Goal: Obtain resource: Download file/media

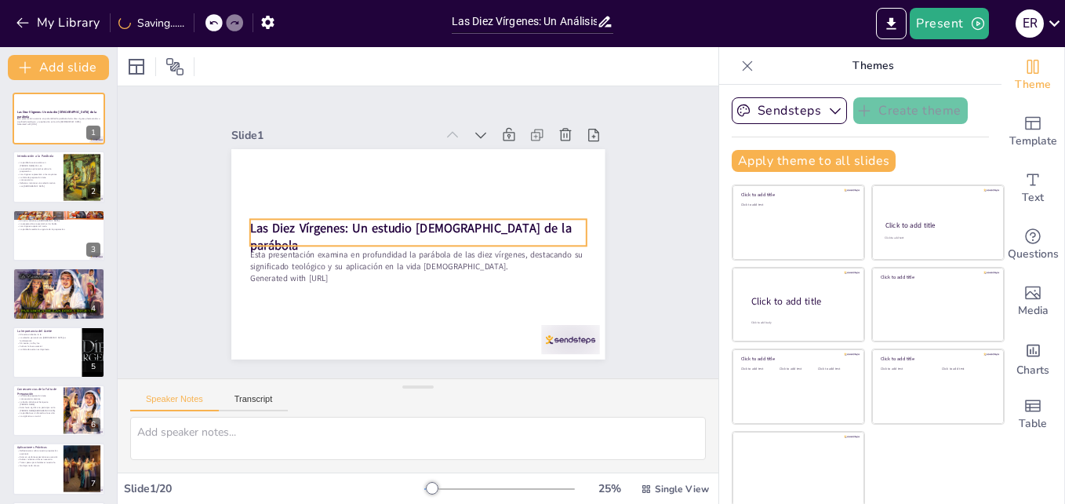
checkbox input "true"
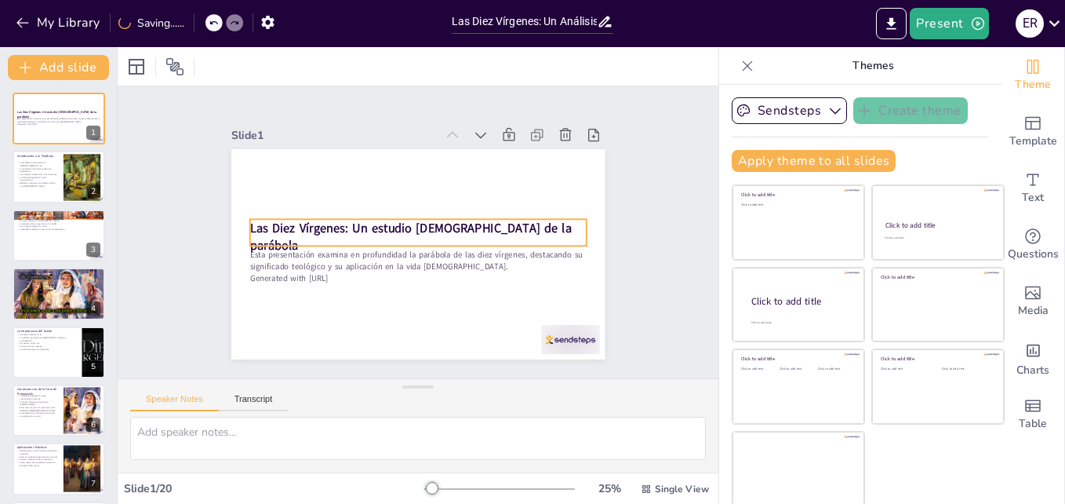
checkbox input "true"
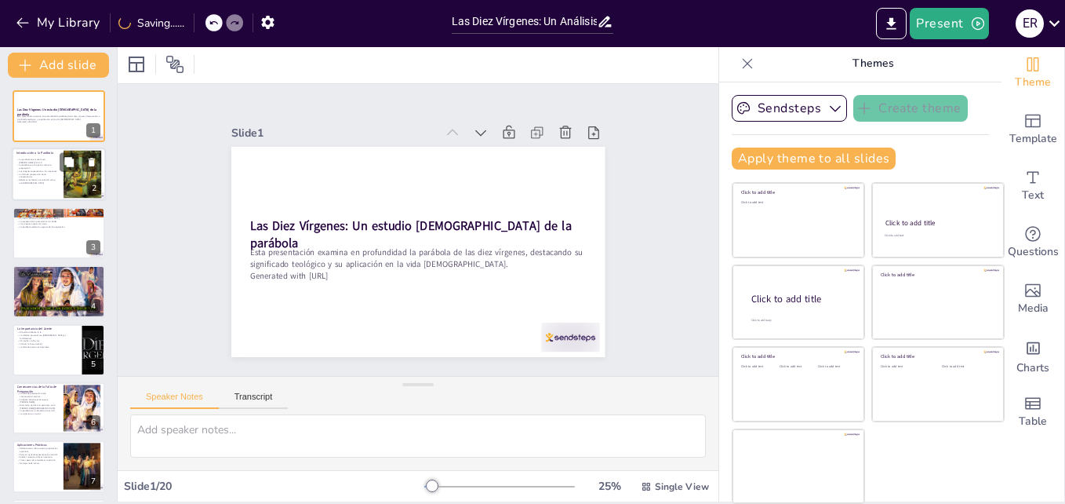
checkbox input "true"
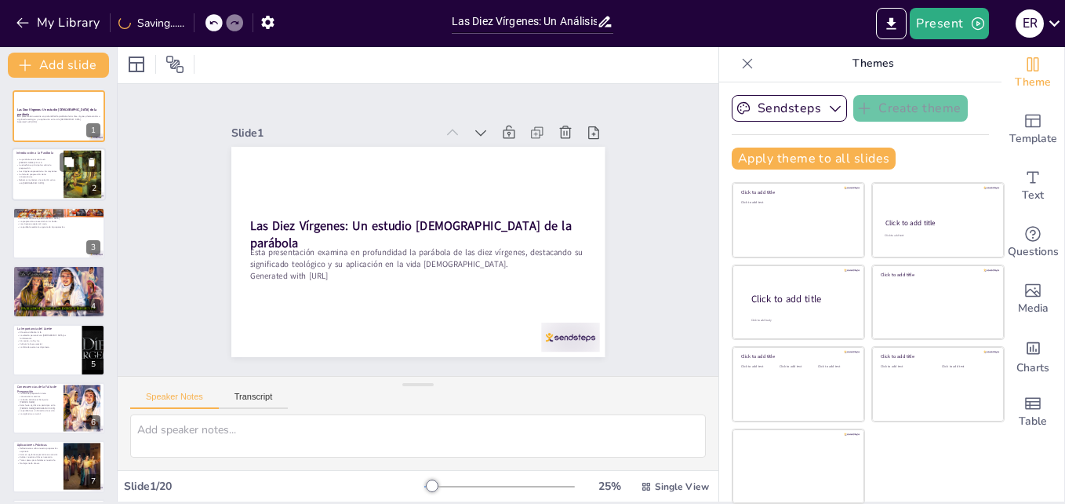
checkbox input "true"
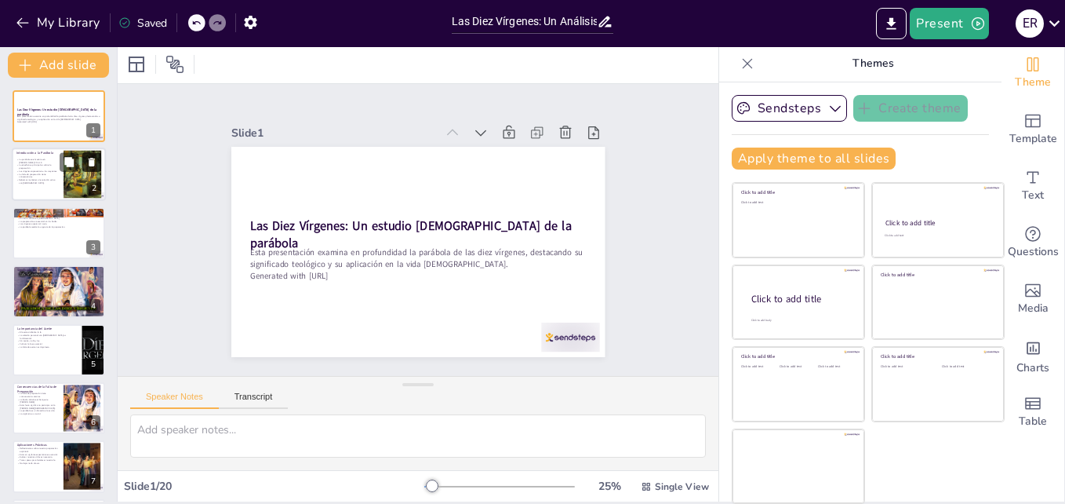
checkbox input "true"
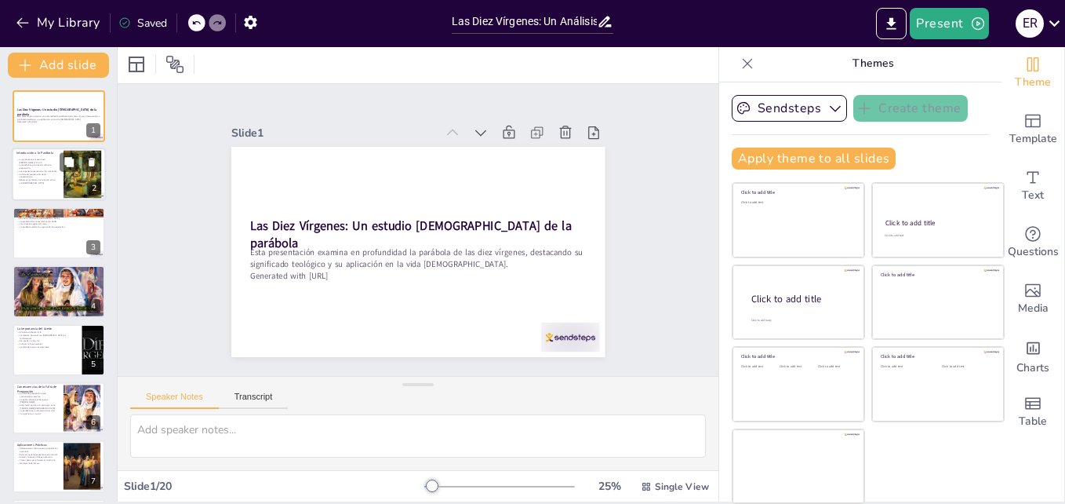
checkbox input "true"
click at [72, 172] on div at bounding box center [82, 175] width 39 height 48
checkbox input "true"
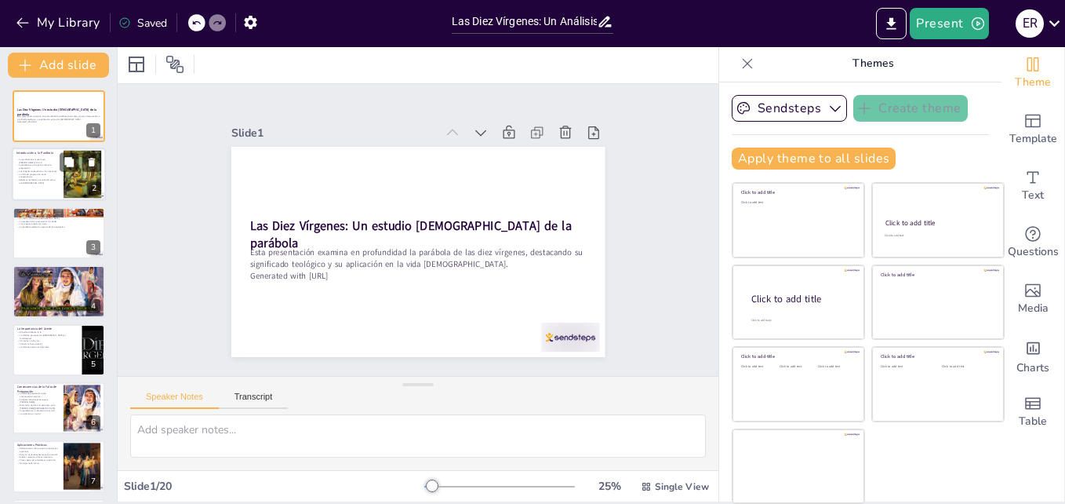
checkbox input "true"
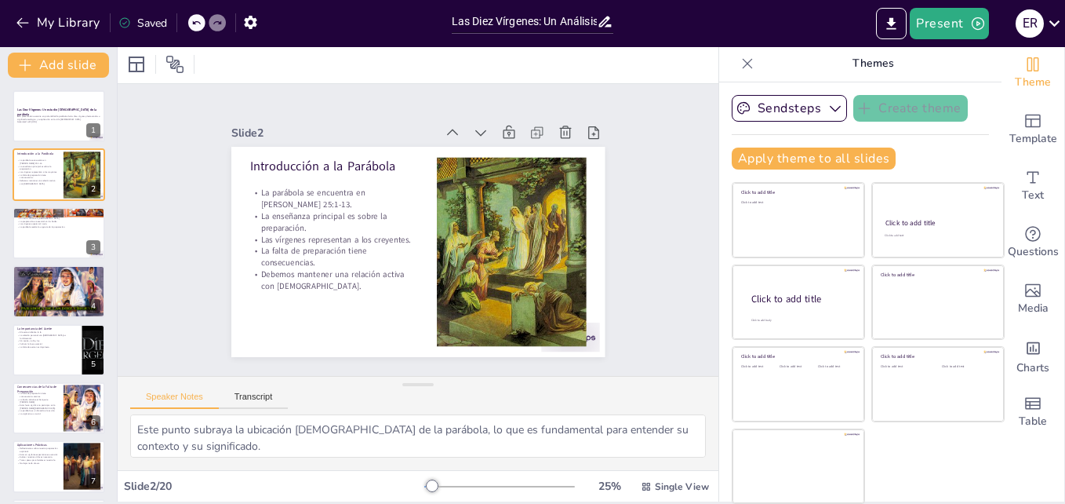
checkbox input "true"
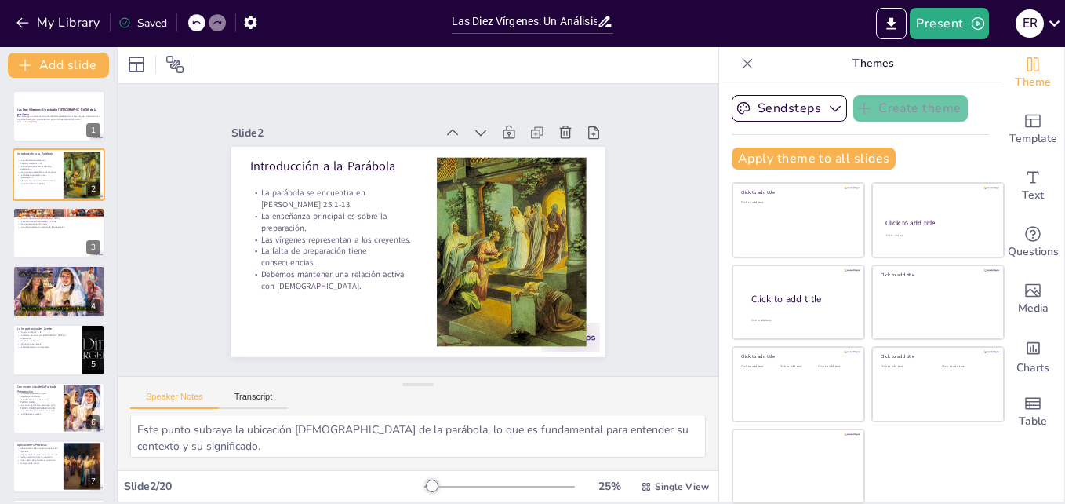
checkbox input "true"
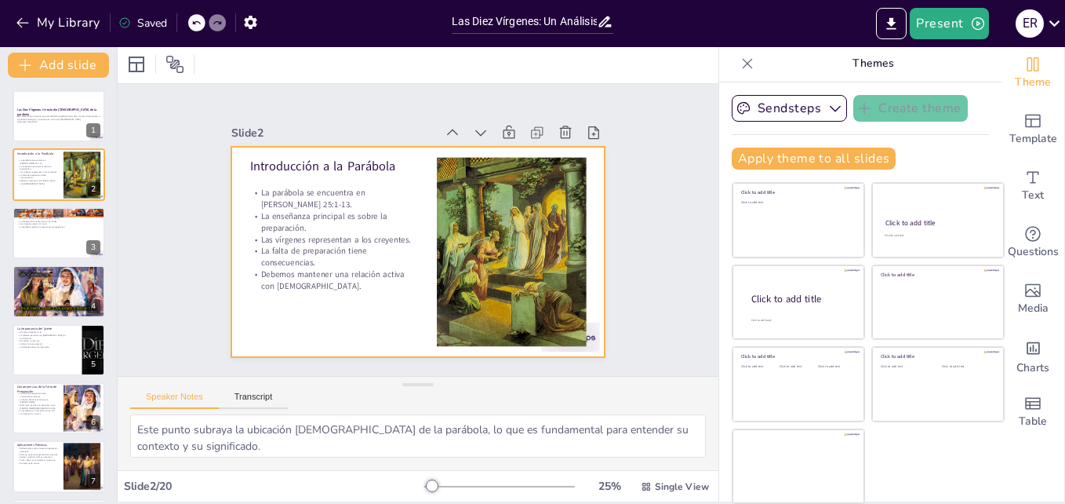
checkbox input "true"
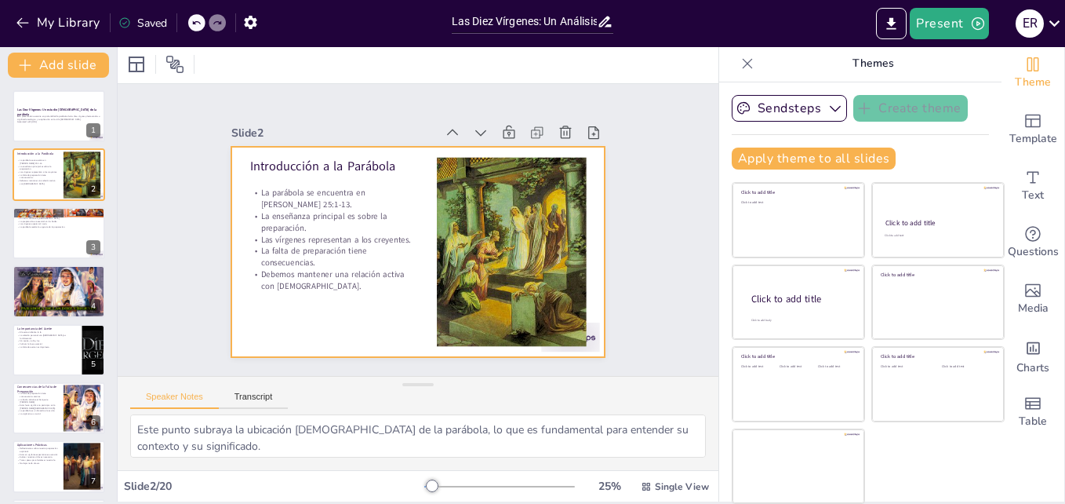
checkbox input "true"
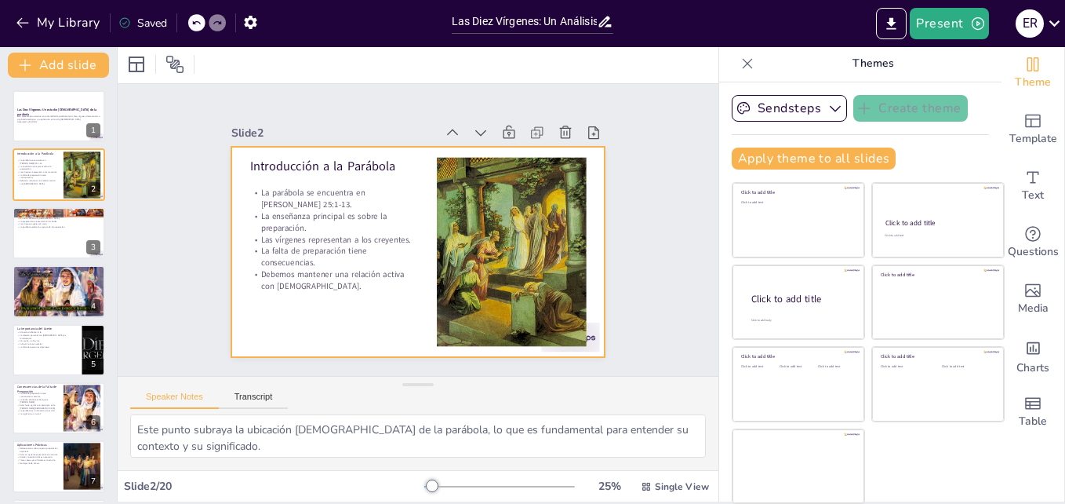
checkbox input "true"
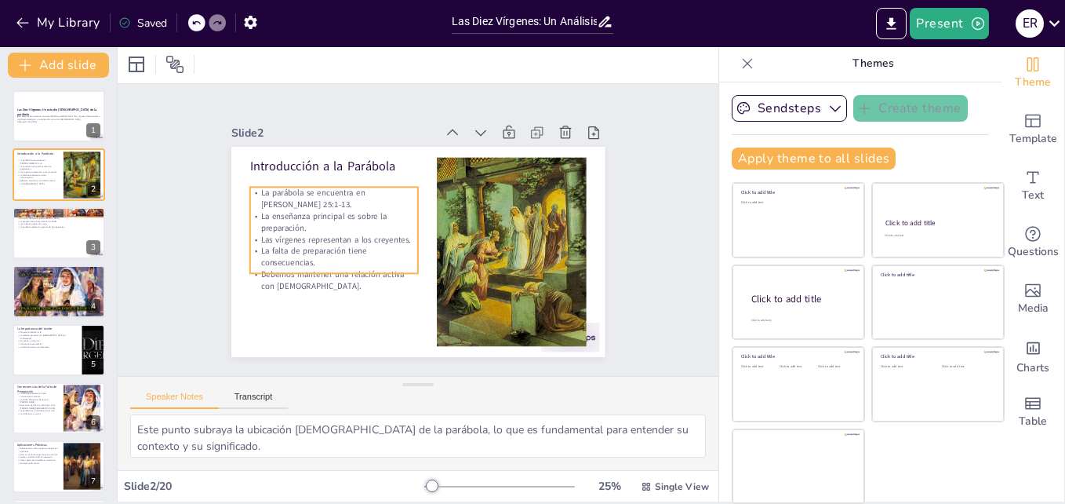
checkbox input "true"
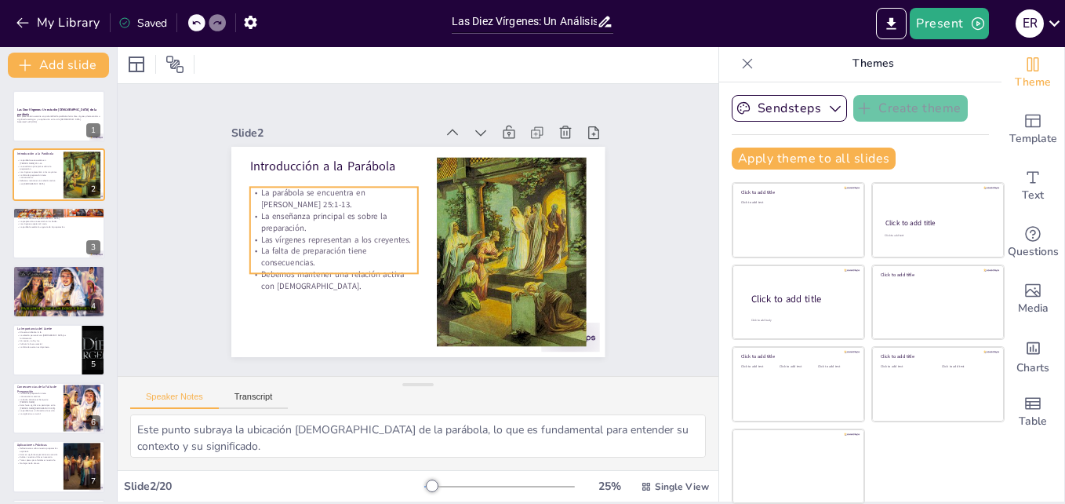
checkbox input "true"
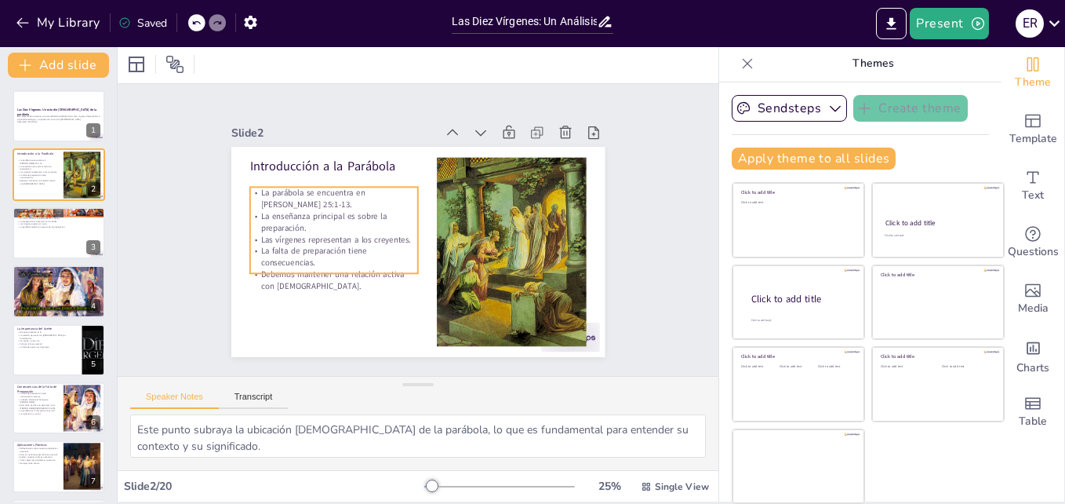
checkbox input "true"
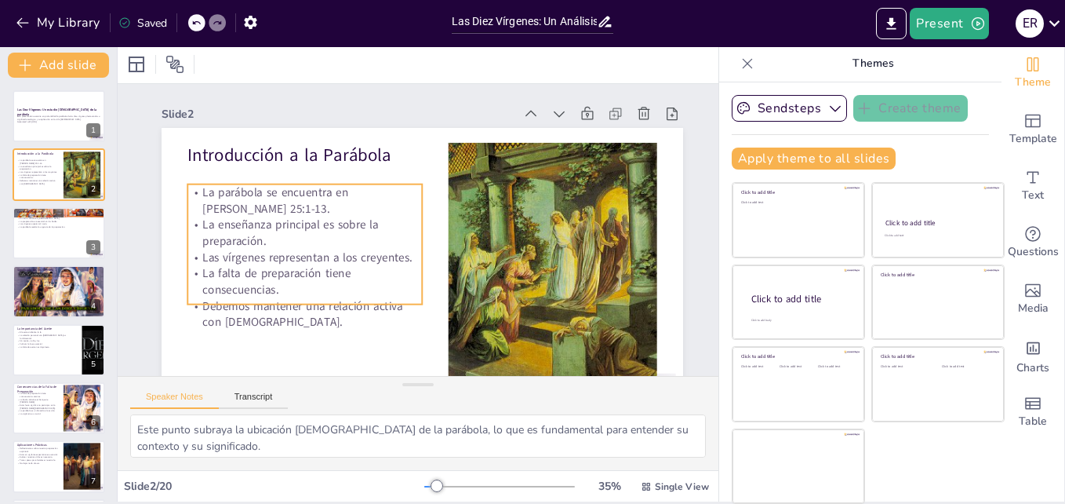
checkbox input "true"
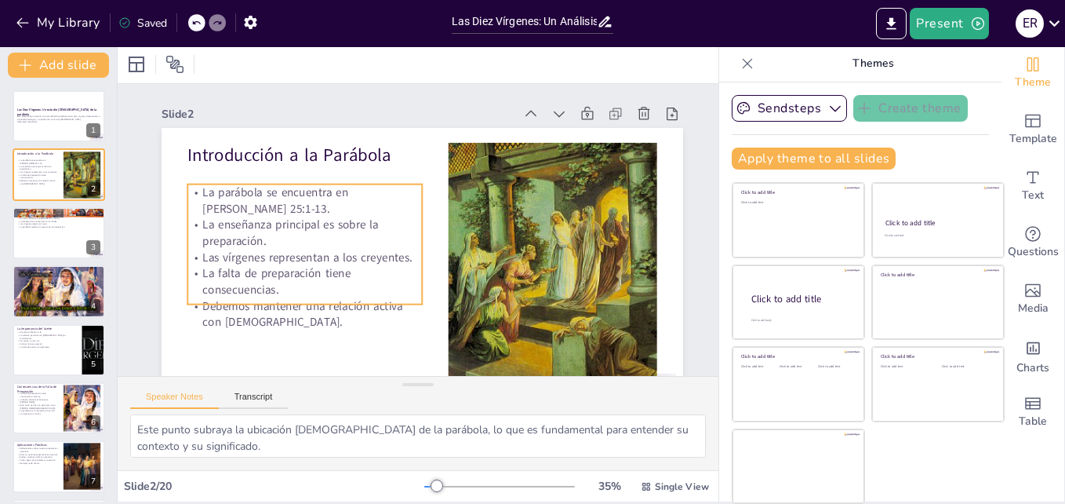
checkbox input "true"
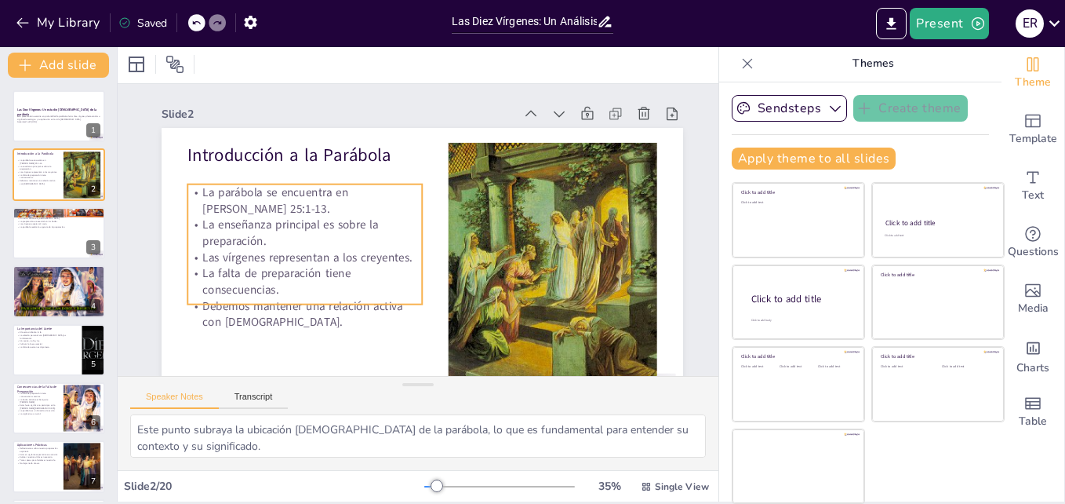
checkbox input "true"
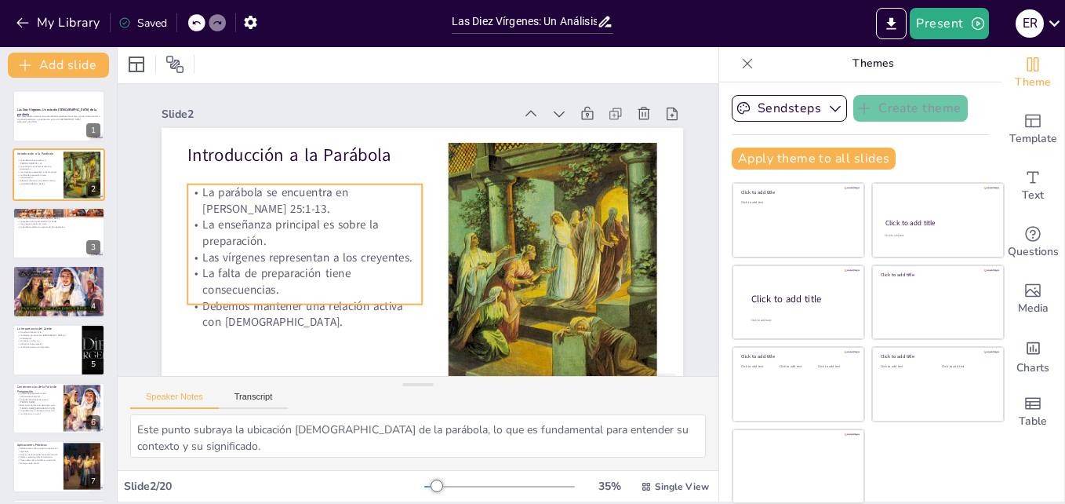
checkbox input "true"
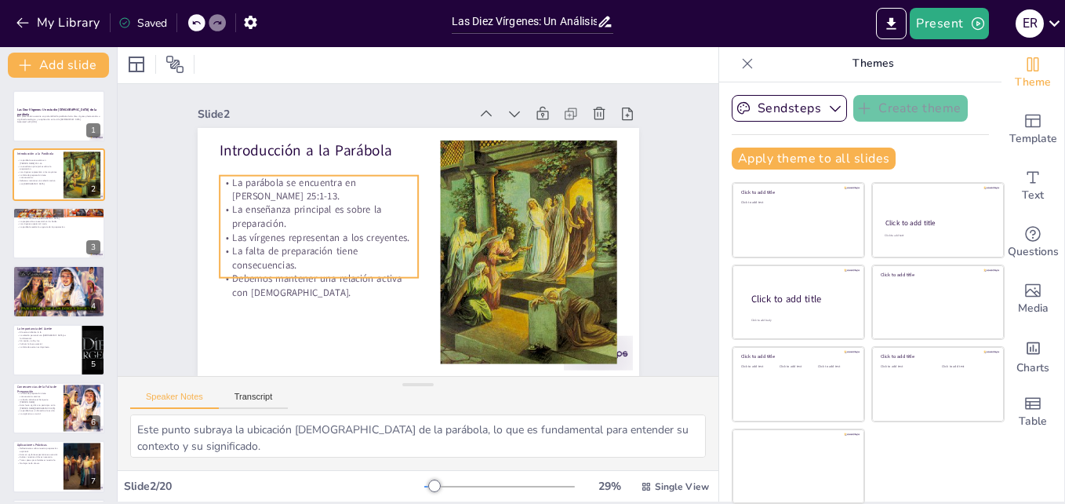
checkbox input "true"
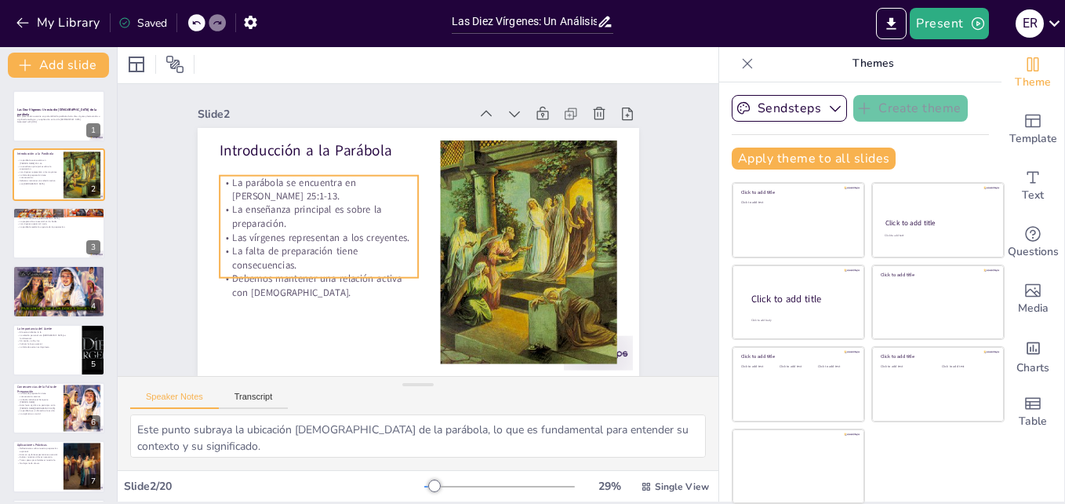
checkbox input "true"
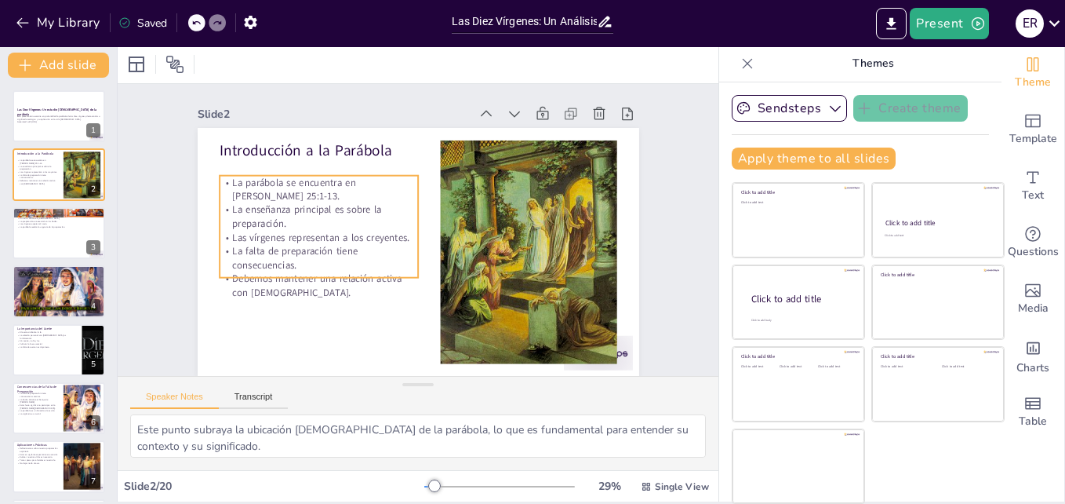
checkbox input "true"
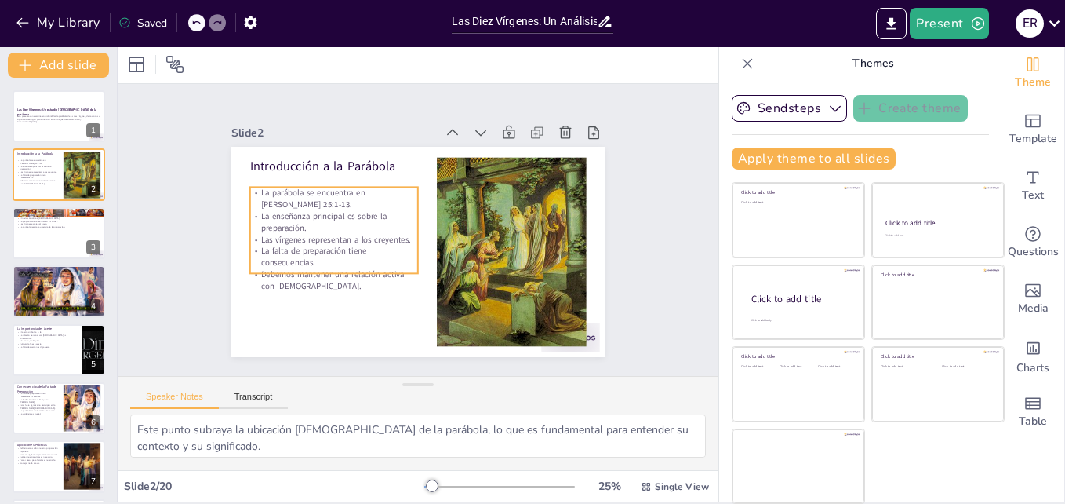
checkbox input "true"
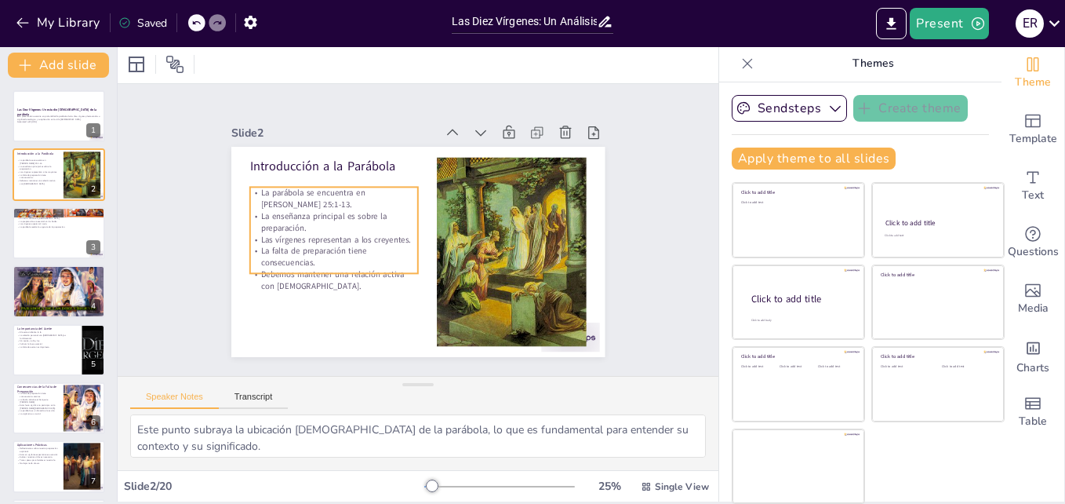
checkbox input "true"
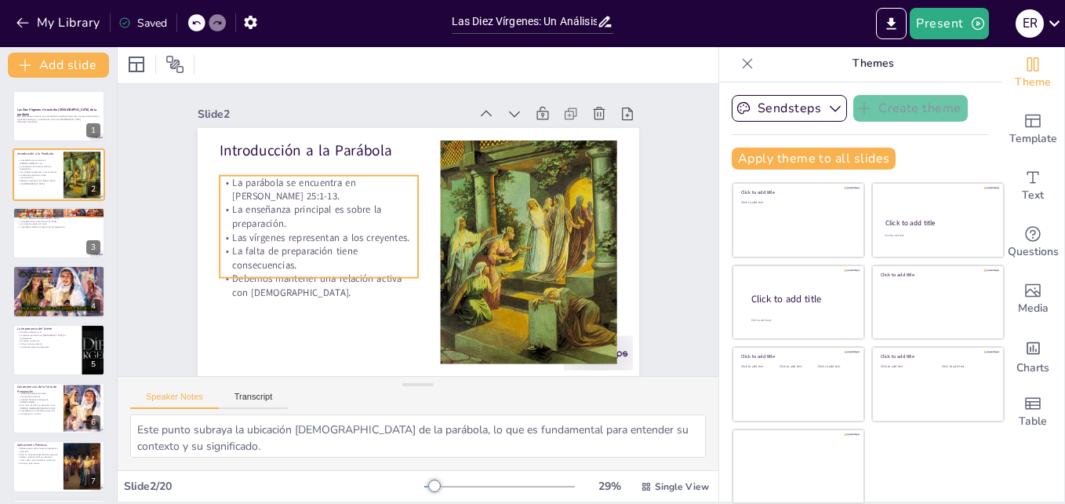
checkbox input "true"
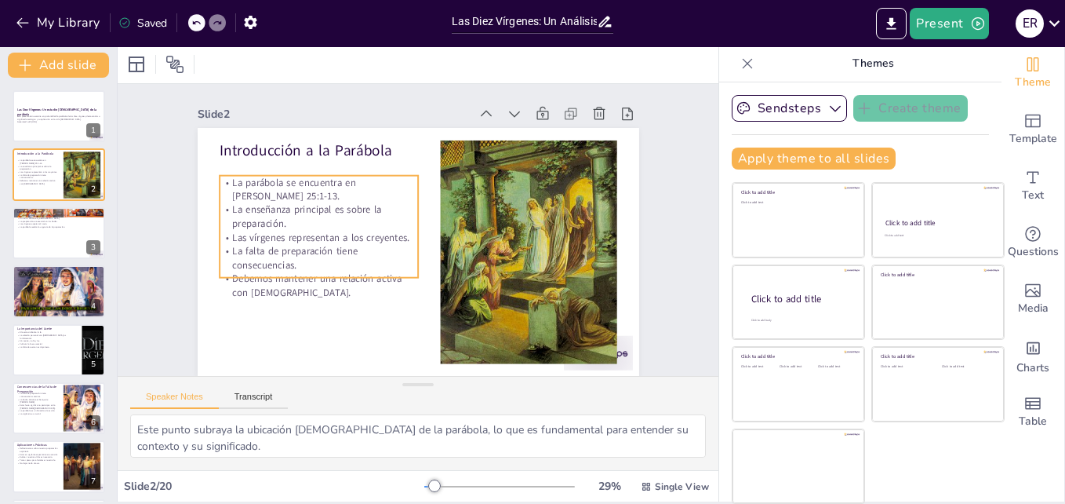
checkbox input "true"
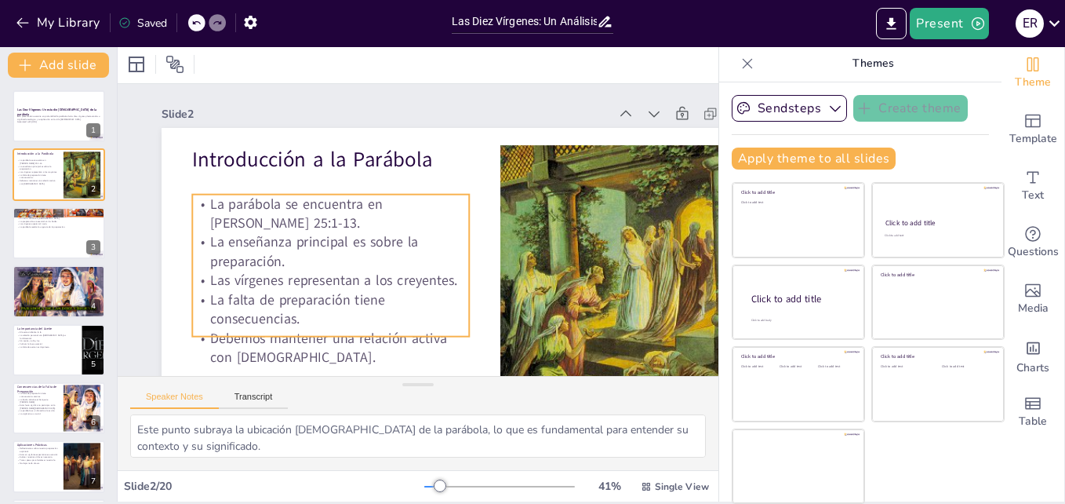
checkbox input "true"
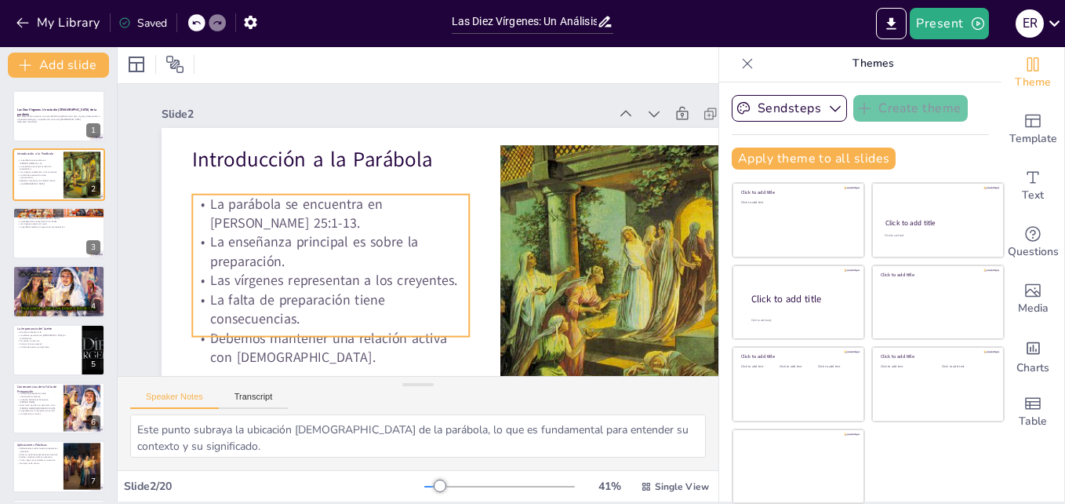
checkbox input "true"
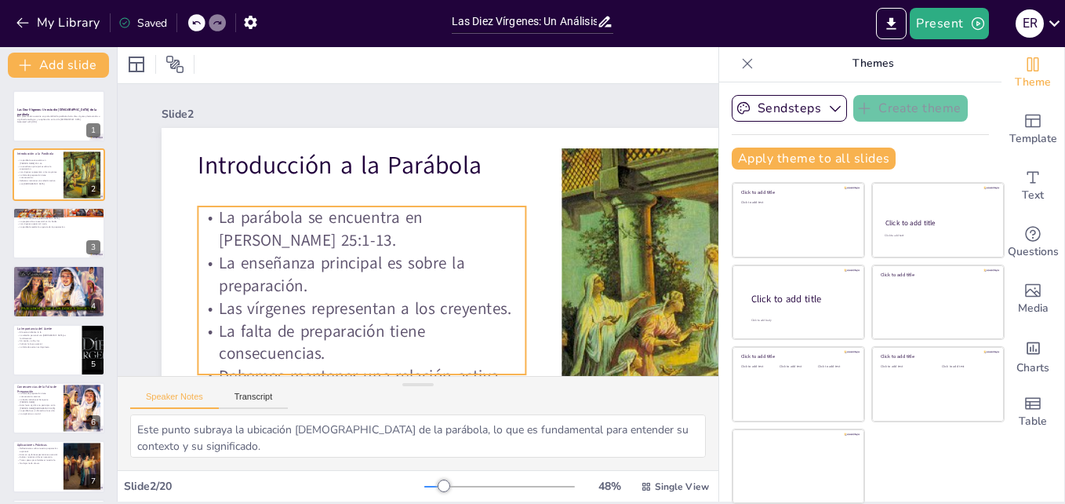
checkbox input "true"
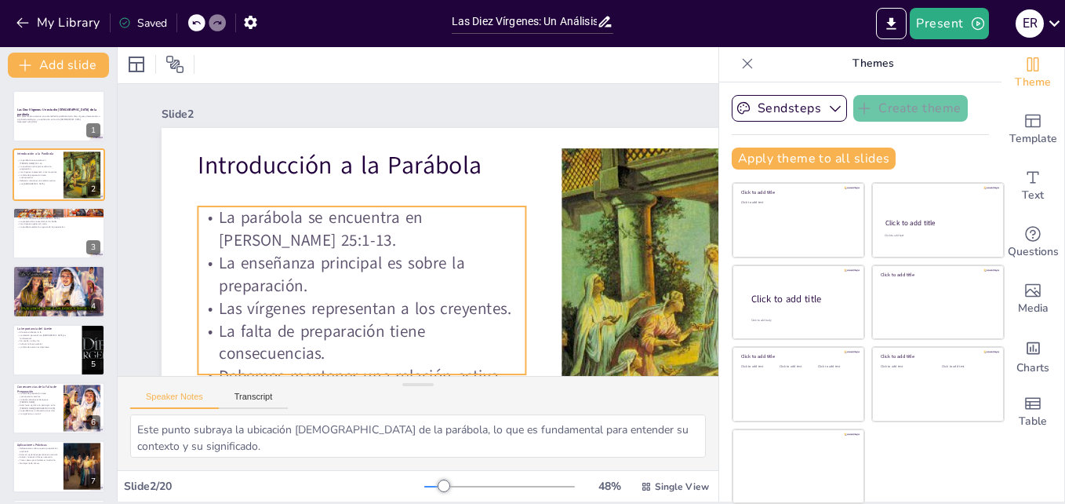
checkbox input "true"
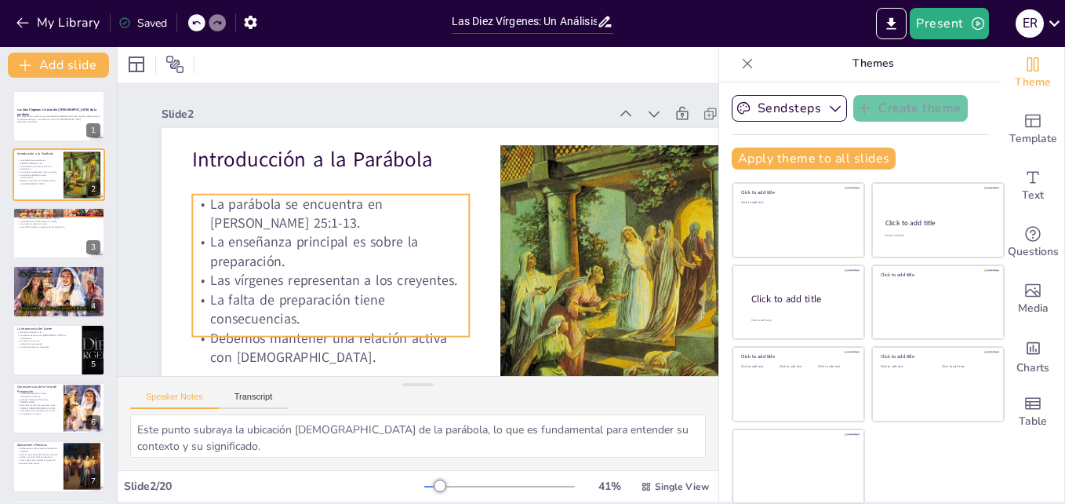
checkbox input "true"
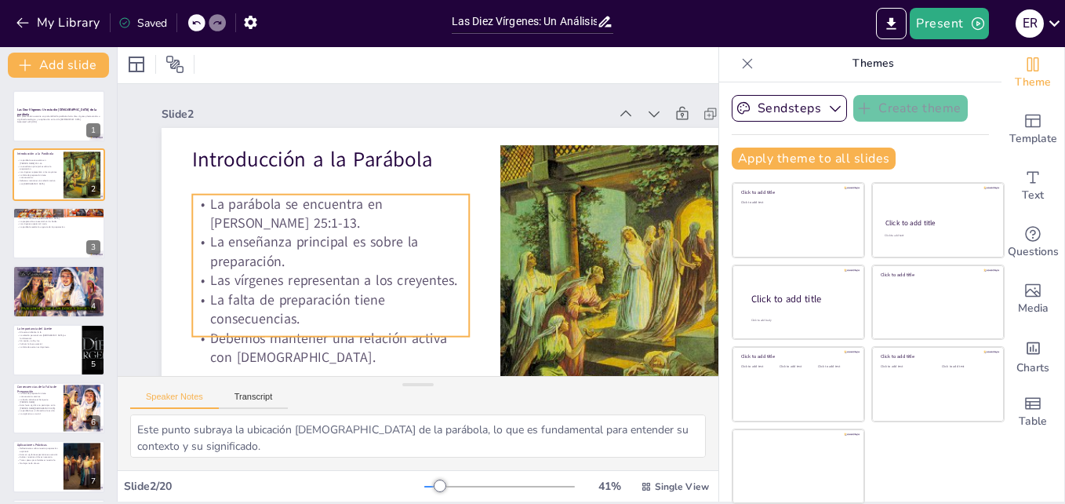
checkbox input "true"
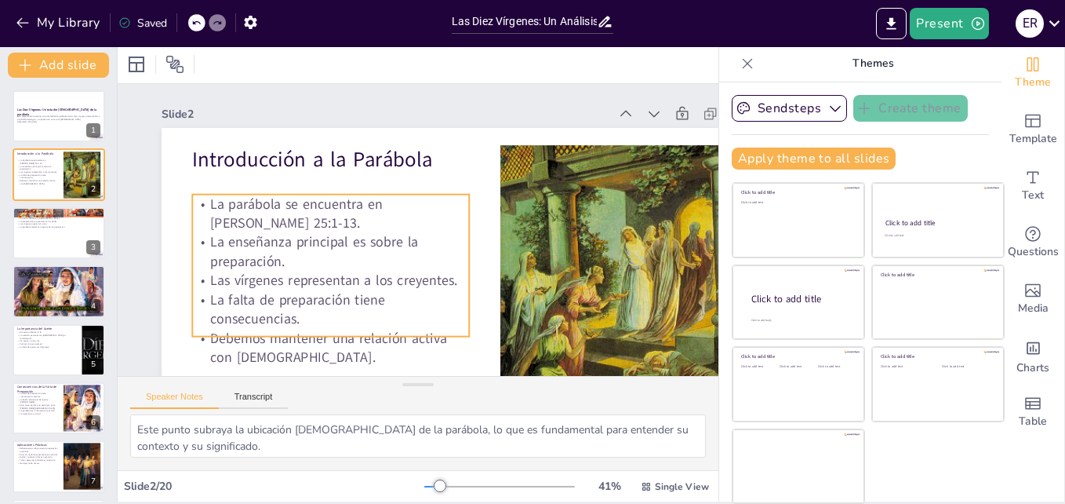
checkbox input "true"
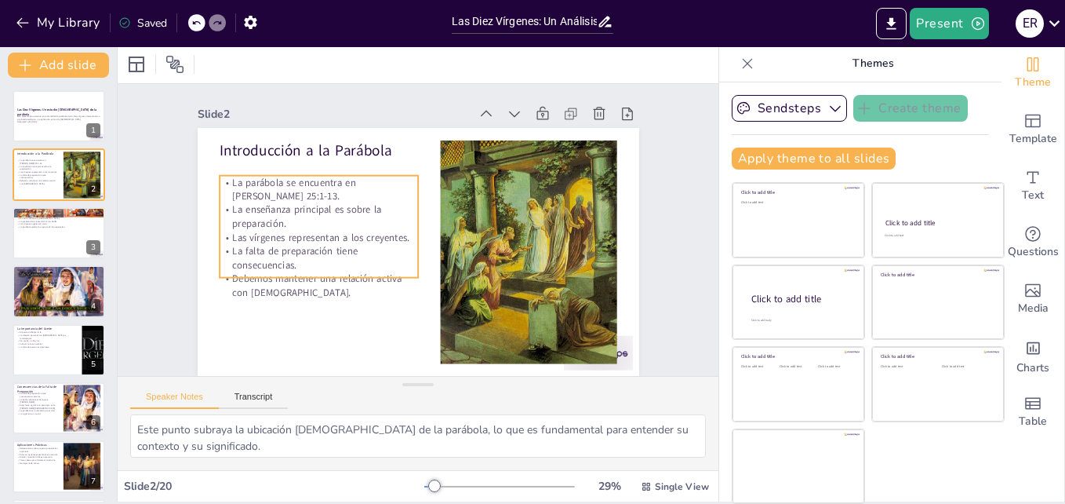
checkbox input "true"
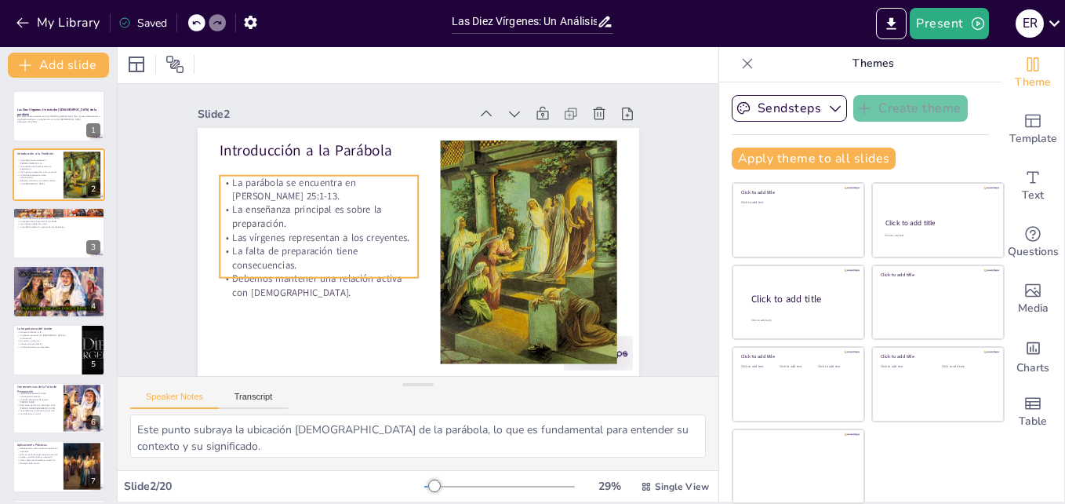
checkbox input "true"
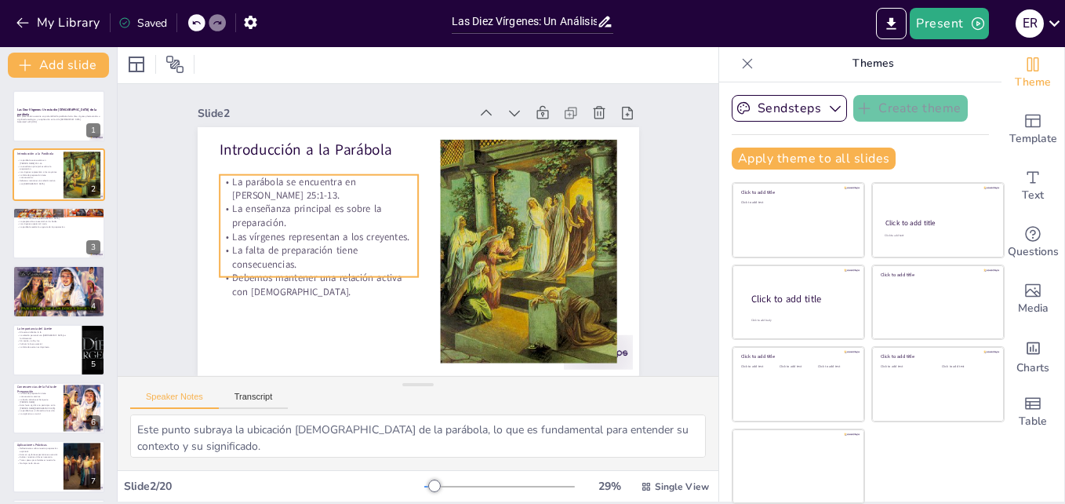
checkbox input "true"
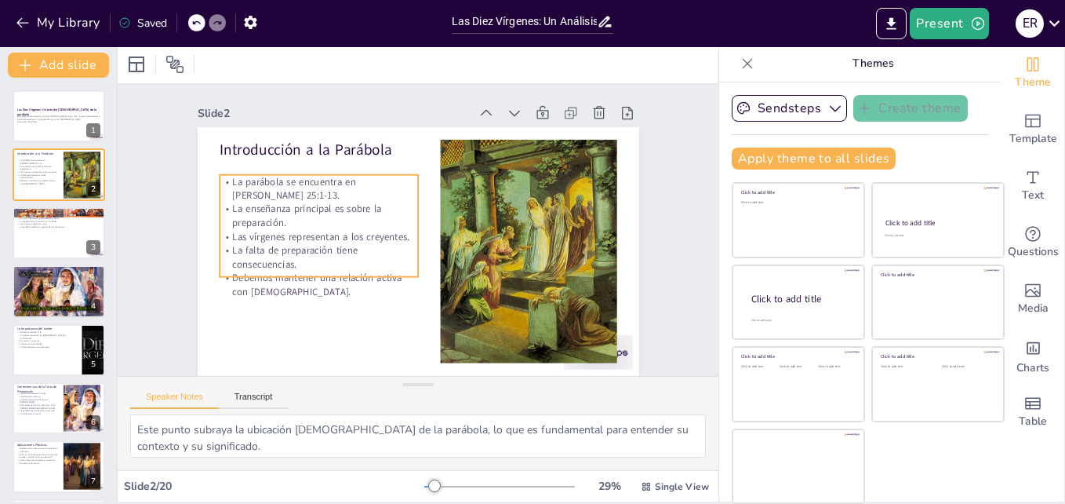
checkbox input "true"
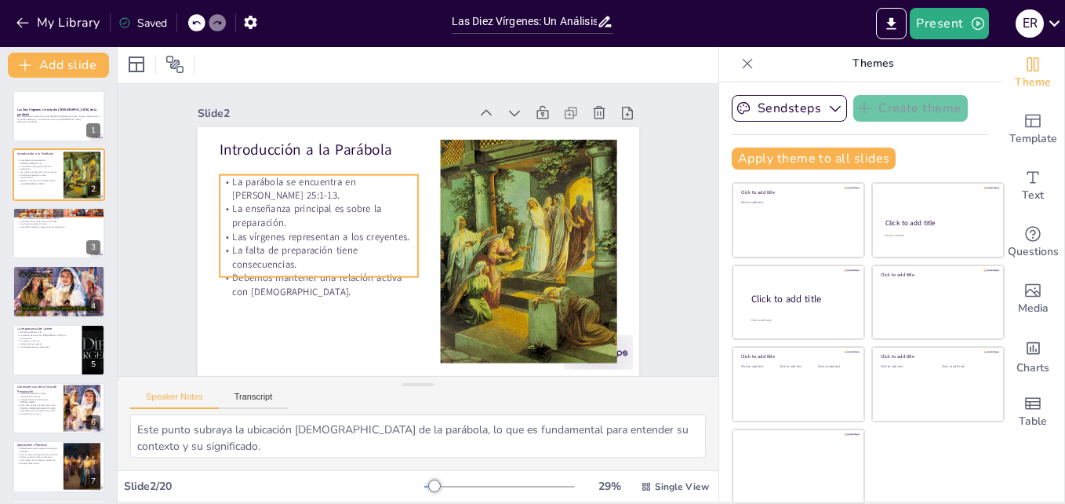
checkbox input "true"
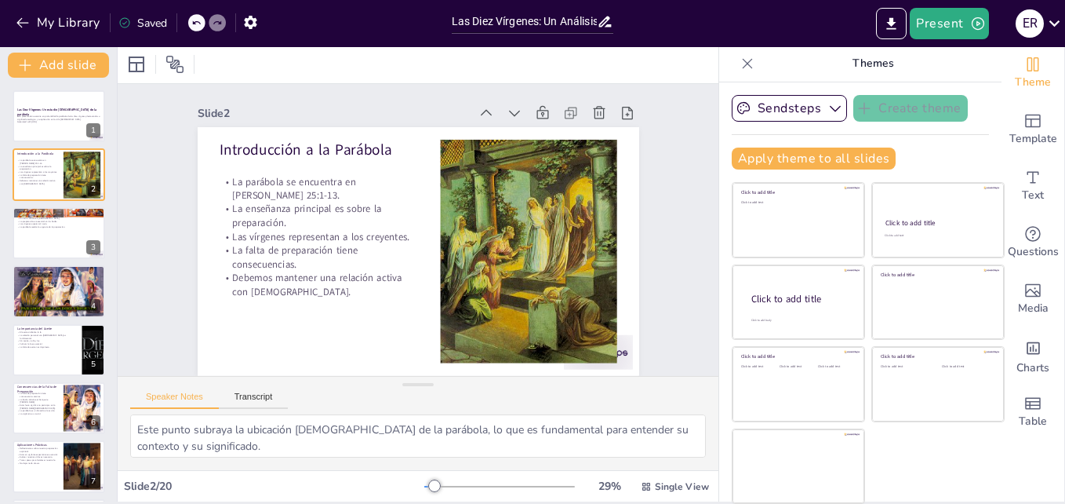
checkbox input "true"
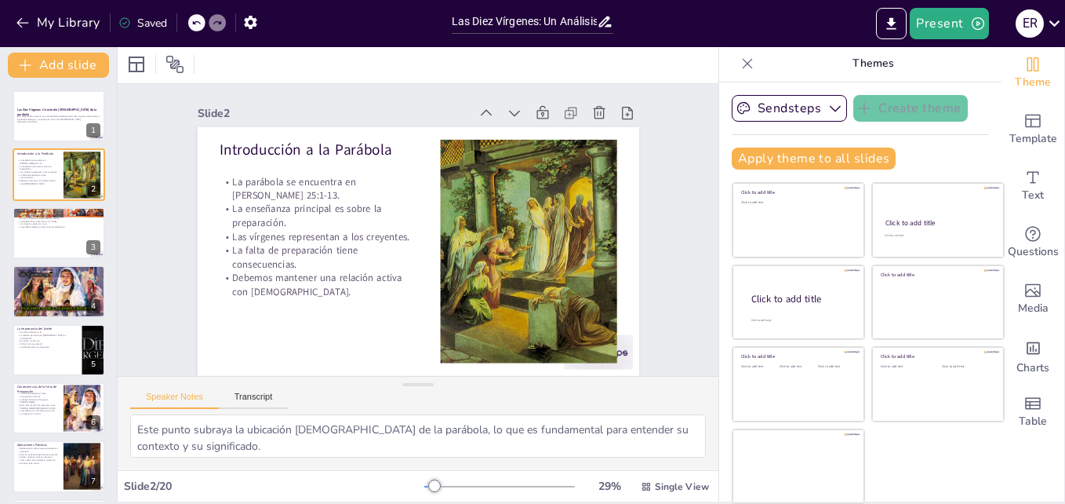
checkbox input "true"
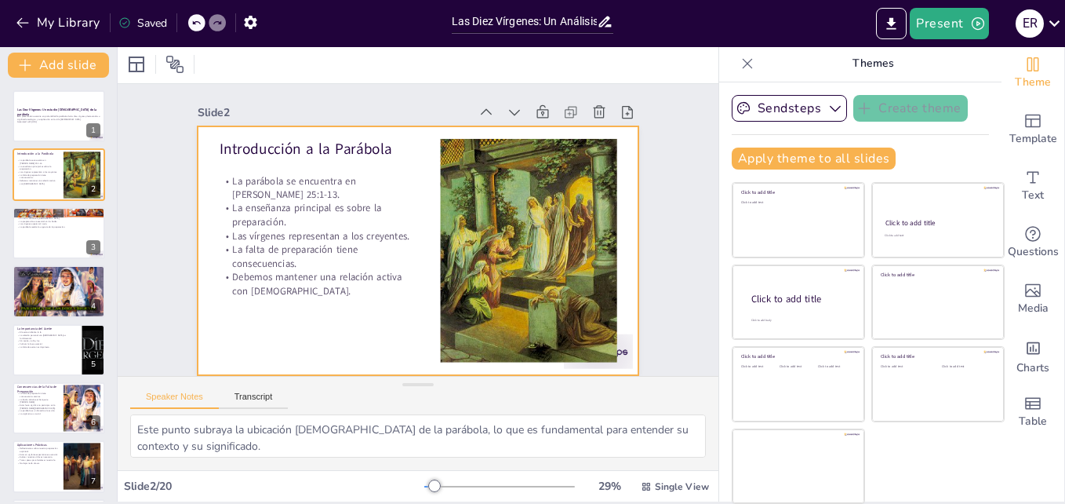
checkbox input "true"
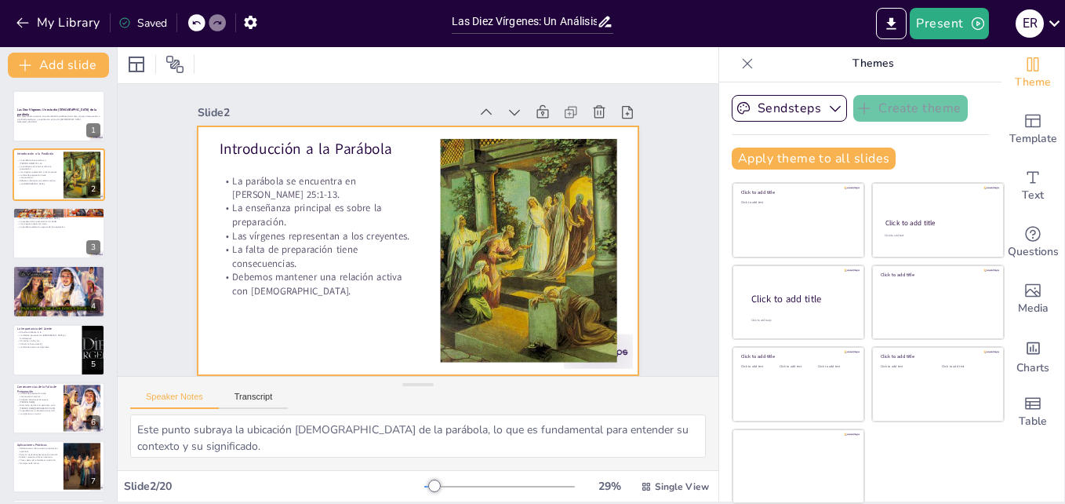
checkbox input "true"
click at [384, 343] on div at bounding box center [419, 250] width 442 height 249
checkbox input "true"
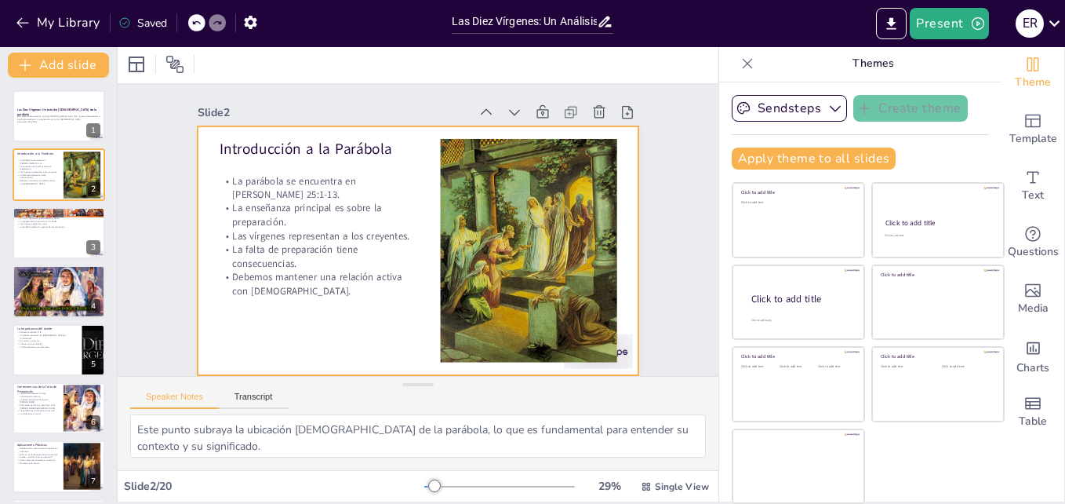
checkbox input "true"
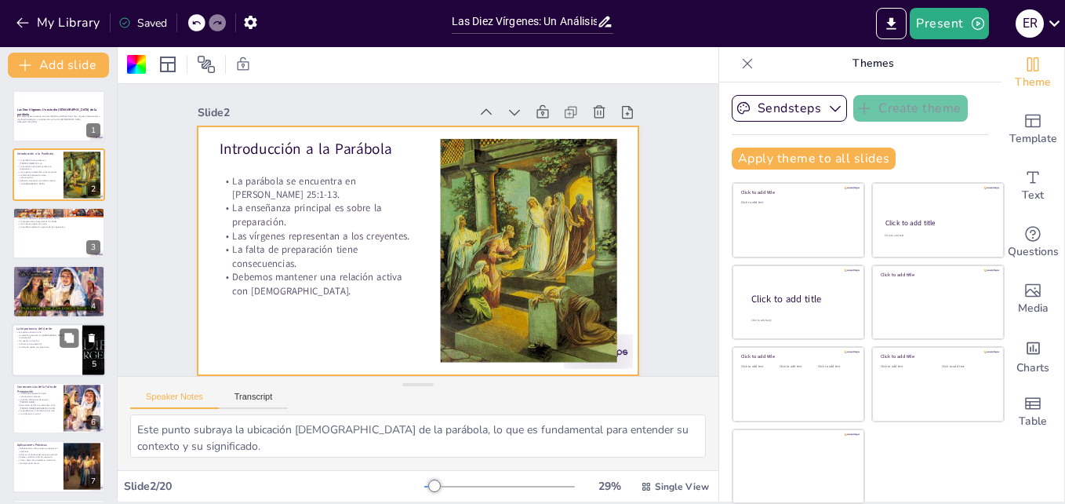
checkbox input "true"
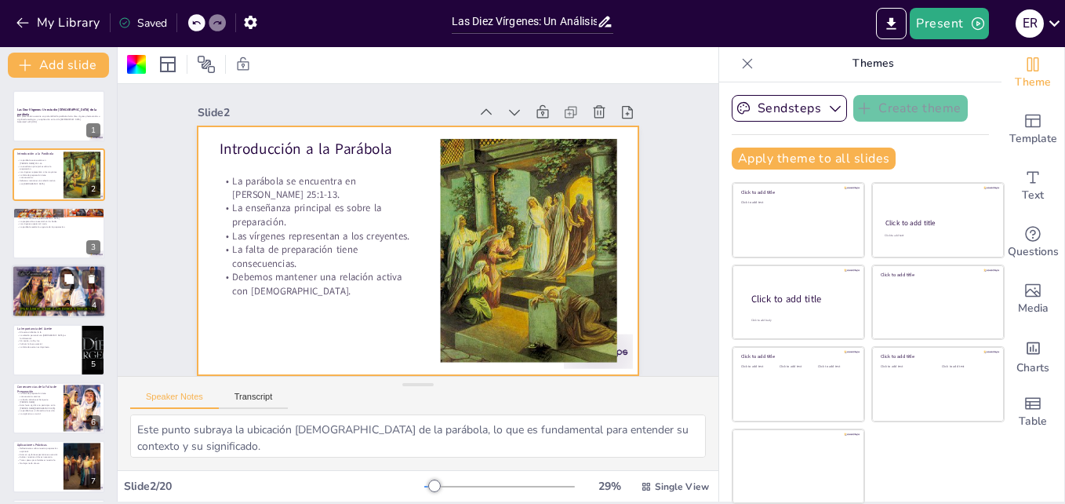
checkbox input "true"
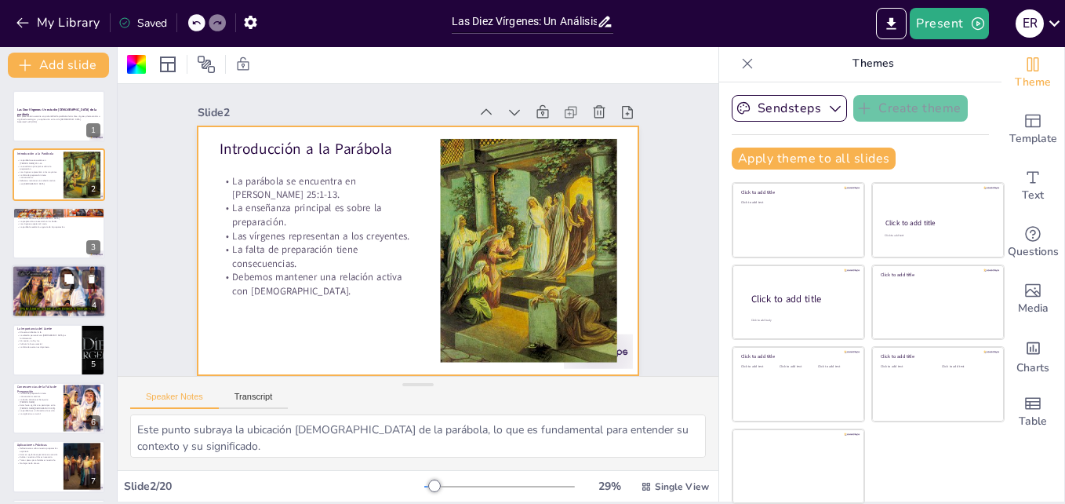
checkbox input "true"
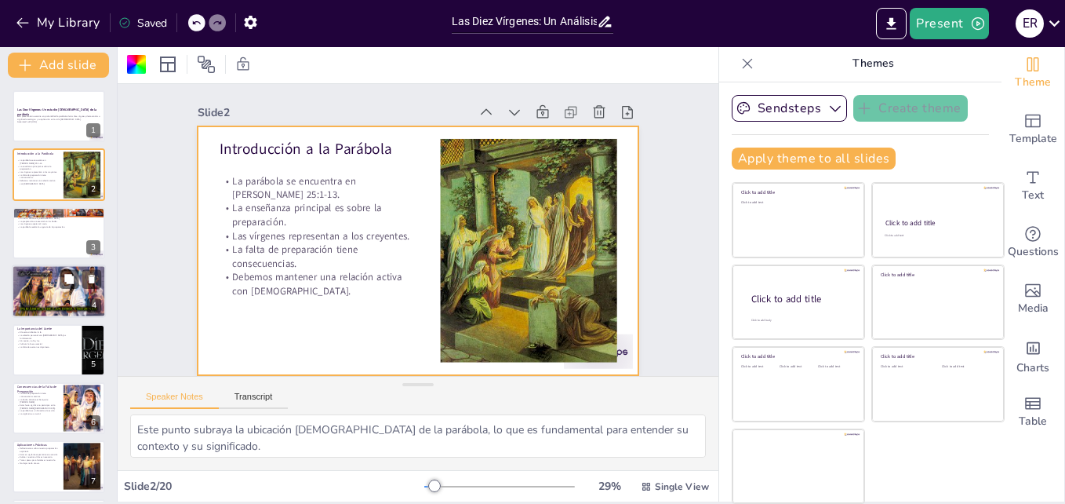
checkbox input "true"
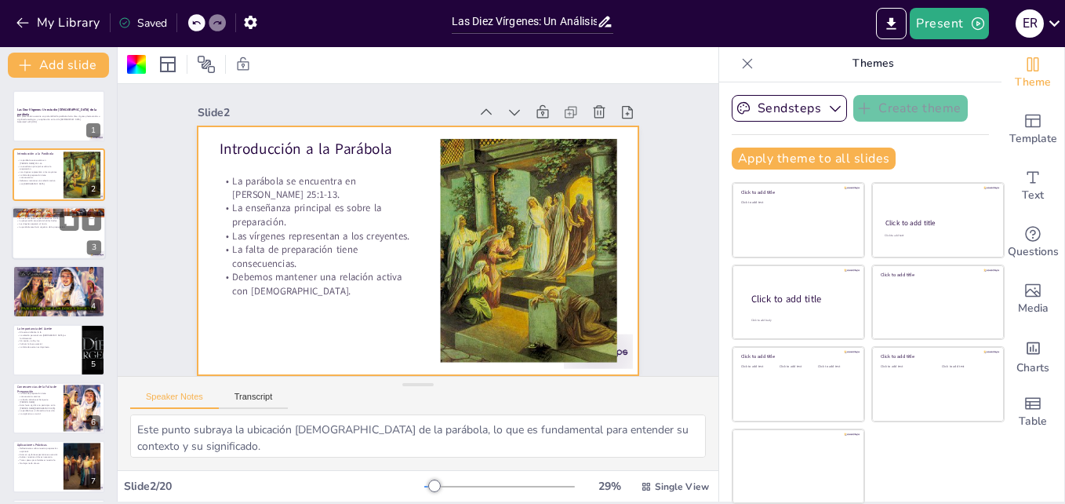
checkbox input "true"
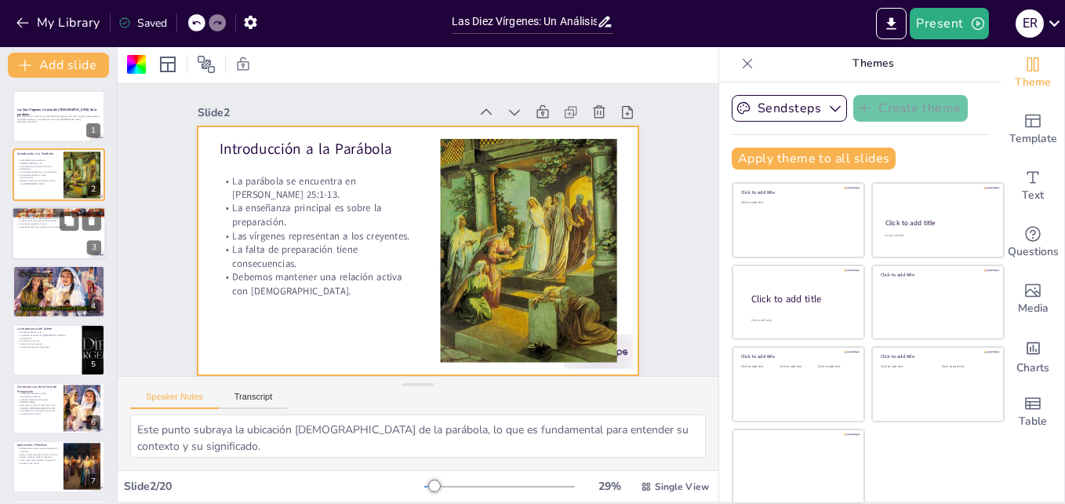
checkbox input "true"
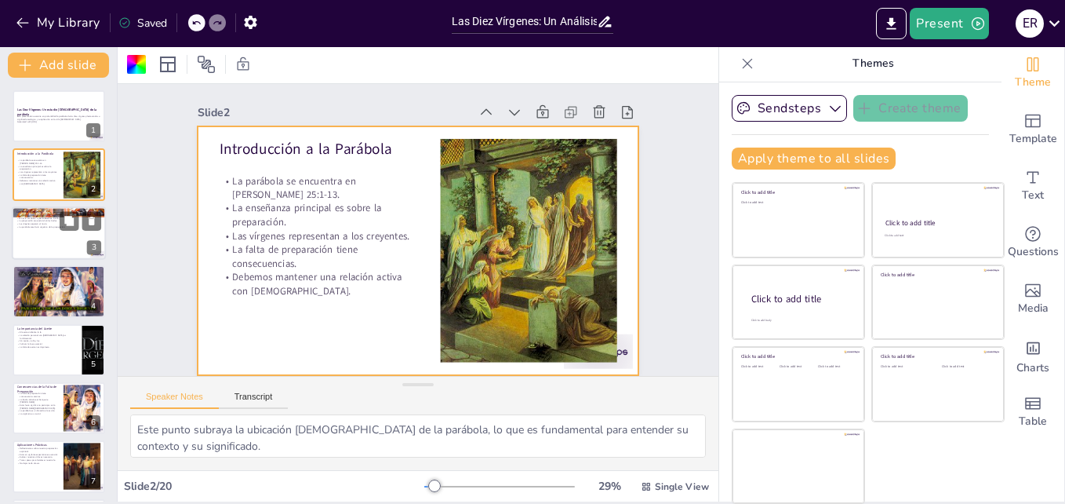
click at [39, 226] on p "La parábola resalta la urgencia de la preparación." at bounding box center [58, 226] width 85 height 3
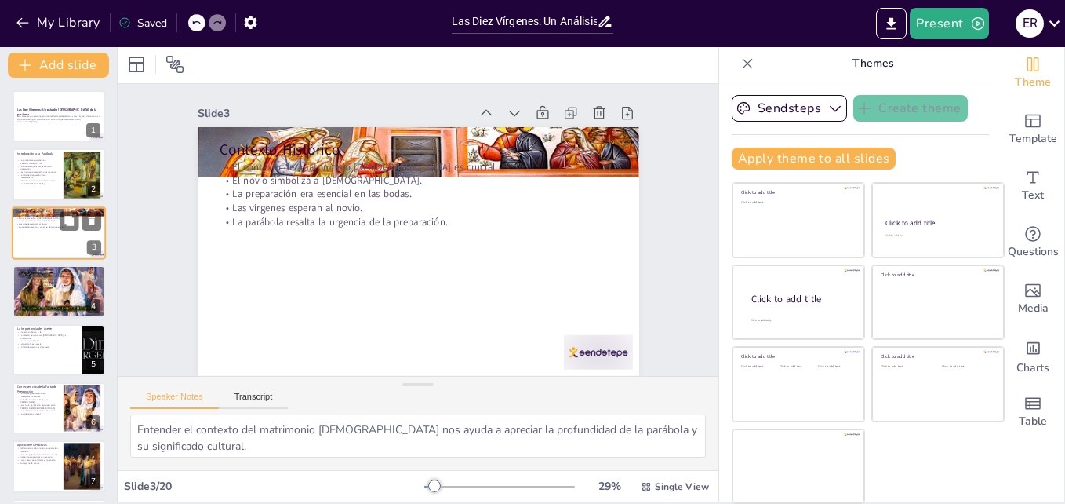
scroll to position [0, 0]
click at [43, 193] on div at bounding box center [59, 174] width 94 height 53
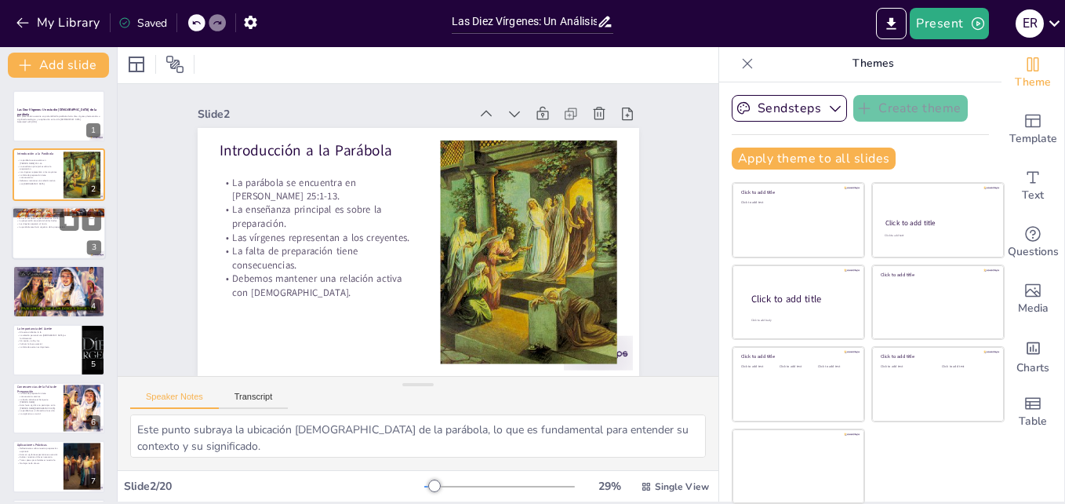
click at [66, 238] on div at bounding box center [59, 232] width 94 height 53
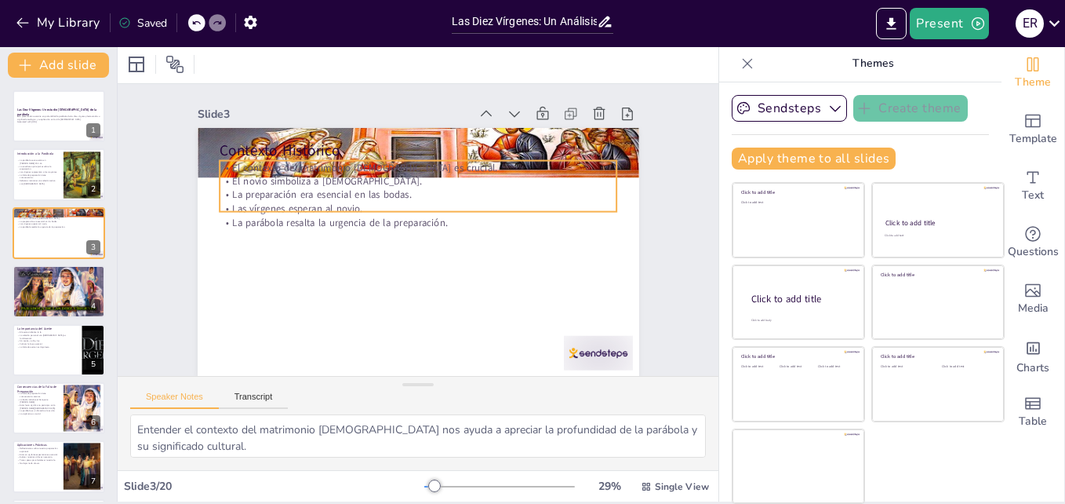
click at [400, 140] on div "Contexto Histórico El contexto del matrimonio [DEMOGRAPHIC_DATA] es crucial. El…" at bounding box center [419, 252] width 442 height 249
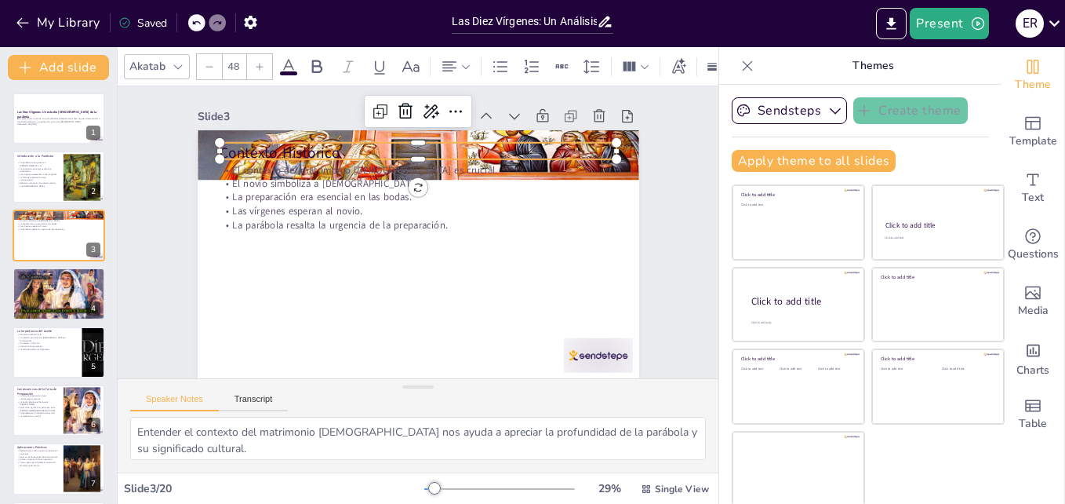
click at [481, 153] on p "Contexto Histórico" at bounding box center [419, 153] width 398 height 20
click at [398, 159] on p "Contexto Histórico" at bounding box center [419, 157] width 398 height 20
click at [340, 168] on div at bounding box center [419, 169] width 398 height 13
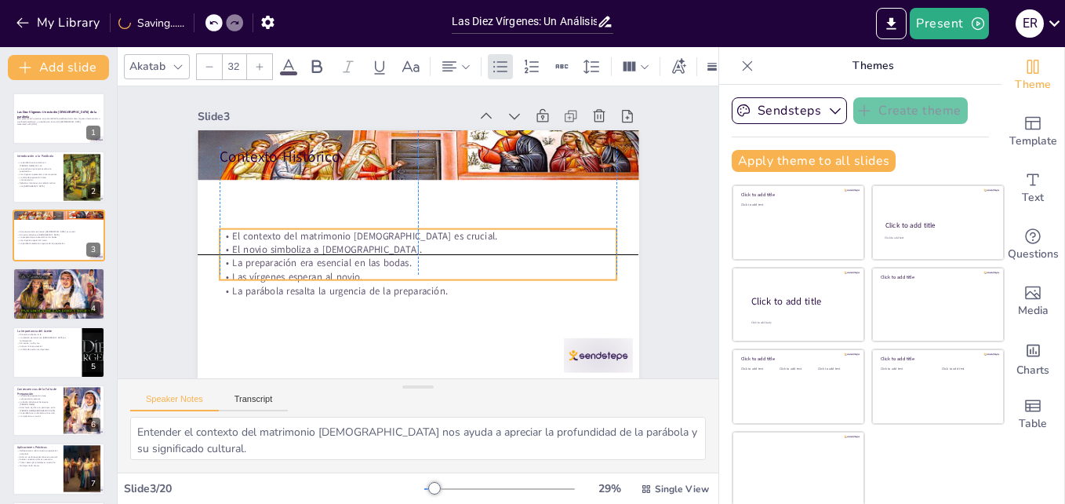
drag, startPoint x: 276, startPoint y: 213, endPoint x: 271, endPoint y: 274, distance: 60.6
click at [271, 274] on p "Las vírgenes esperan al novio." at bounding box center [419, 277] width 398 height 14
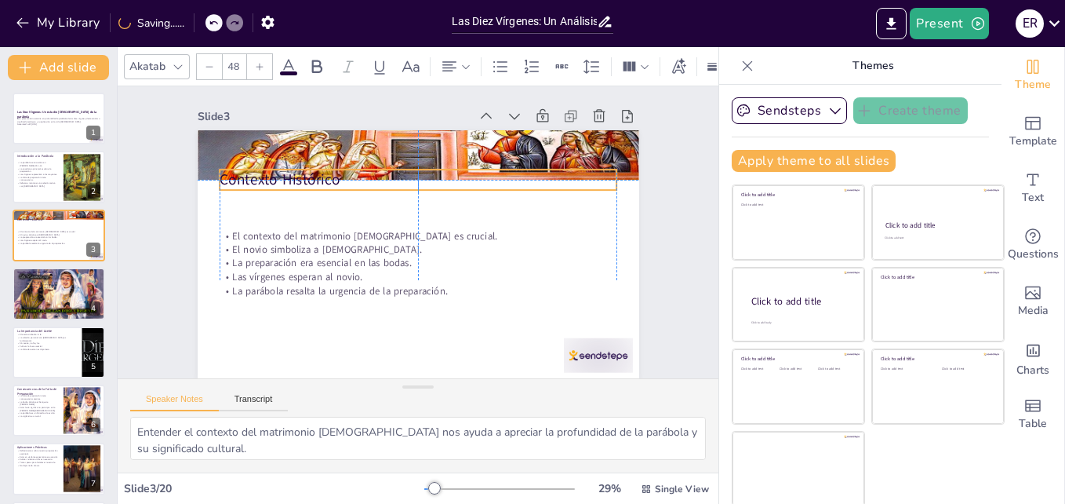
drag, startPoint x: 272, startPoint y: 158, endPoint x: 269, endPoint y: 244, distance: 85.5
click at [269, 130] on div "Contexto Histórico El contexto del matrimonio [DEMOGRAPHIC_DATA] es crucial. El…" at bounding box center [419, 130] width 442 height 0
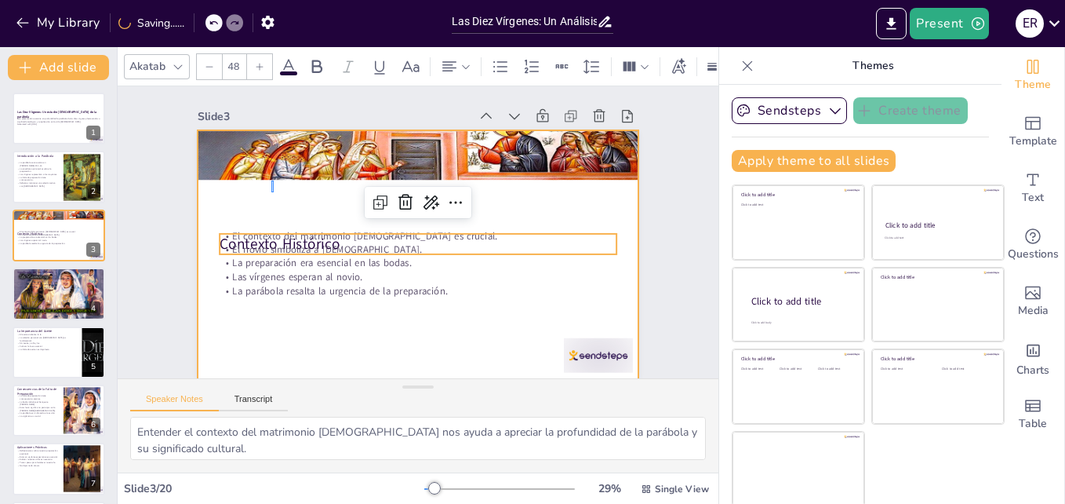
drag, startPoint x: 274, startPoint y: 180, endPoint x: 271, endPoint y: 192, distance: 12.0
click at [271, 192] on div at bounding box center [419, 254] width 442 height 249
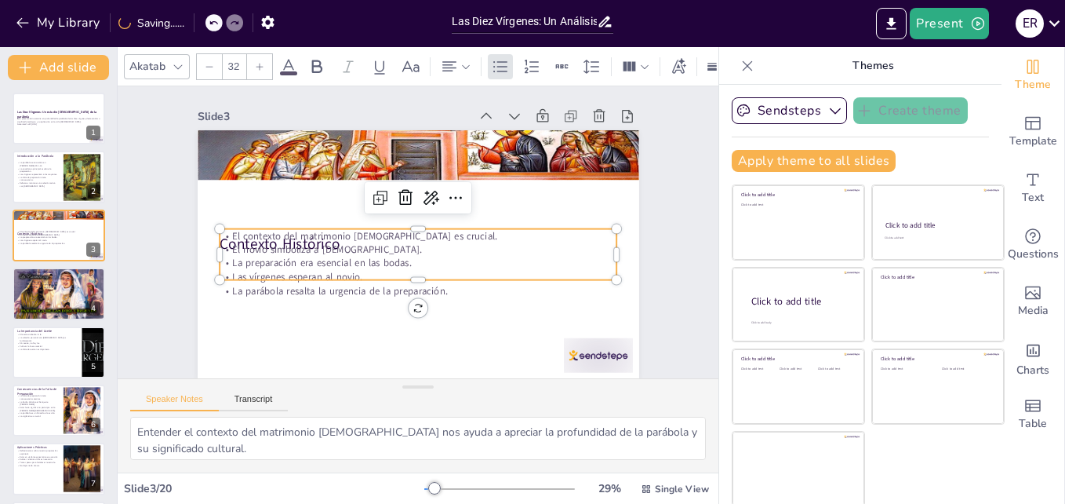
click at [273, 241] on p "El contexto del matrimonio [DEMOGRAPHIC_DATA] es crucial." at bounding box center [419, 236] width 398 height 14
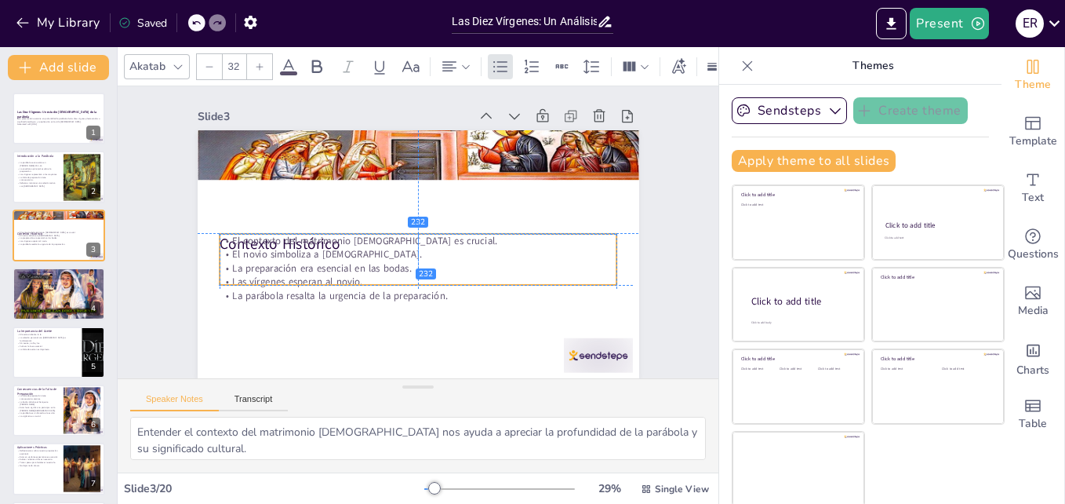
drag, startPoint x: 273, startPoint y: 241, endPoint x: 272, endPoint y: 249, distance: 8.7
click at [272, 249] on div "El contexto del matrimonio [DEMOGRAPHIC_DATA] es crucial. El novio simboliza a …" at bounding box center [419, 268] width 398 height 69
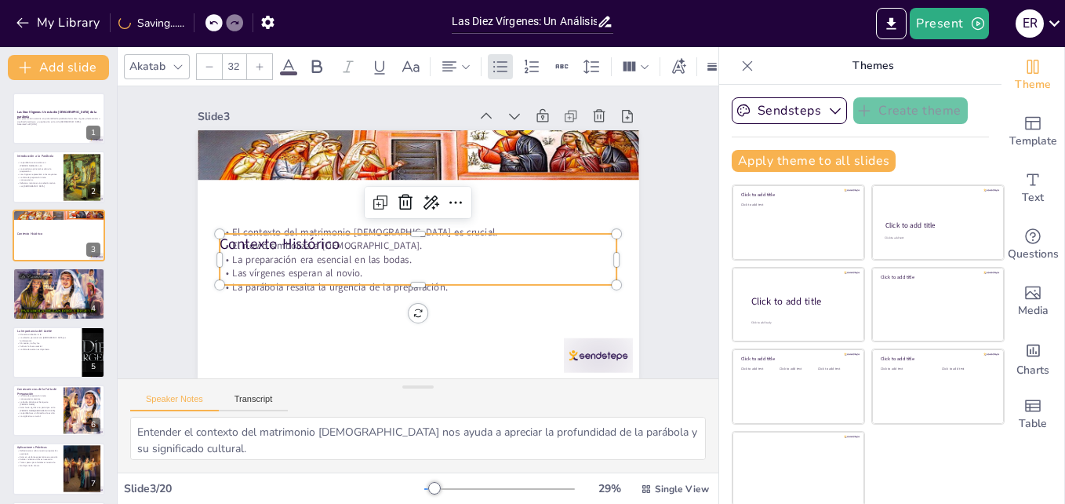
click at [272, 249] on p "El novio simboliza a [DEMOGRAPHIC_DATA]." at bounding box center [419, 245] width 398 height 14
click at [262, 245] on p "El novio simboliza a [DEMOGRAPHIC_DATA]." at bounding box center [419, 245] width 398 height 14
click at [222, 241] on p "El novio simboliza a [DEMOGRAPHIC_DATA]." at bounding box center [419, 245] width 398 height 14
click at [220, 244] on p "El novio simboliza a [DEMOGRAPHIC_DATA]." at bounding box center [419, 245] width 398 height 14
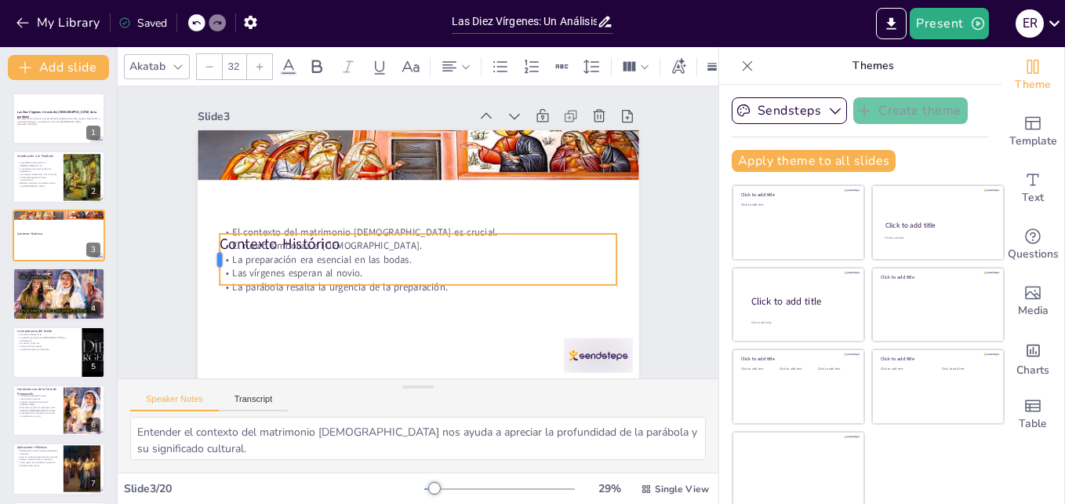
click at [207, 244] on div at bounding box center [213, 259] width 13 height 51
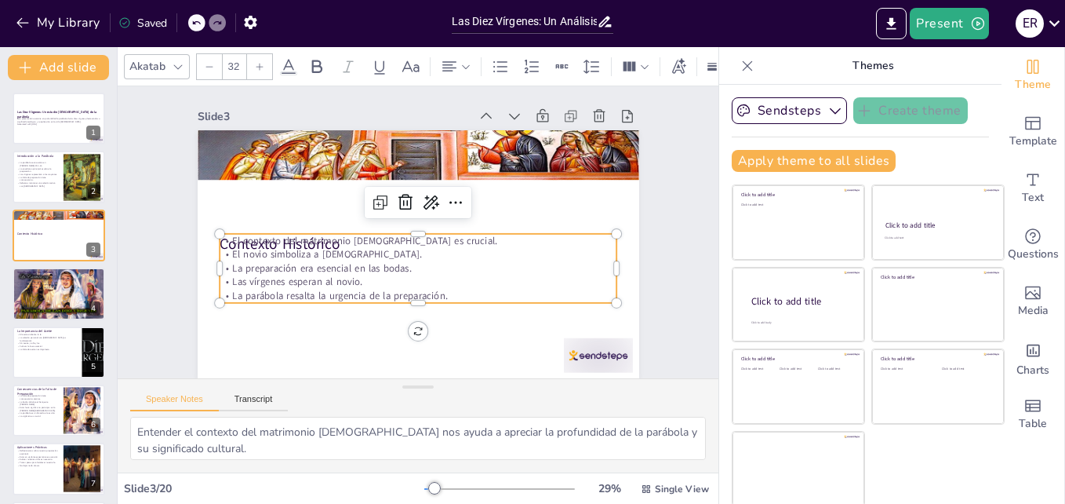
click at [207, 244] on div at bounding box center [213, 268] width 13 height 69
click at [237, 231] on div "Contexto Histórico El contexto del matrimonio [DEMOGRAPHIC_DATA] es crucial. El…" at bounding box center [419, 254] width 442 height 249
click at [237, 231] on div at bounding box center [419, 227] width 398 height 13
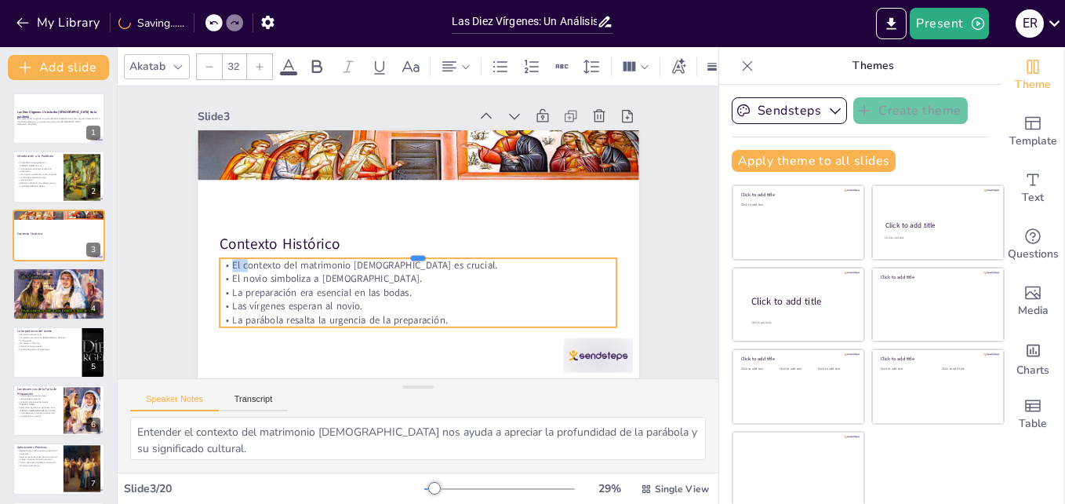
drag, startPoint x: 237, startPoint y: 231, endPoint x: 237, endPoint y: 256, distance: 24.3
click at [237, 256] on div at bounding box center [419, 251] width 398 height 13
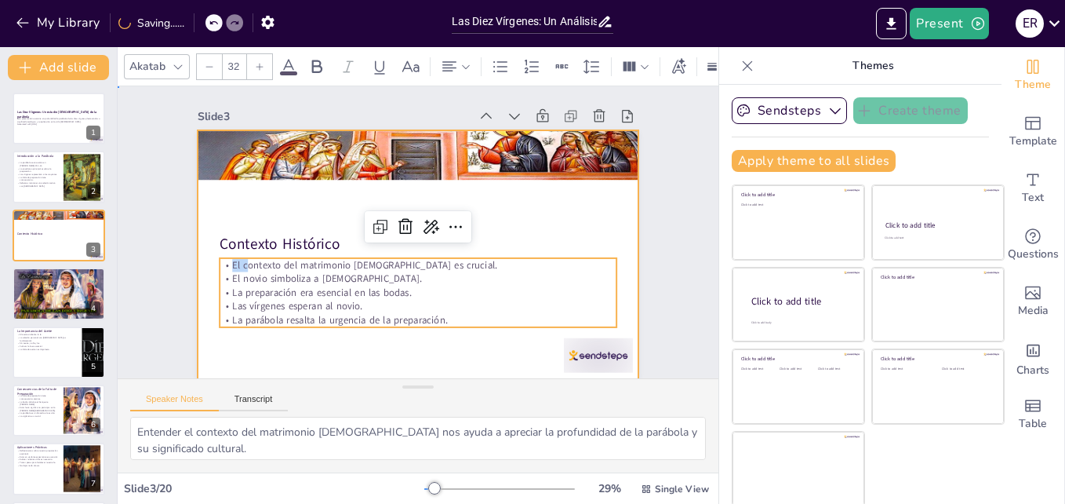
click at [270, 210] on div at bounding box center [419, 254] width 442 height 249
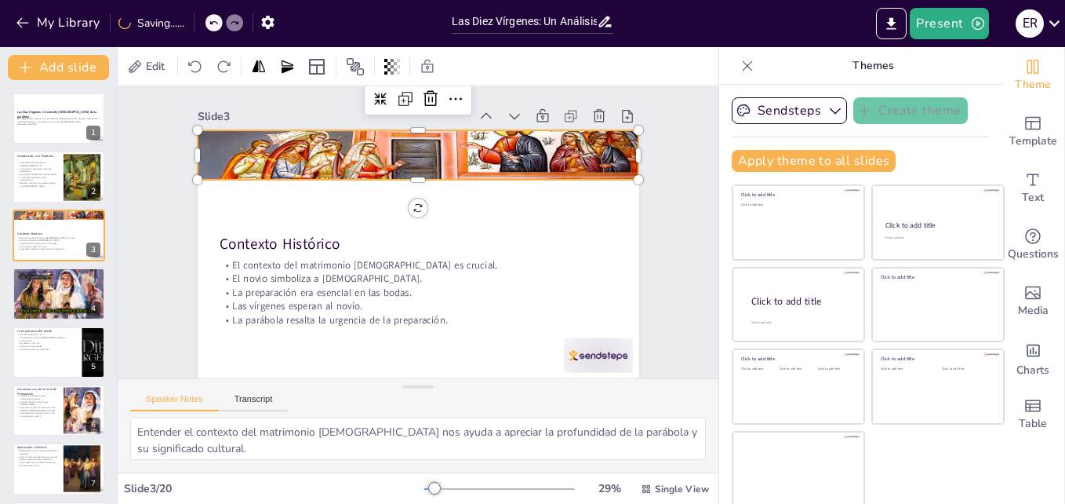
click at [336, 153] on div at bounding box center [419, 155] width 442 height 129
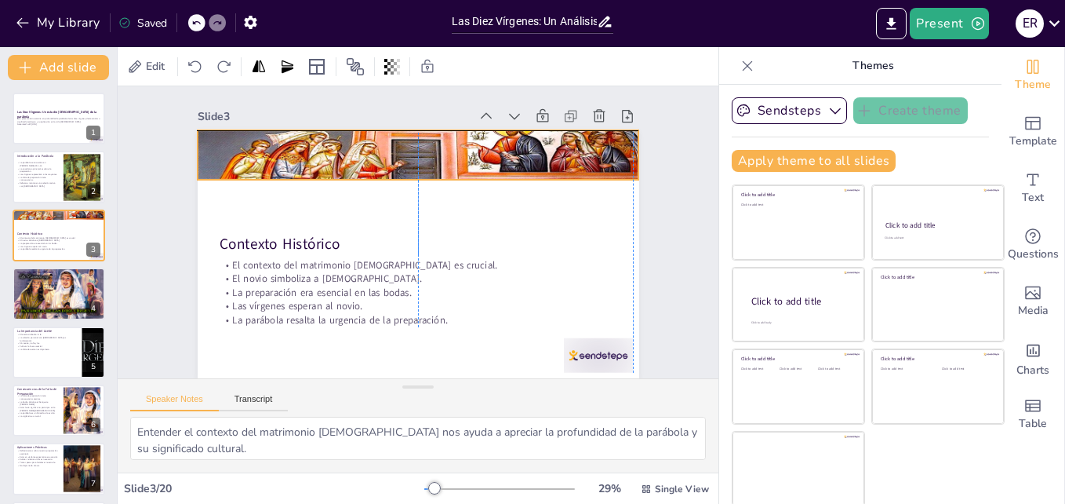
click at [399, 180] on div at bounding box center [419, 155] width 442 height 129
drag, startPoint x: 622, startPoint y: 179, endPoint x: 605, endPoint y: 179, distance: 16.5
click at [605, 179] on div "Contexto Histórico El contexto del matrimonio [DEMOGRAPHIC_DATA] es crucial. El…" at bounding box center [419, 254] width 442 height 249
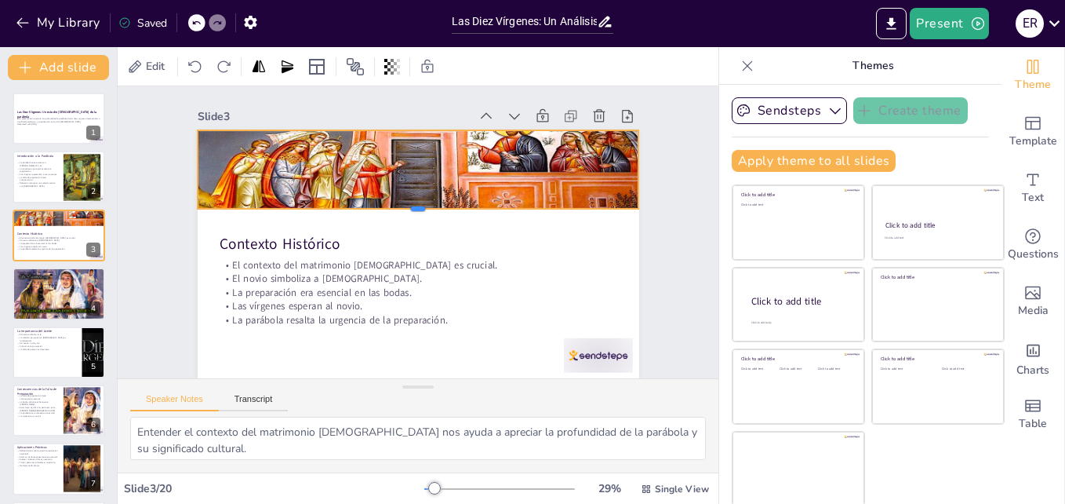
drag, startPoint x: 398, startPoint y: 181, endPoint x: 405, endPoint y: 210, distance: 29.9
click at [405, 210] on div at bounding box center [419, 215] width 442 height 13
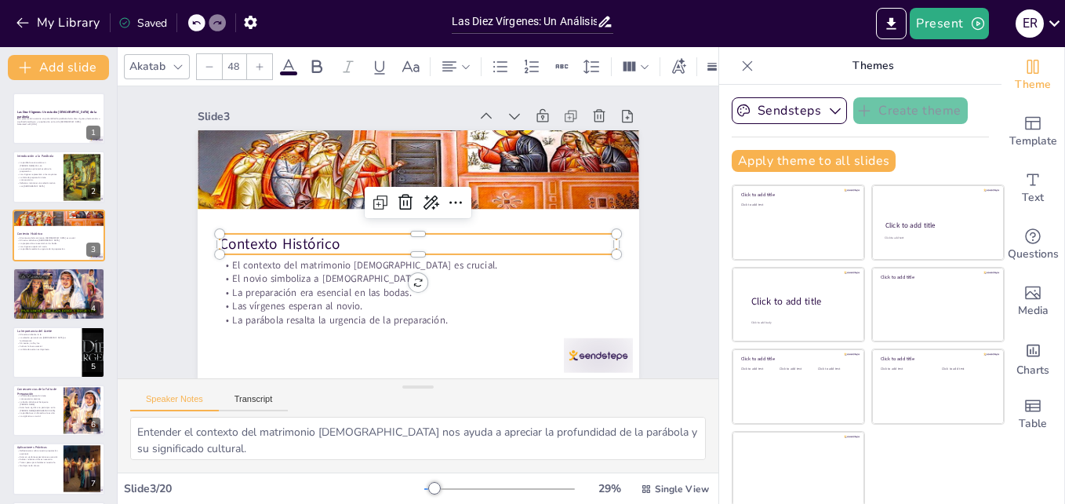
click at [478, 245] on p "Contexto Histórico" at bounding box center [419, 244] width 398 height 20
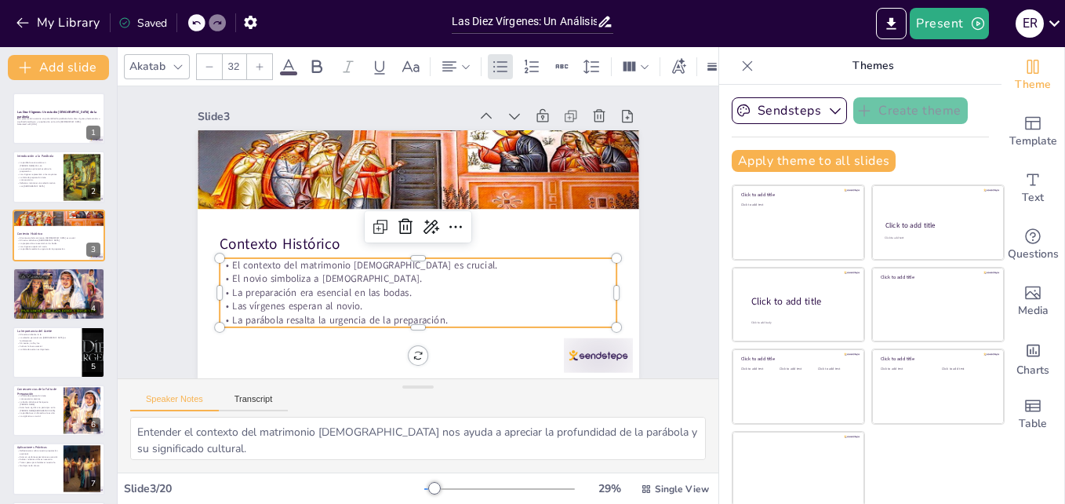
click at [498, 268] on p "El contexto del matrimonio [DEMOGRAPHIC_DATA] es crucial." at bounding box center [419, 265] width 398 height 14
click at [45, 293] on div at bounding box center [59, 293] width 94 height 56
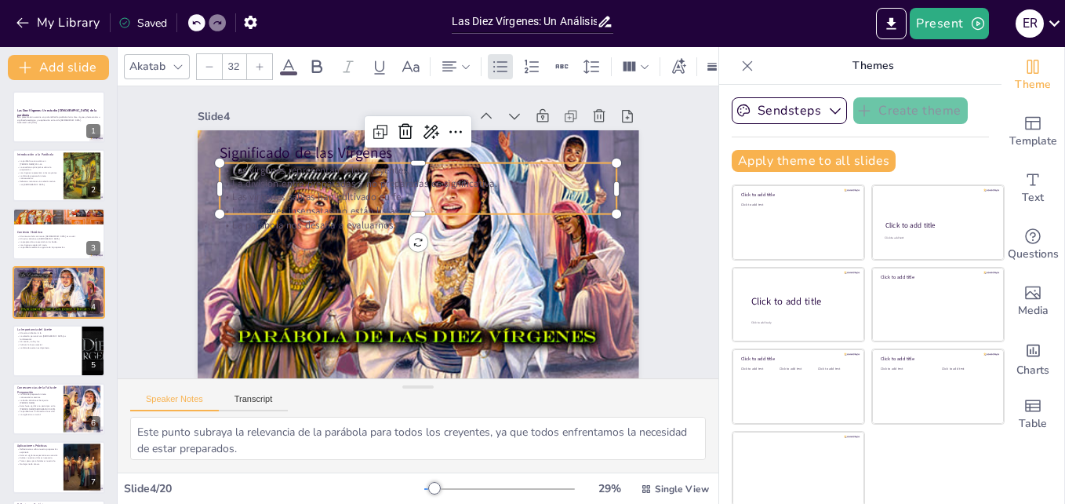
click at [291, 208] on p "Las vírgenes insensatas no están listas." at bounding box center [419, 211] width 398 height 14
click at [287, 216] on div at bounding box center [419, 220] width 398 height 13
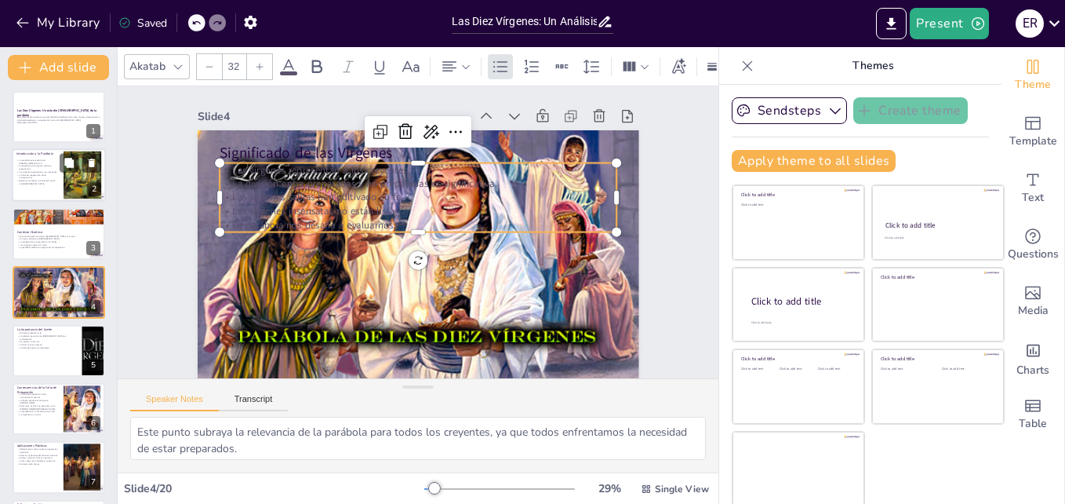
scroll to position [0, 0]
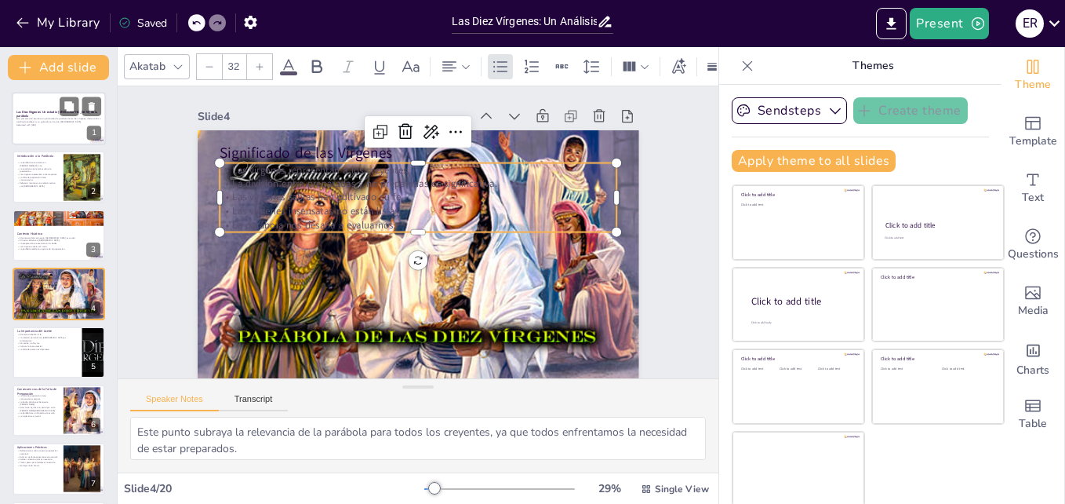
click at [65, 121] on p "Esta presentación examina en profundidad la parábola de las diez vírgenes, dest…" at bounding box center [58, 119] width 85 height 5
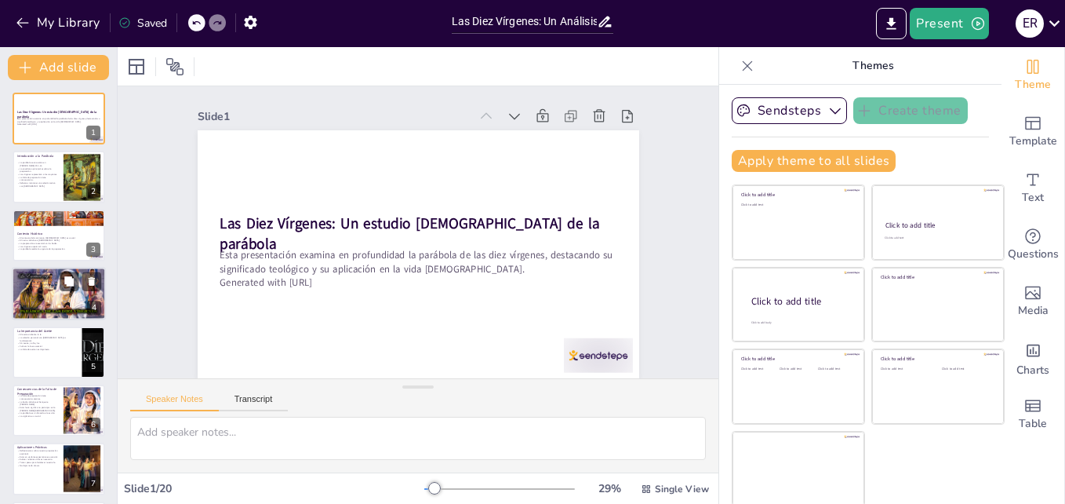
click at [58, 292] on div at bounding box center [59, 293] width 94 height 56
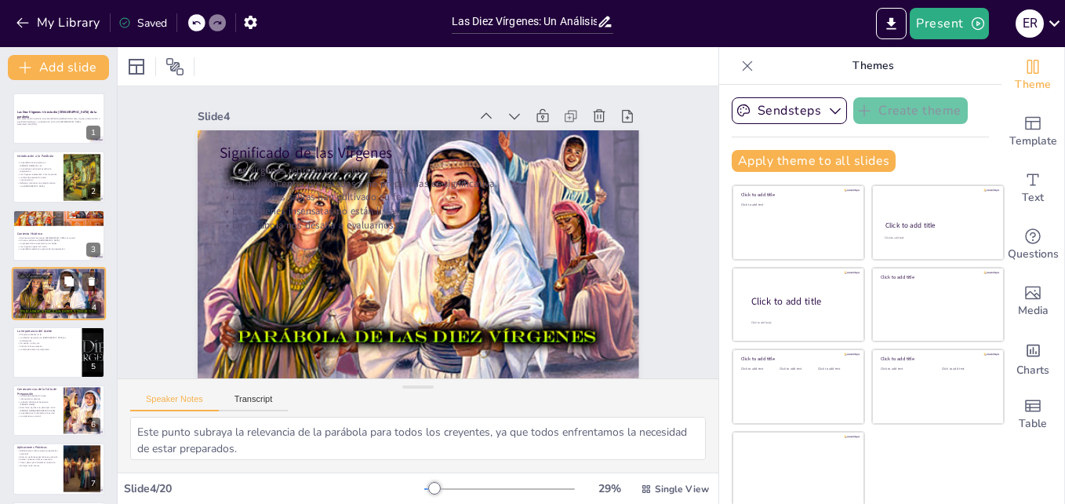
scroll to position [2, 0]
click at [68, 282] on icon at bounding box center [68, 279] width 9 height 9
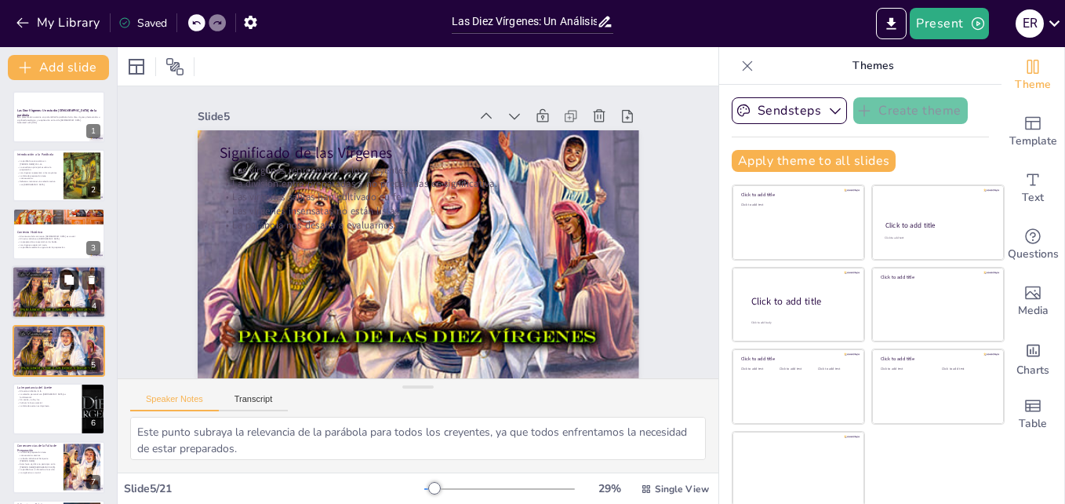
scroll to position [13, 0]
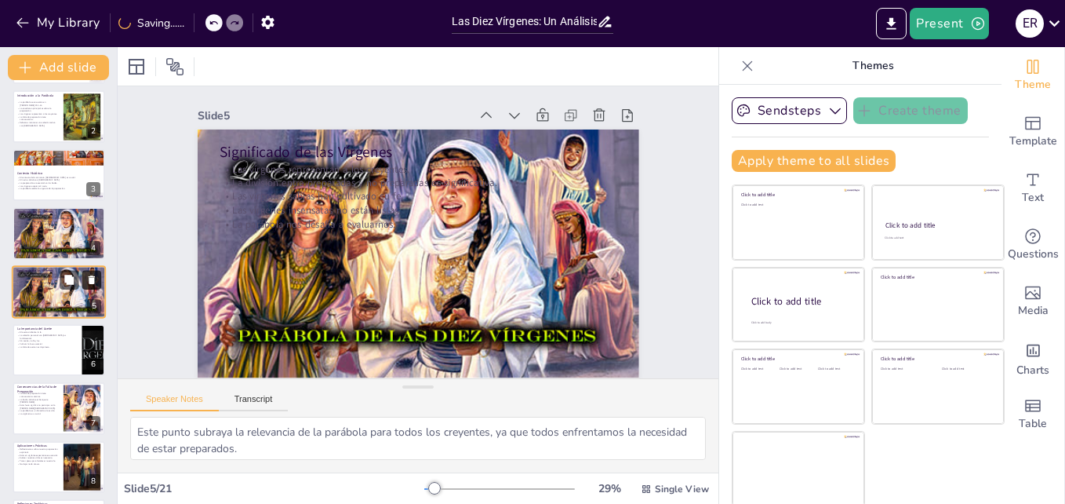
click at [89, 282] on icon at bounding box center [92, 279] width 6 height 9
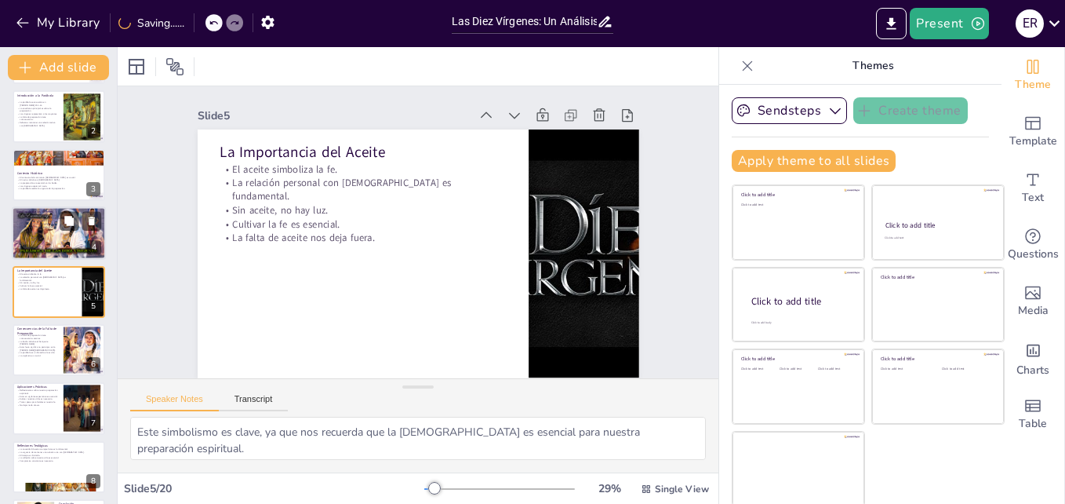
click at [47, 221] on p "Las vírgenes sabias han cultivado su fe." at bounding box center [58, 221] width 85 height 3
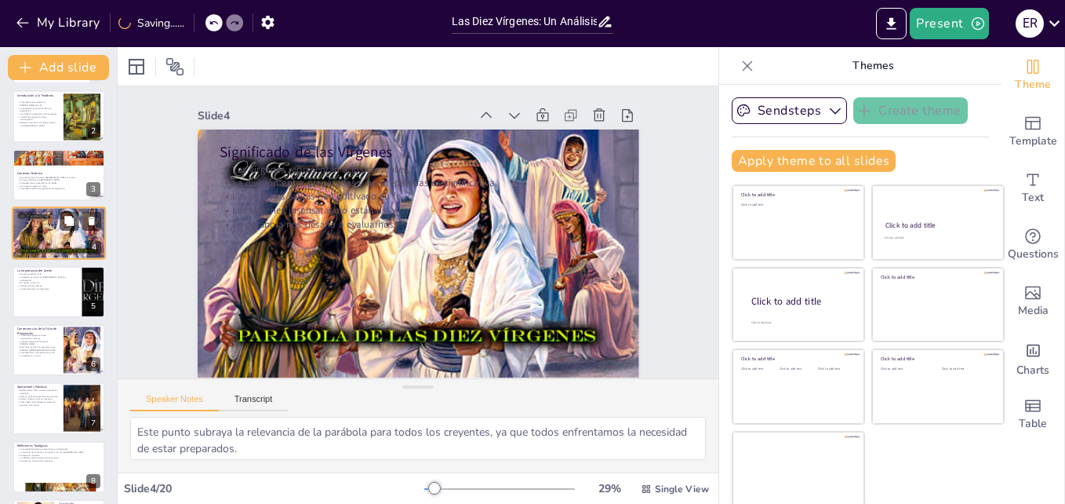
scroll to position [0, 0]
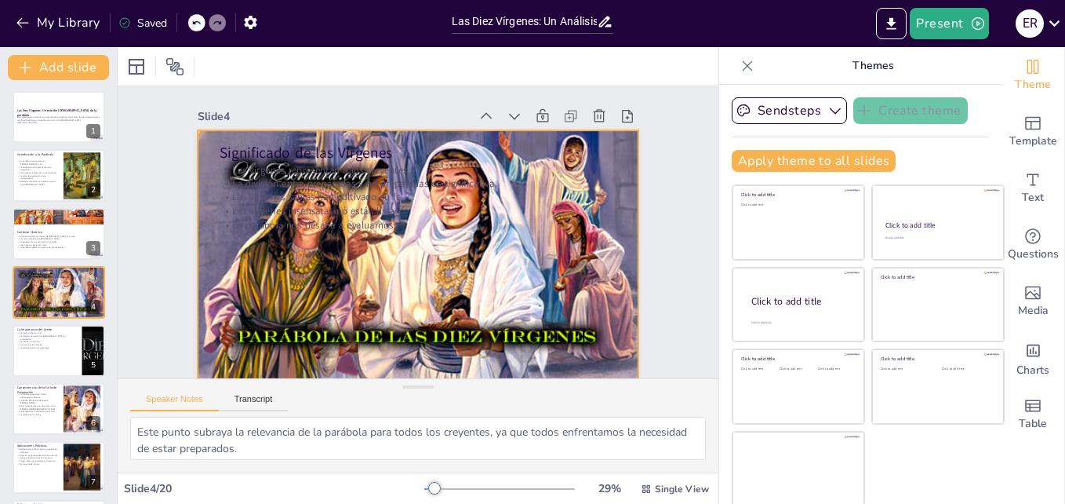
click at [424, 270] on div at bounding box center [419, 254] width 442 height 265
click at [446, 98] on icon at bounding box center [455, 98] width 19 height 19
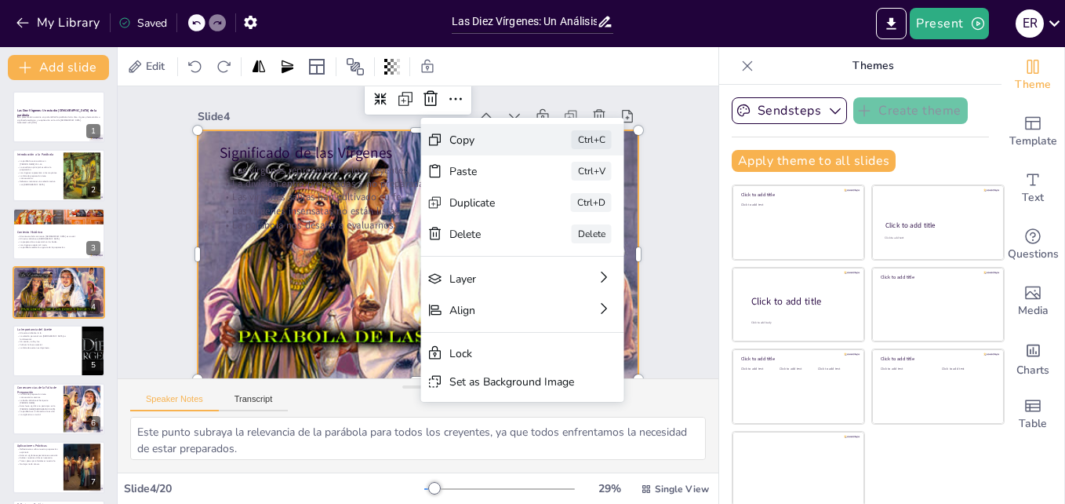
click at [462, 144] on div "Copy" at bounding box center [488, 140] width 78 height 15
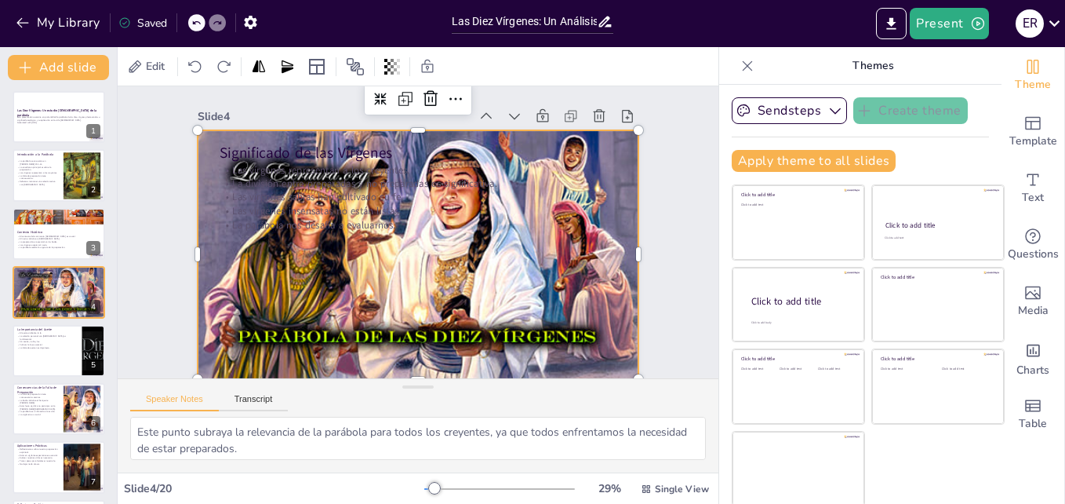
click at [606, 271] on div at bounding box center [419, 254] width 442 height 265
click at [611, 273] on div at bounding box center [419, 254] width 442 height 265
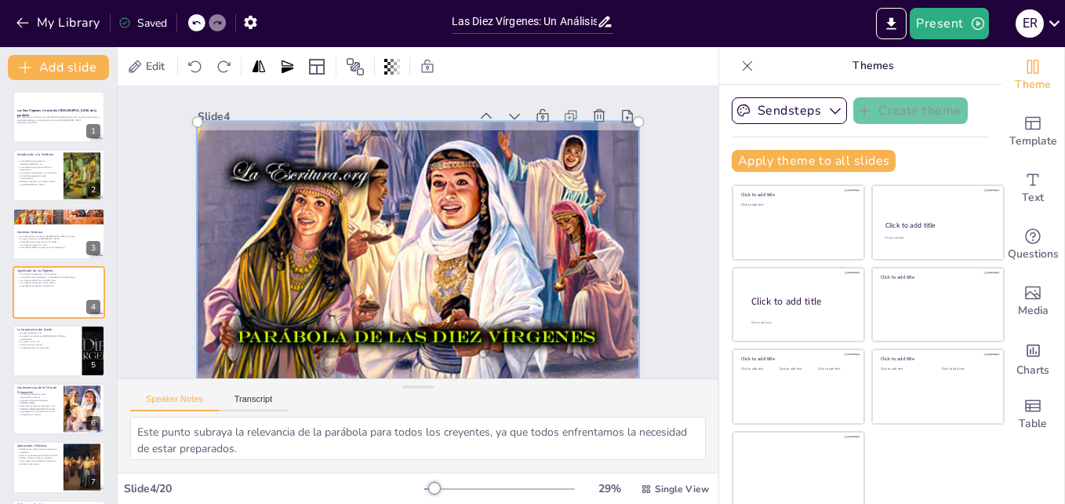
click at [611, 273] on div at bounding box center [418, 254] width 460 height 284
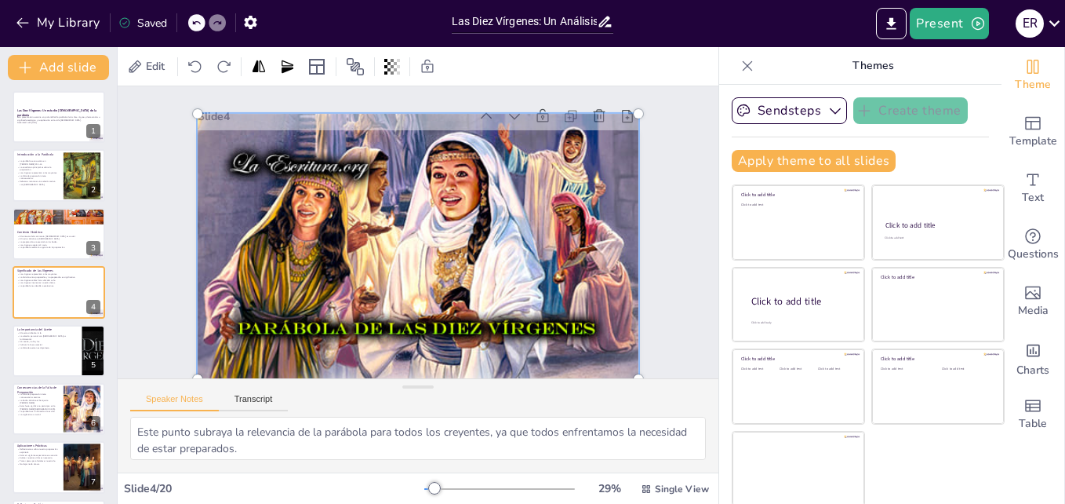
drag, startPoint x: 609, startPoint y: 240, endPoint x: 609, endPoint y: 182, distance: 58.0
click at [609, 182] on div at bounding box center [418, 246] width 460 height 284
drag, startPoint x: 609, startPoint y: 182, endPoint x: 606, endPoint y: 145, distance: 37.0
click at [606, 145] on div at bounding box center [418, 246] width 460 height 284
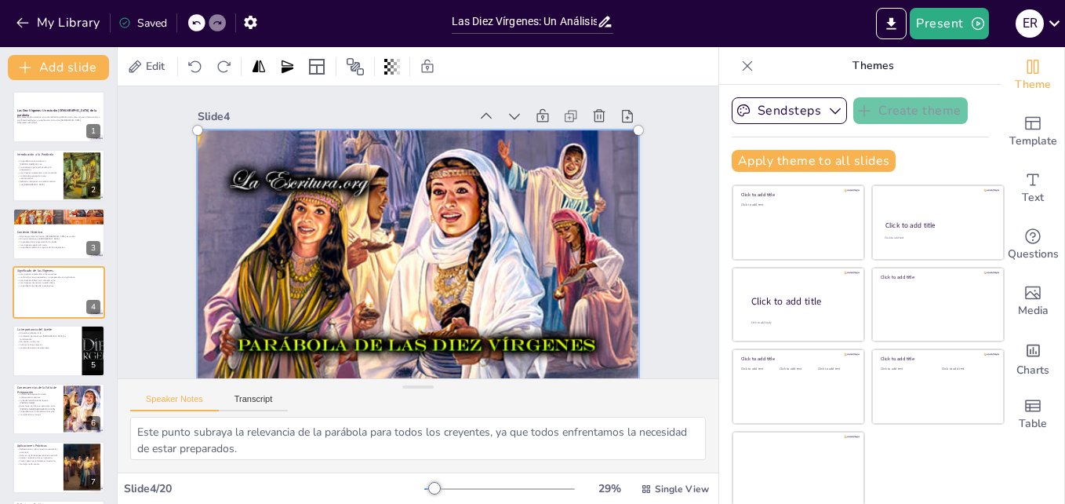
drag, startPoint x: 606, startPoint y: 145, endPoint x: 605, endPoint y: 168, distance: 22.8
click at [605, 168] on div at bounding box center [418, 263] width 460 height 284
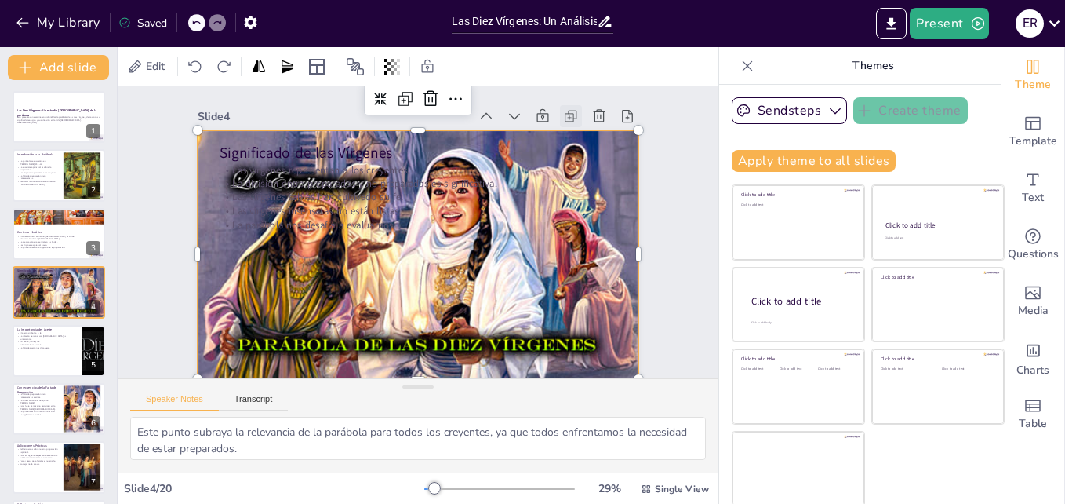
click at [569, 111] on icon at bounding box center [573, 115] width 8 height 8
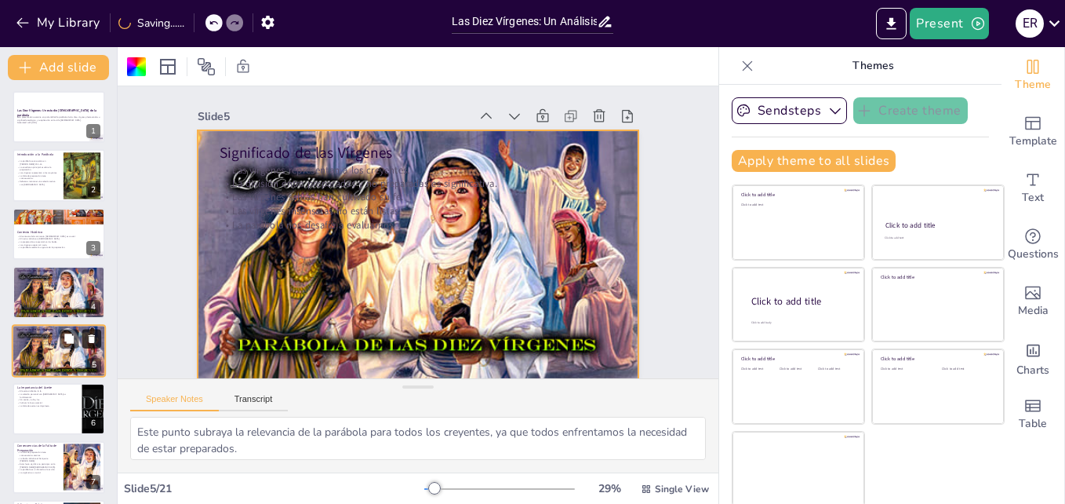
click at [89, 340] on icon at bounding box center [91, 338] width 11 height 11
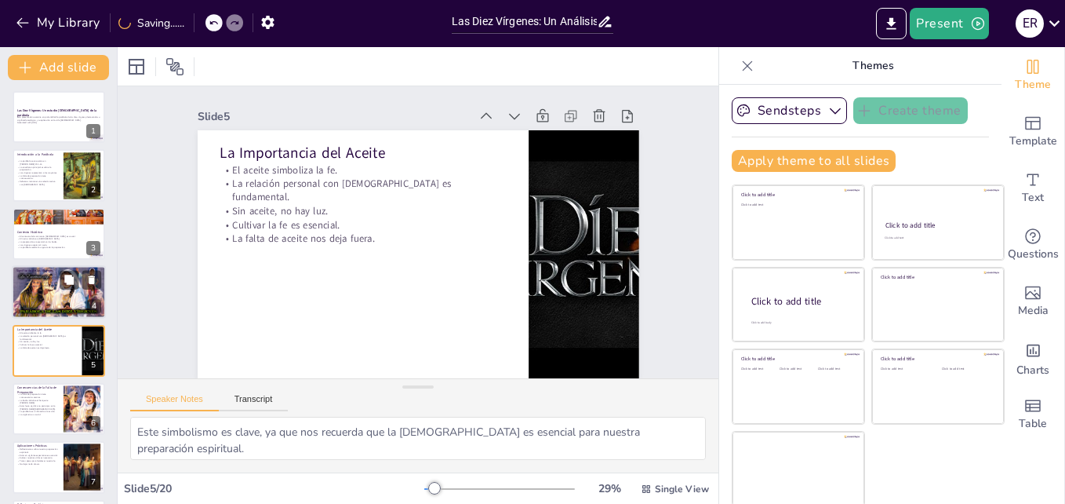
click at [29, 301] on div at bounding box center [59, 293] width 94 height 56
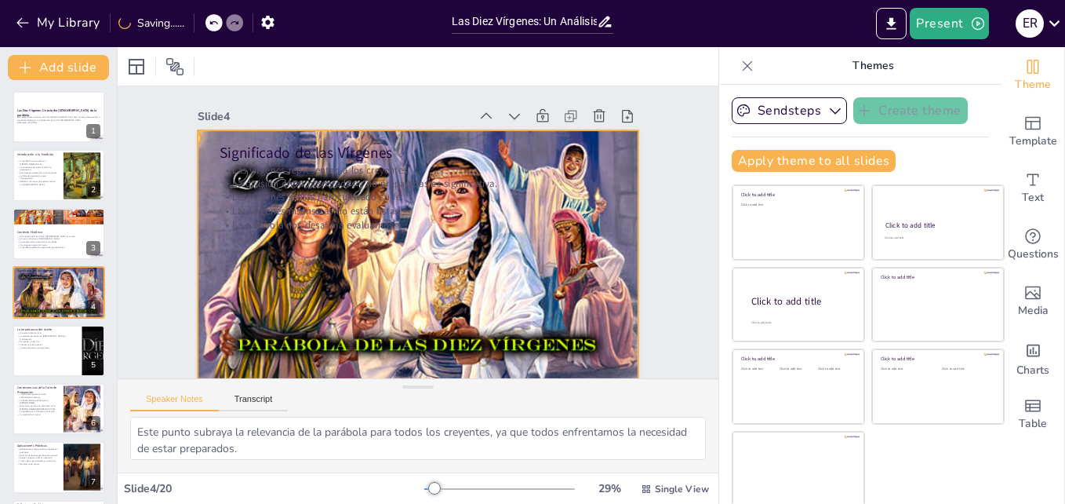
click at [594, 243] on div at bounding box center [419, 262] width 442 height 265
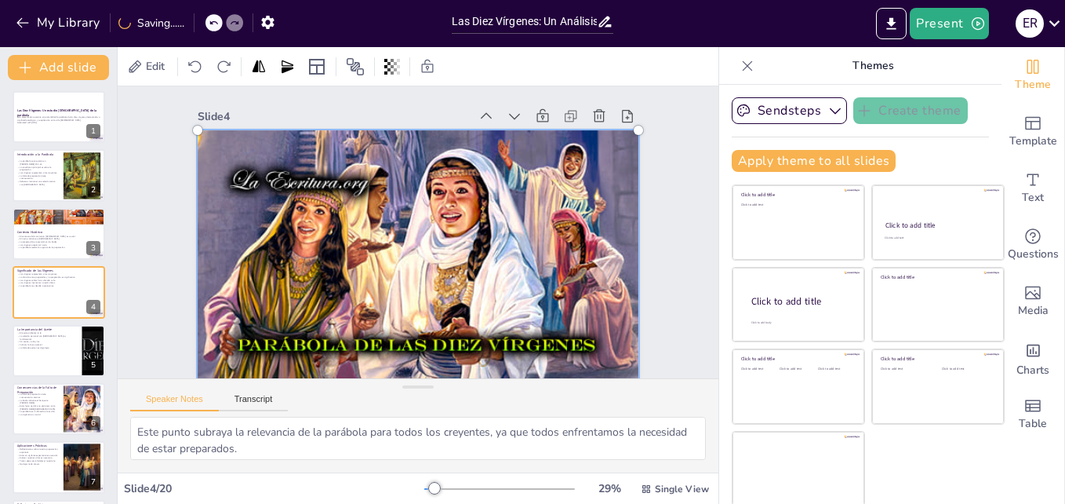
click at [605, 241] on div at bounding box center [418, 263] width 460 height 284
click at [626, 120] on div at bounding box center [638, 130] width 25 height 25
click at [620, 116] on icon at bounding box center [628, 116] width 16 height 16
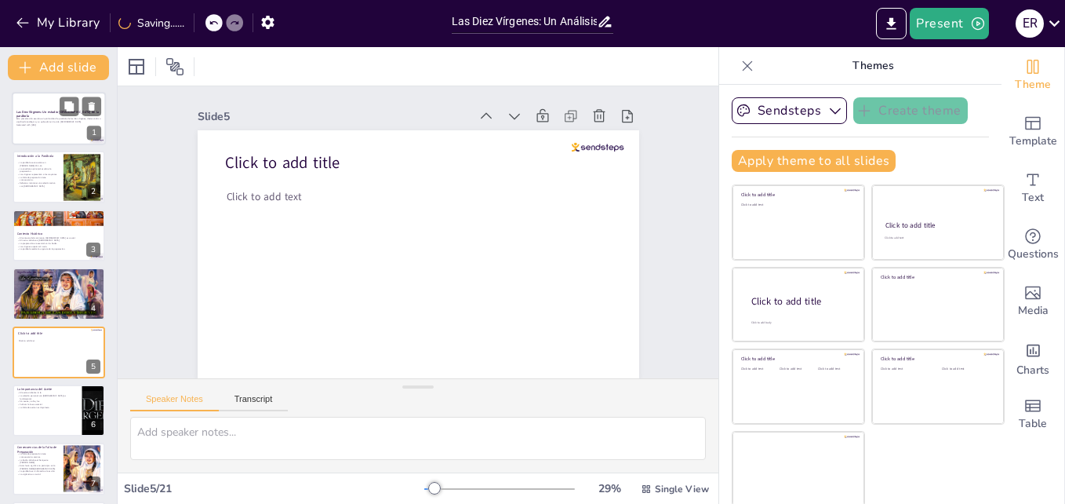
click at [54, 120] on p "Esta presentación examina en profundidad la parábola de las diez vírgenes, dest…" at bounding box center [58, 119] width 85 height 5
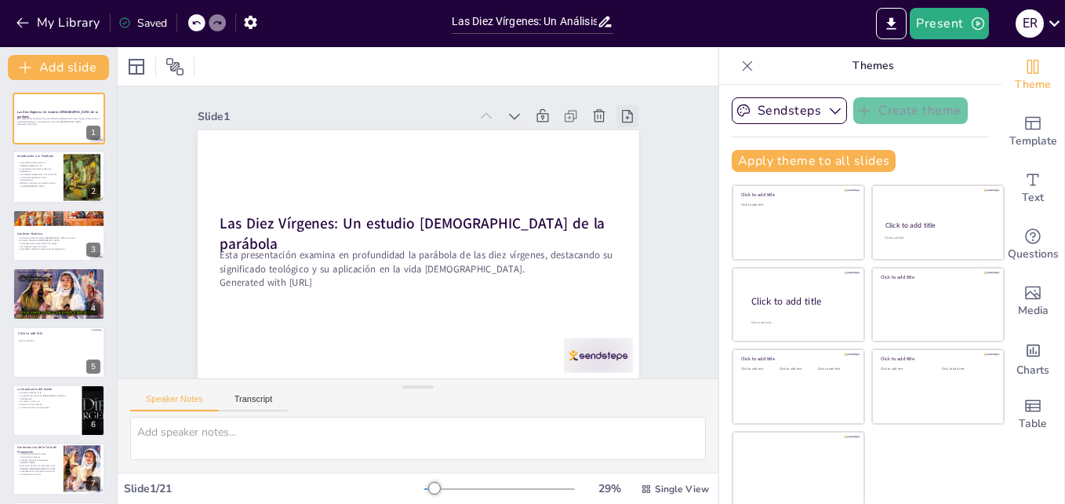
click at [623, 114] on icon at bounding box center [628, 116] width 11 height 13
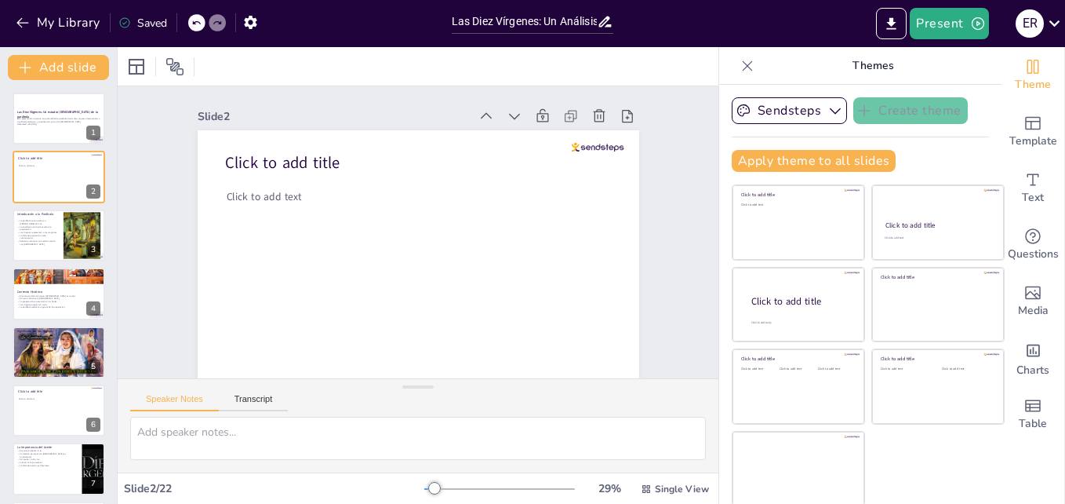
click at [623, 114] on icon at bounding box center [628, 116] width 11 height 13
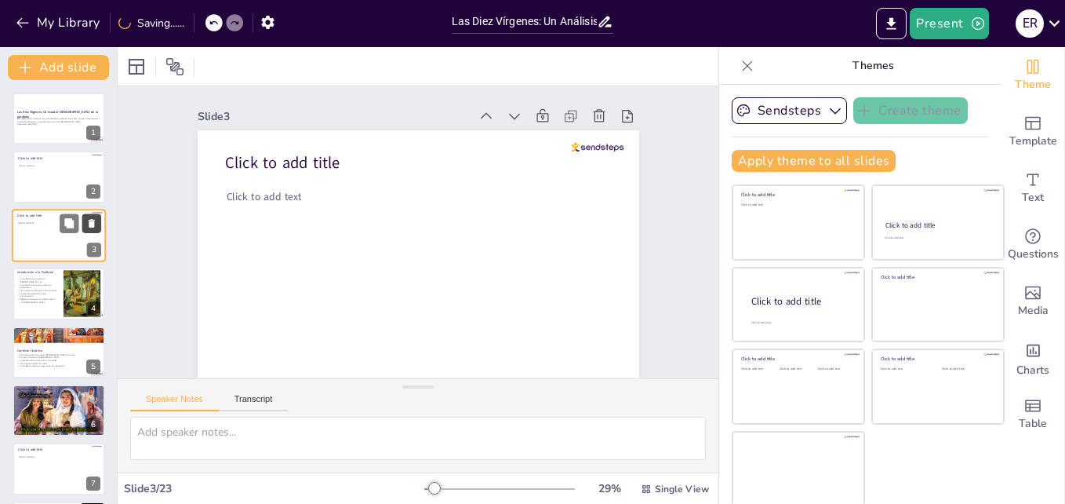
click at [93, 220] on icon at bounding box center [92, 223] width 6 height 9
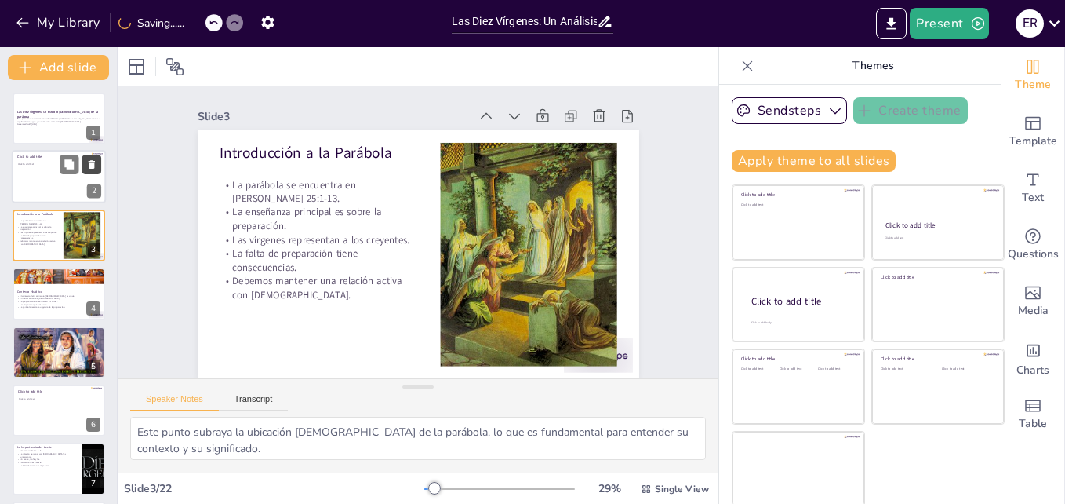
click at [92, 165] on icon at bounding box center [92, 165] width 6 height 9
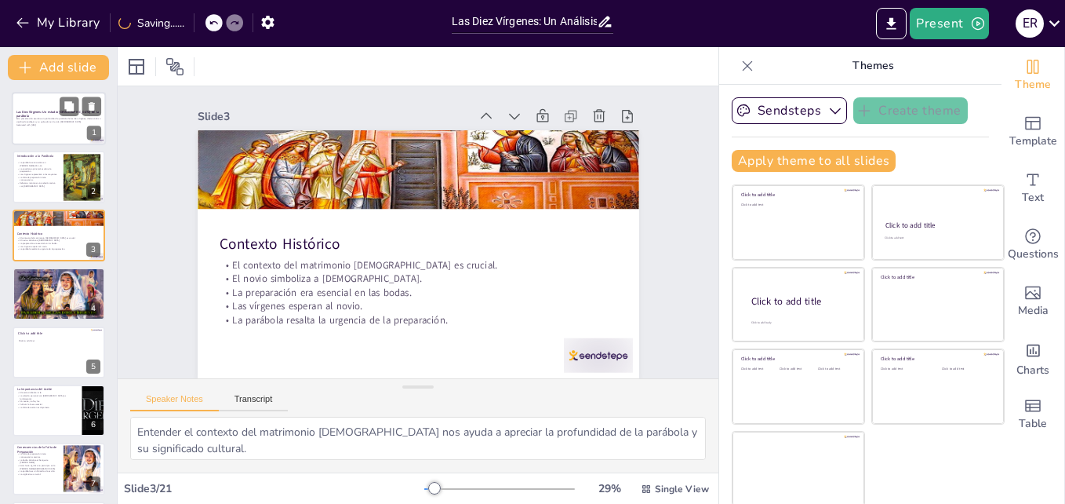
click at [53, 107] on div at bounding box center [59, 118] width 94 height 53
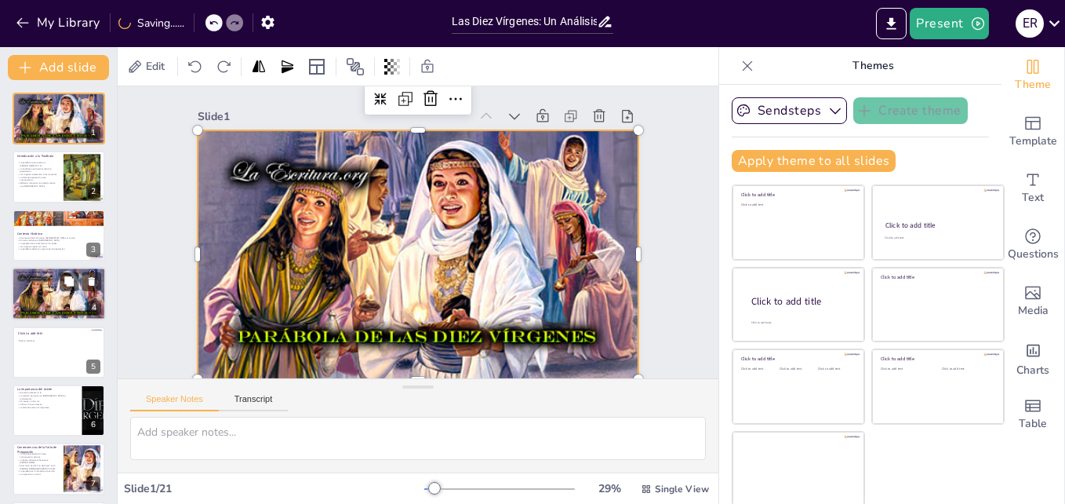
click at [57, 288] on p "La parábola nos desafía a evaluarnos." at bounding box center [58, 286] width 85 height 3
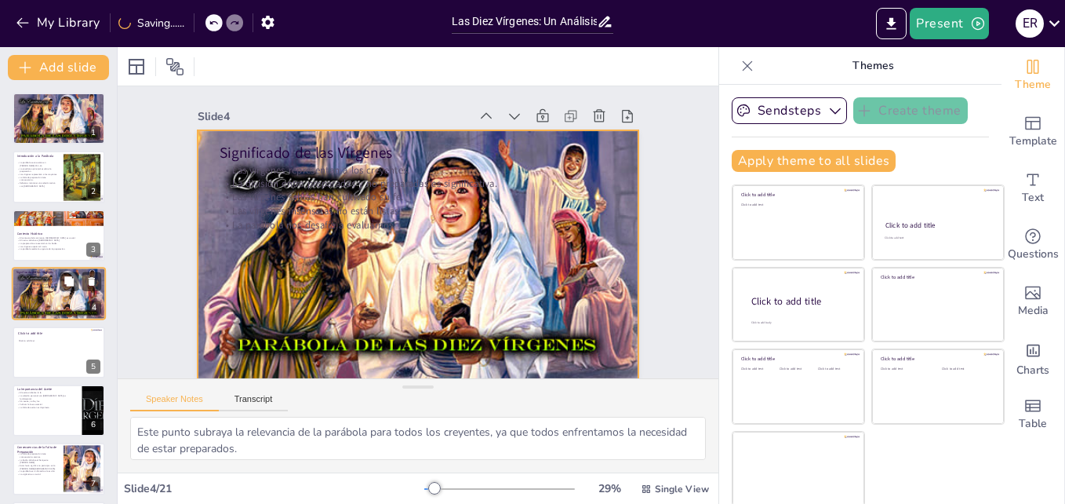
scroll to position [2, 0]
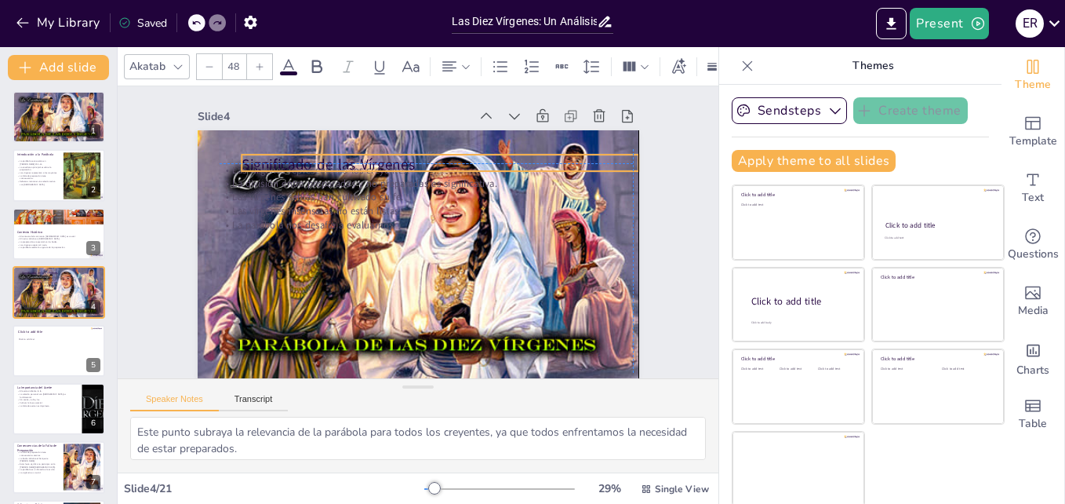
drag, startPoint x: 208, startPoint y: 144, endPoint x: 215, endPoint y: 153, distance: 11.8
click at [215, 130] on div "Significado de las Vírgenes Las vírgenes representan a los creyentes. La divisi…" at bounding box center [419, 130] width 442 height 0
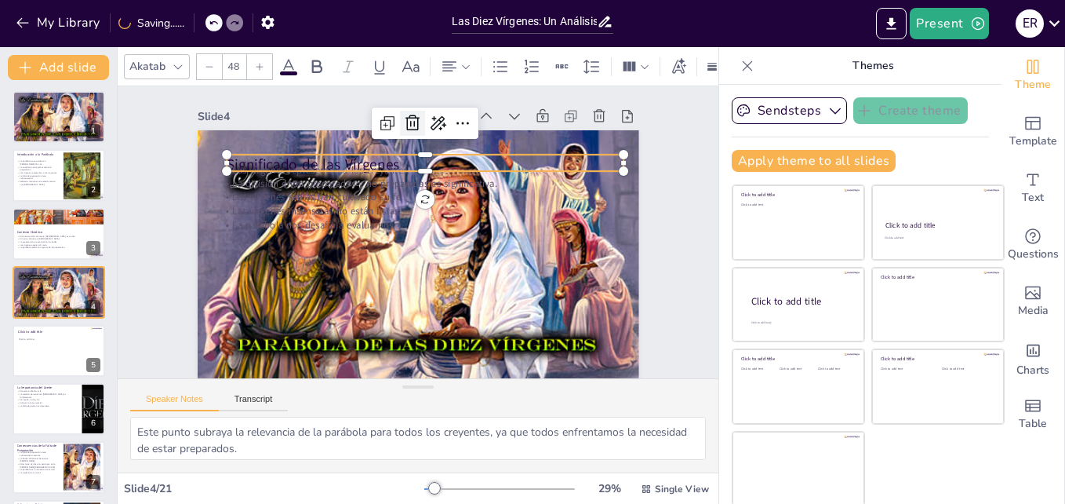
click at [405, 124] on icon at bounding box center [412, 123] width 14 height 16
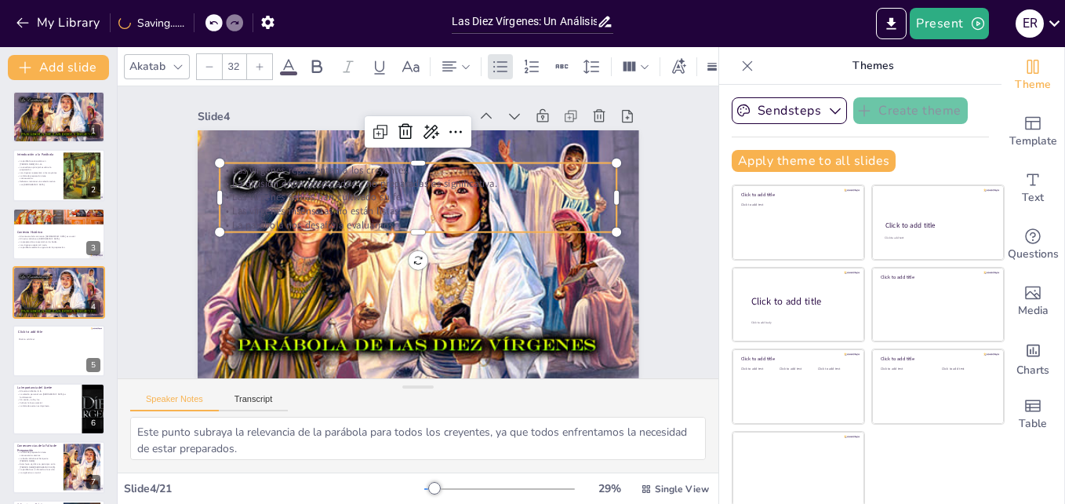
click at [347, 176] on p "Las vírgenes representan a los creyentes." at bounding box center [419, 170] width 398 height 14
click at [396, 127] on icon at bounding box center [405, 131] width 19 height 19
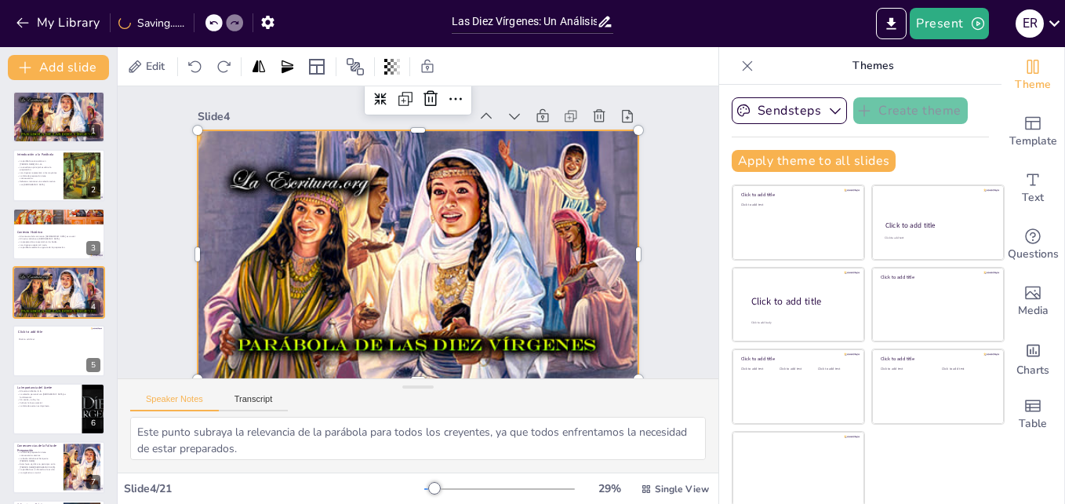
click at [323, 182] on div at bounding box center [419, 262] width 442 height 265
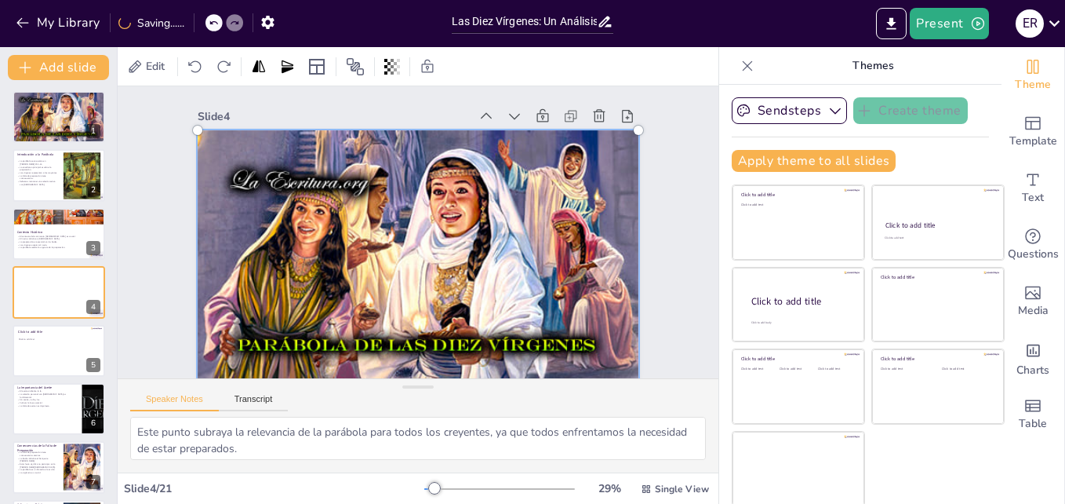
click at [323, 182] on div at bounding box center [418, 263] width 460 height 284
click at [349, 350] on div at bounding box center [418, 263] width 460 height 284
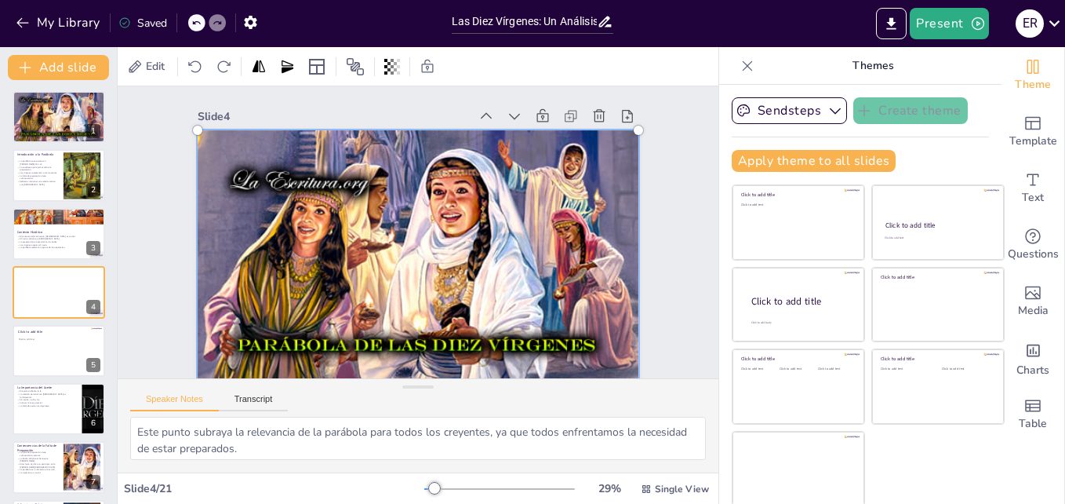
click at [358, 342] on div at bounding box center [418, 263] width 460 height 284
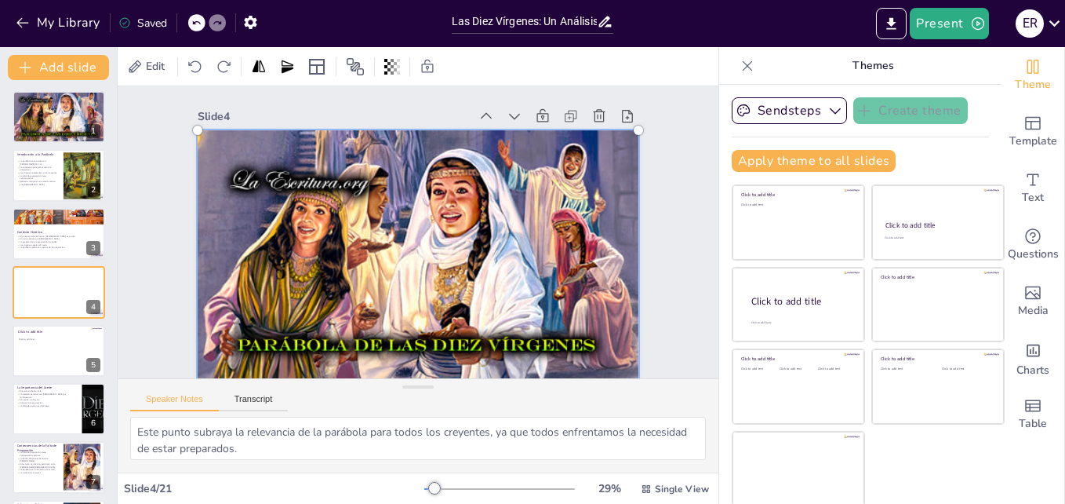
click at [358, 342] on div at bounding box center [418, 263] width 460 height 284
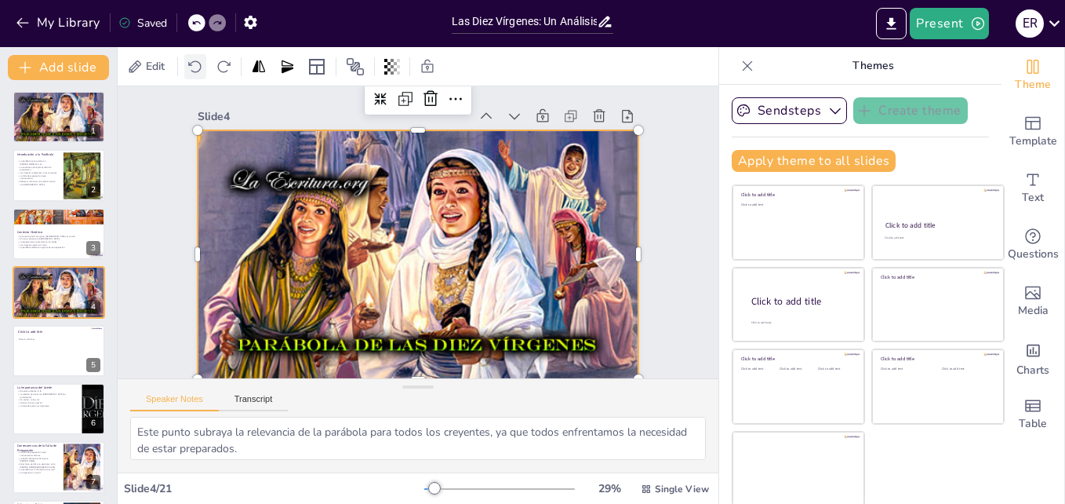
click at [202, 70] on icon at bounding box center [195, 67] width 16 height 16
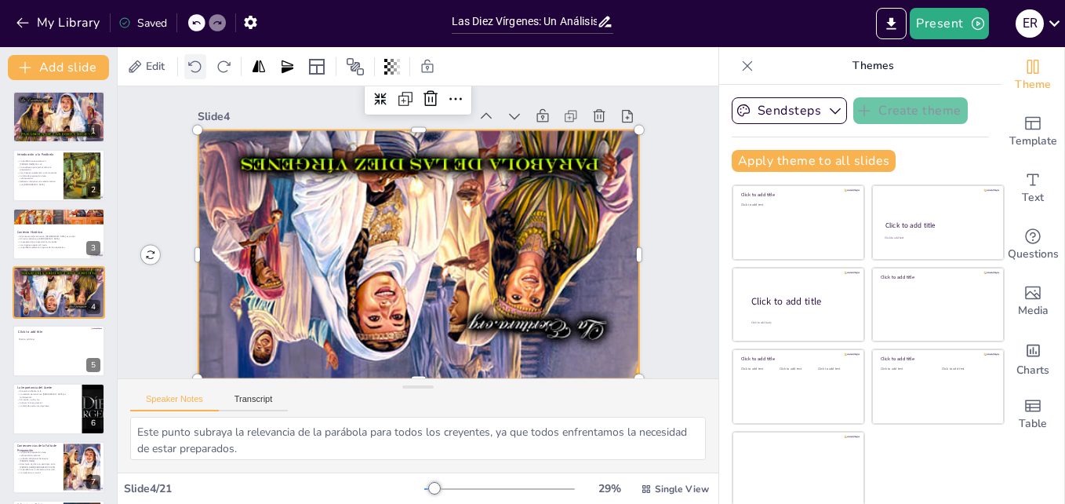
click at [202, 70] on icon at bounding box center [195, 67] width 16 height 16
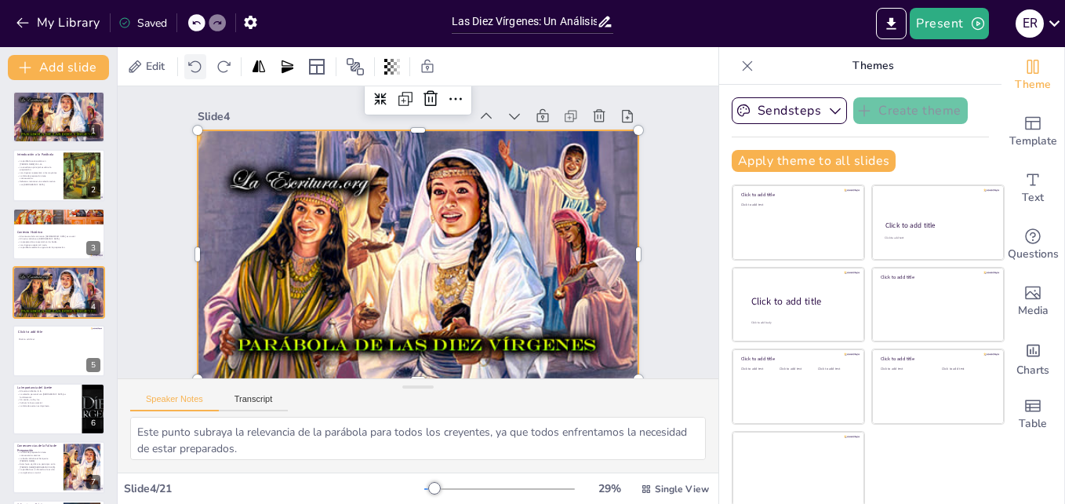
click at [202, 70] on icon at bounding box center [195, 67] width 16 height 16
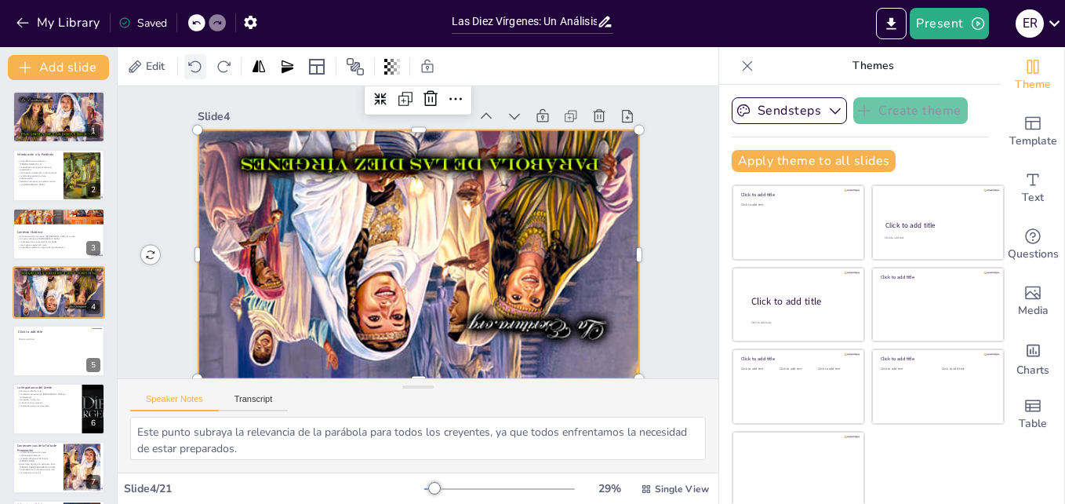
click at [202, 70] on icon at bounding box center [195, 67] width 16 height 16
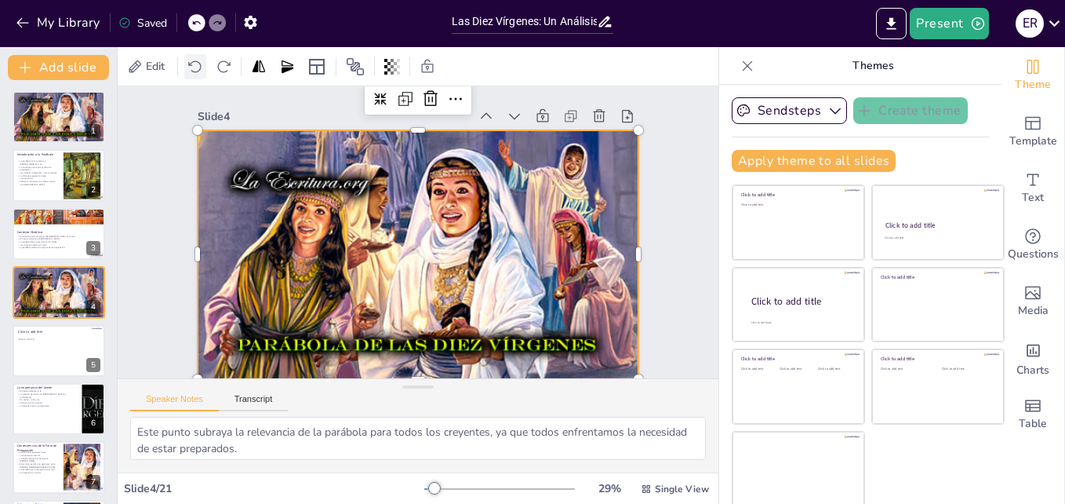
click at [202, 70] on icon at bounding box center [195, 67] width 16 height 16
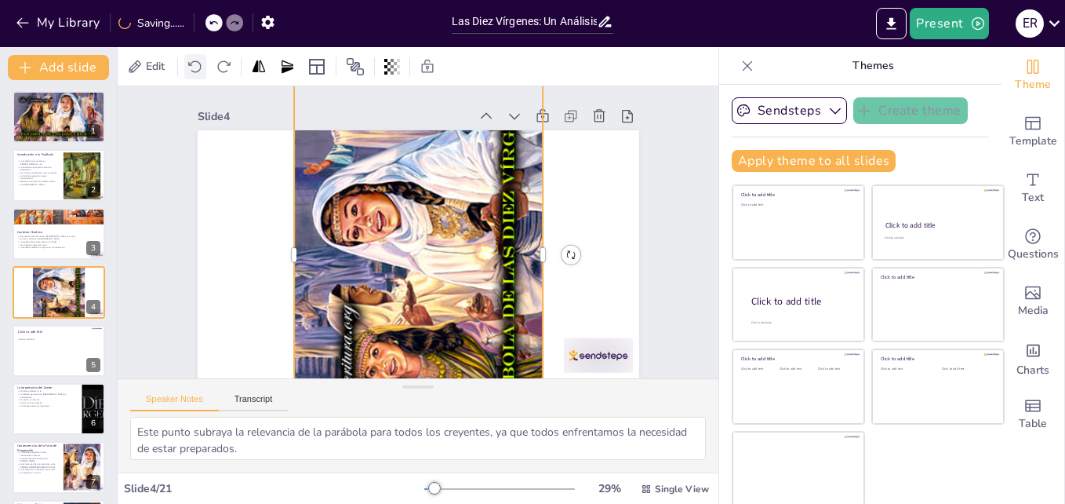
click at [202, 70] on icon at bounding box center [195, 67] width 16 height 16
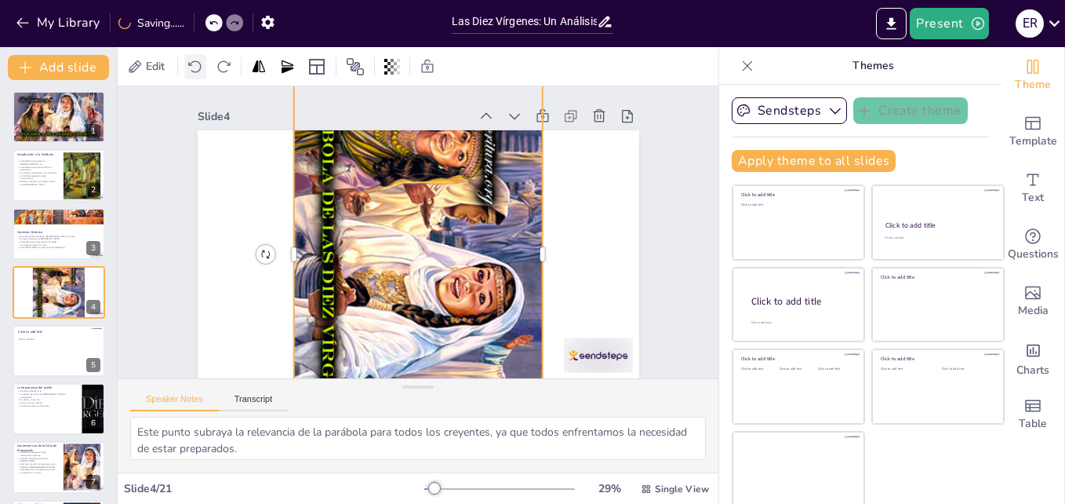
click at [202, 70] on icon at bounding box center [195, 67] width 16 height 16
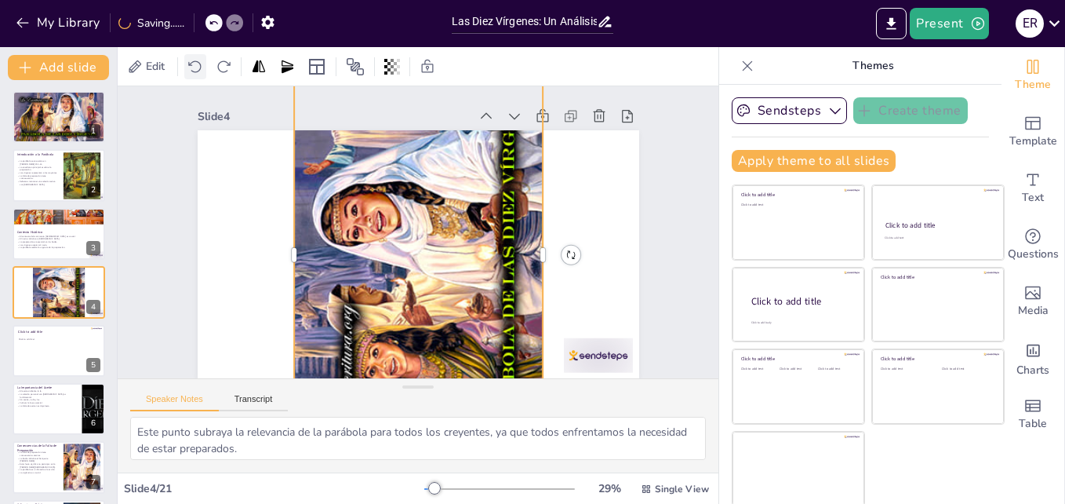
click at [202, 70] on icon at bounding box center [195, 67] width 16 height 16
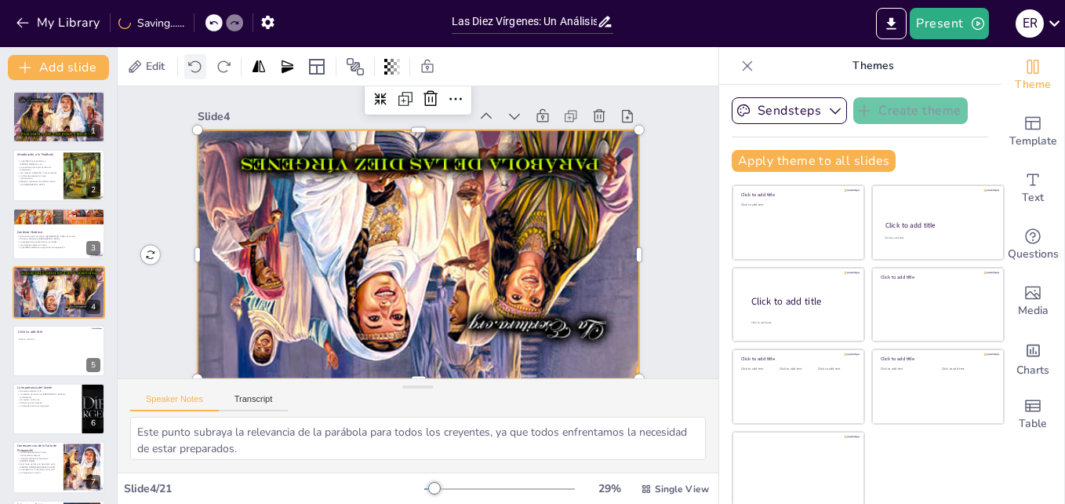
click at [202, 70] on icon at bounding box center [195, 67] width 16 height 16
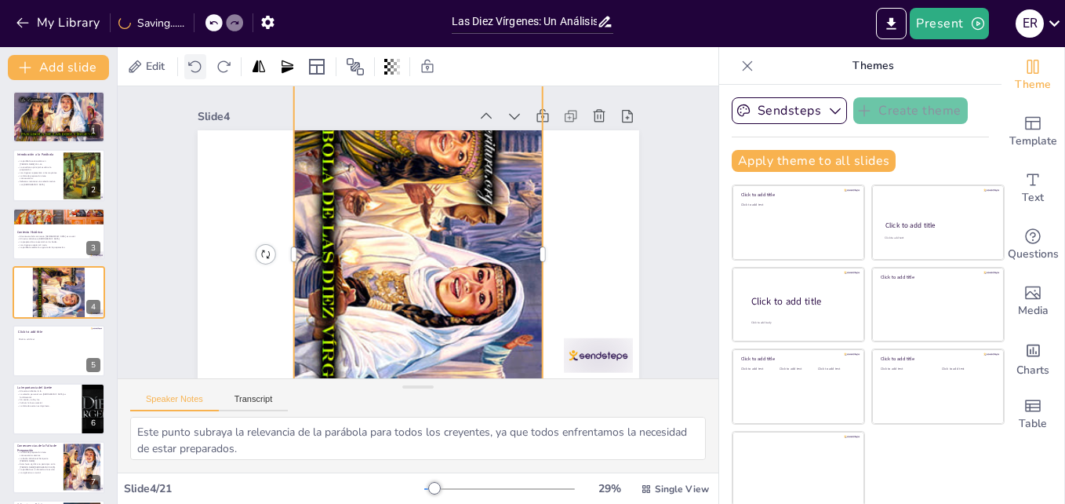
click at [202, 70] on icon at bounding box center [195, 67] width 16 height 16
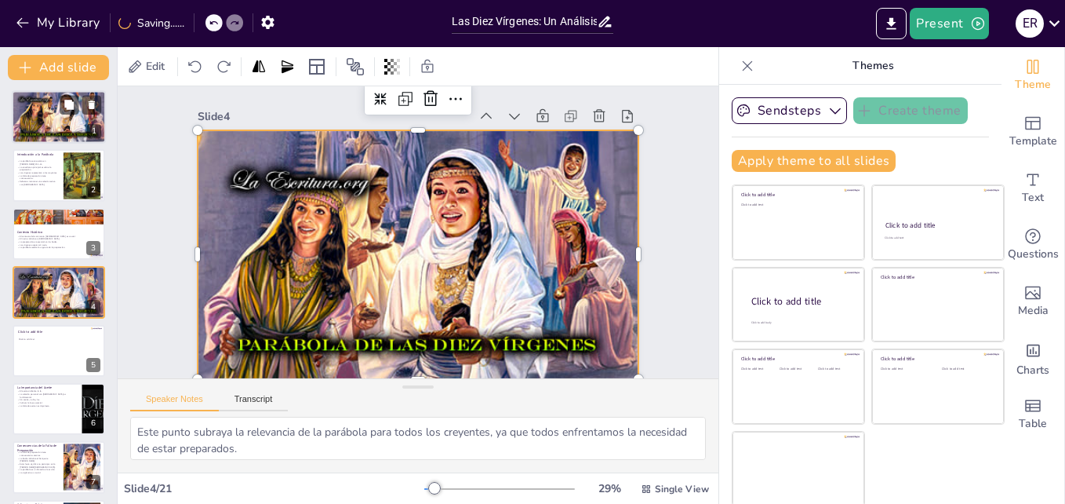
click at [48, 101] on div at bounding box center [59, 117] width 94 height 56
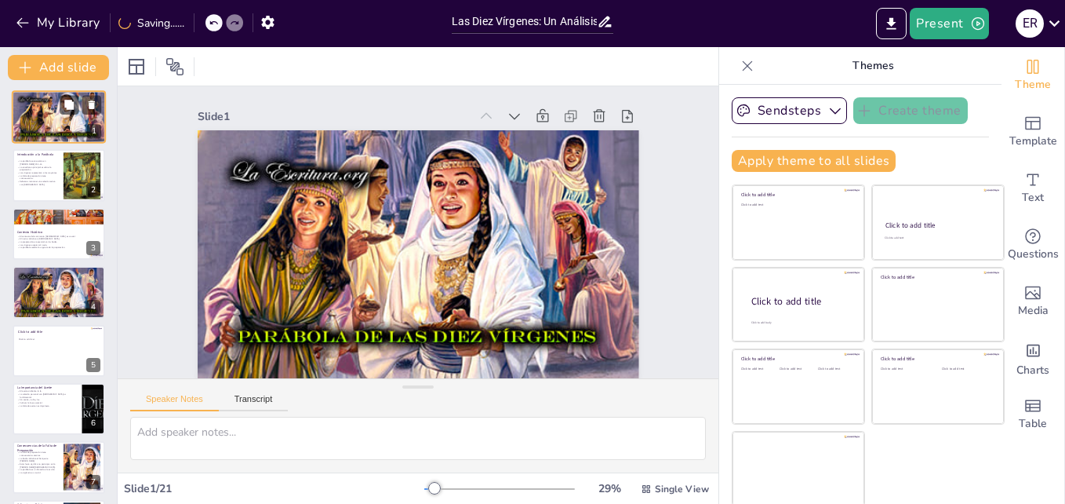
scroll to position [0, 0]
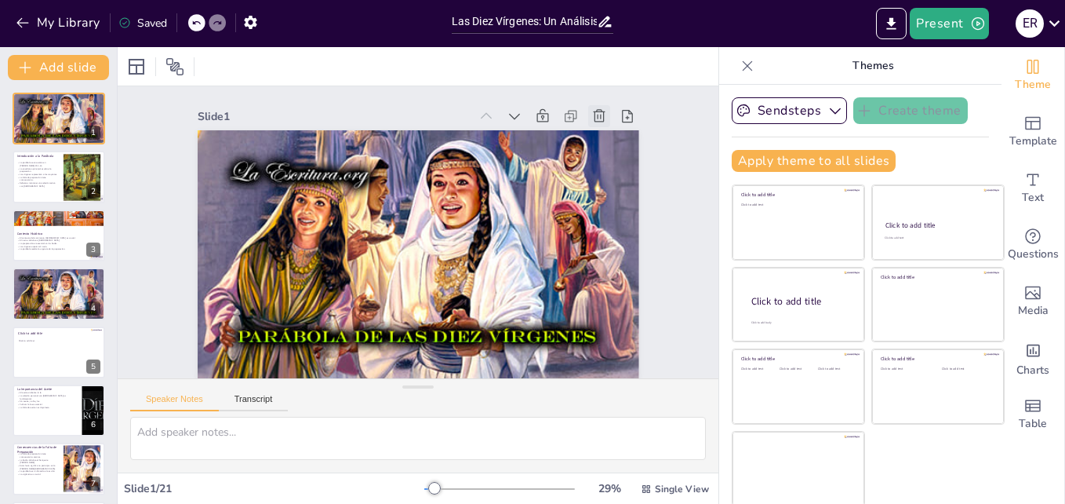
click at [594, 115] on icon at bounding box center [600, 115] width 12 height 13
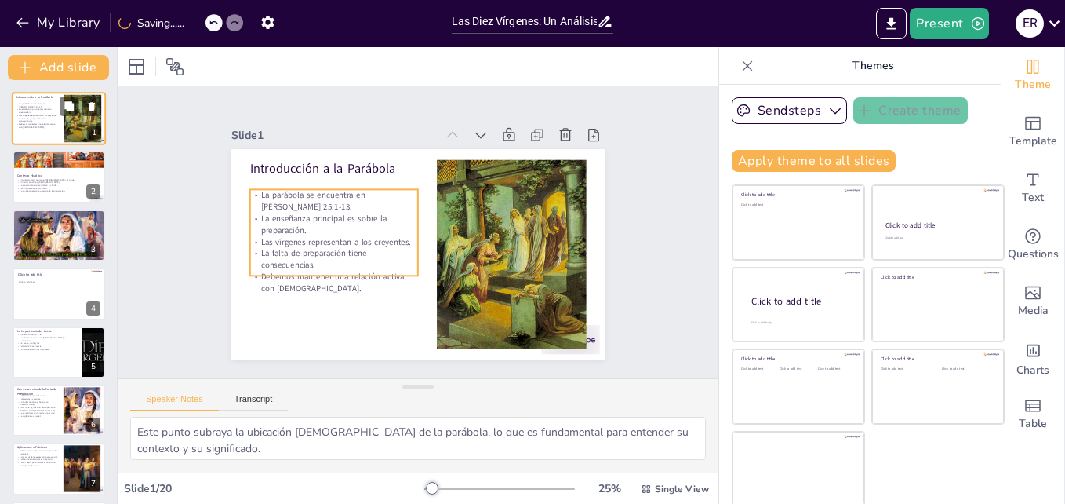
click at [55, 127] on p "Debemos mantener una relación activa con [DEMOGRAPHIC_DATA]." at bounding box center [37, 125] width 42 height 5
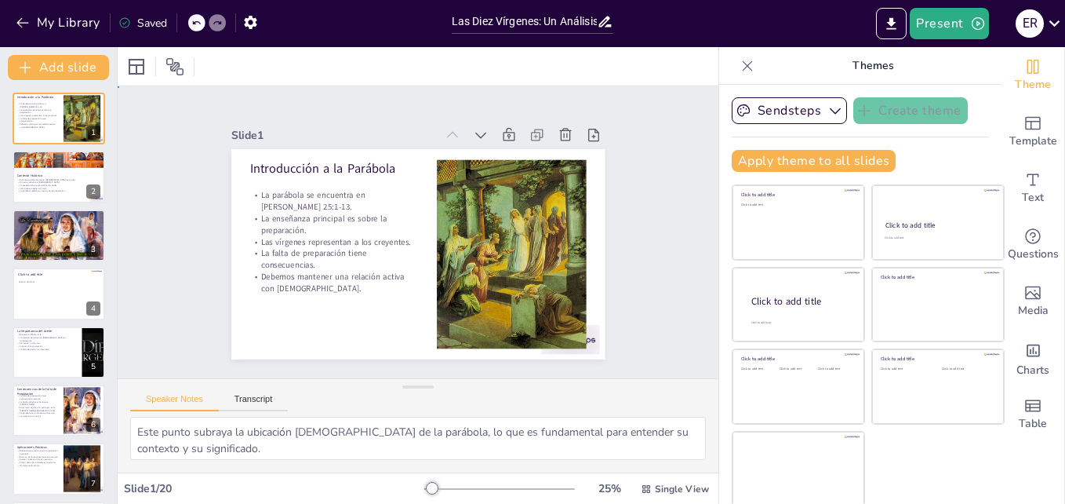
click at [194, 169] on div "Slide 1 Introducción a la Parábola La parábola se encuentra en [PERSON_NAME] 25…" at bounding box center [417, 232] width 461 height 254
click at [23, 60] on icon "button" at bounding box center [25, 68] width 16 height 16
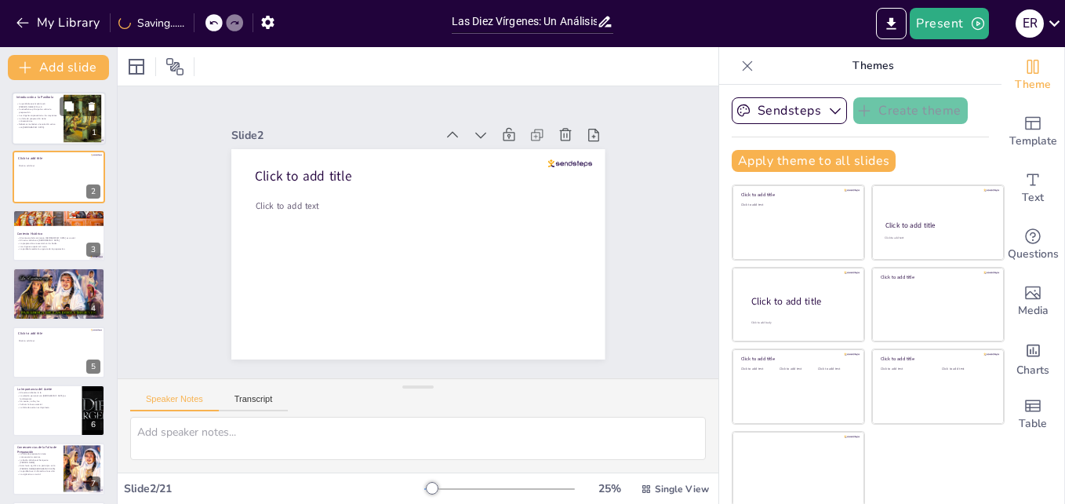
click at [64, 118] on div at bounding box center [82, 119] width 39 height 48
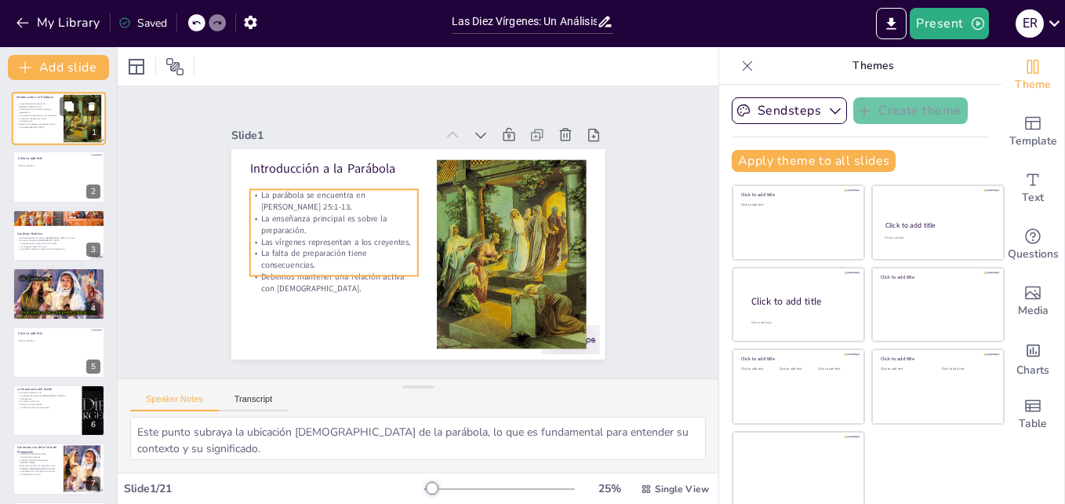
click at [51, 125] on p "Debemos mantener una relación activa con [DEMOGRAPHIC_DATA]." at bounding box center [37, 125] width 42 height 5
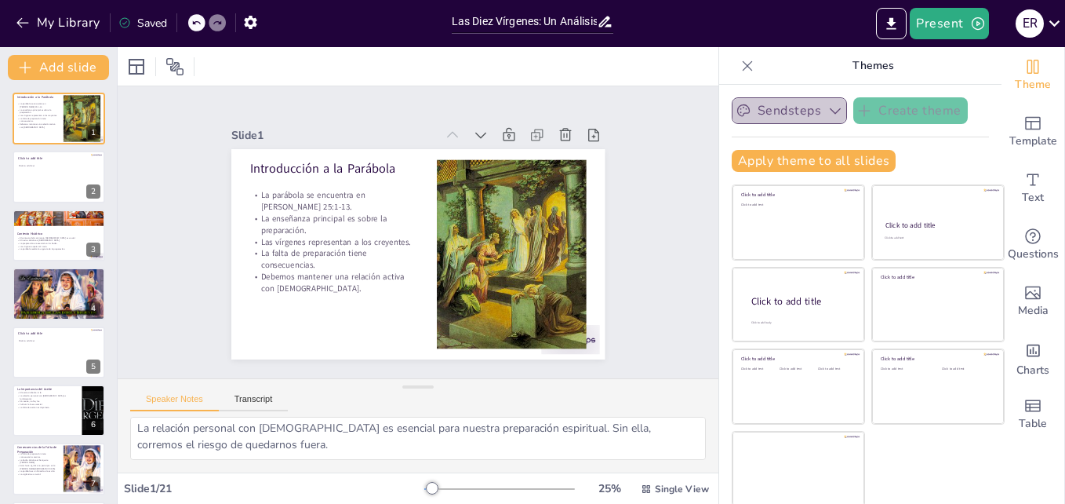
click at [827, 114] on icon "button" at bounding box center [835, 111] width 16 height 16
click at [626, 189] on div "Slide 1 Introducción a la Parábola La parábola se encuentra en [PERSON_NAME] 25…" at bounding box center [417, 232] width 461 height 254
click at [891, 16] on icon "Export to PowerPoint" at bounding box center [891, 24] width 16 height 16
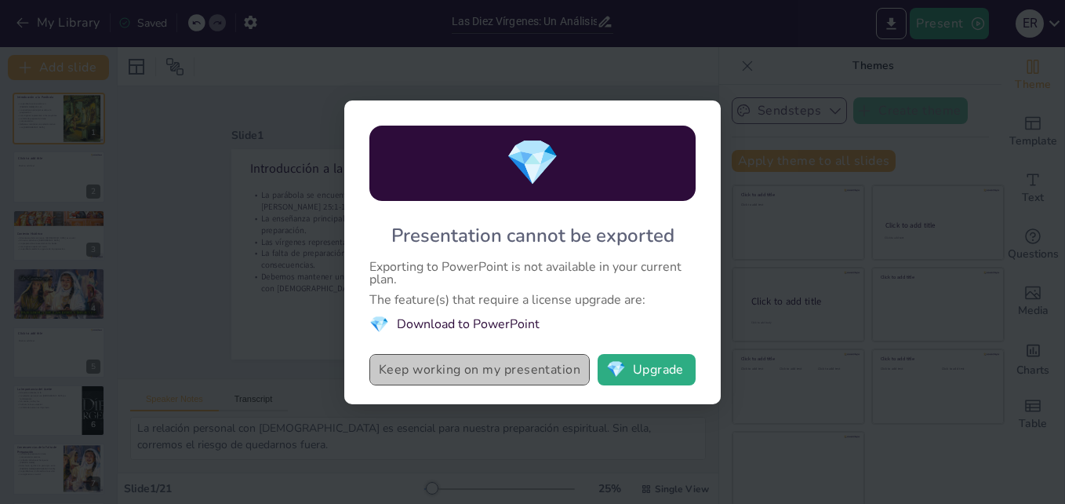
click at [534, 376] on button "Keep working on my presentation" at bounding box center [479, 369] width 220 height 31
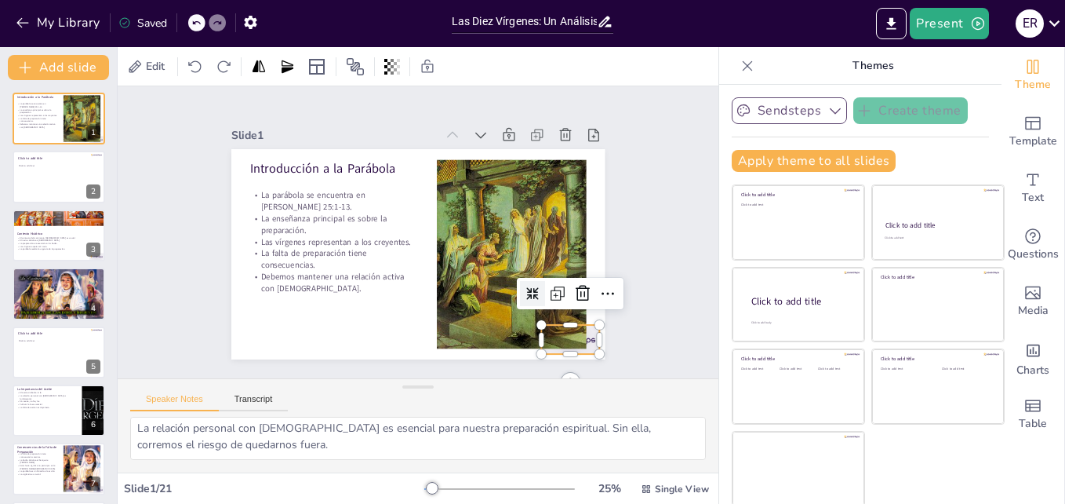
click at [576, 333] on div at bounding box center [570, 339] width 58 height 29
click at [573, 291] on icon at bounding box center [582, 293] width 19 height 19
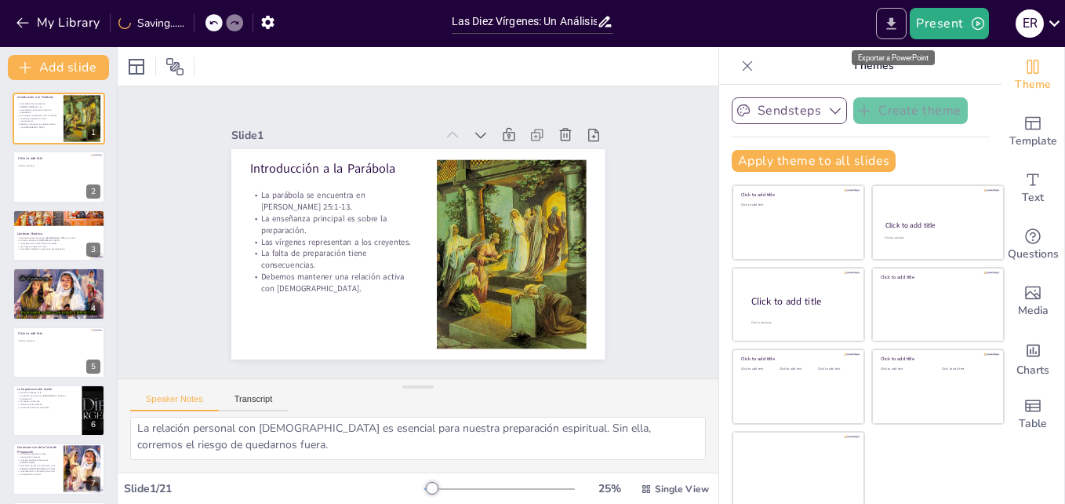
click at [893, 24] on icon "Export to PowerPoint" at bounding box center [891, 23] width 9 height 12
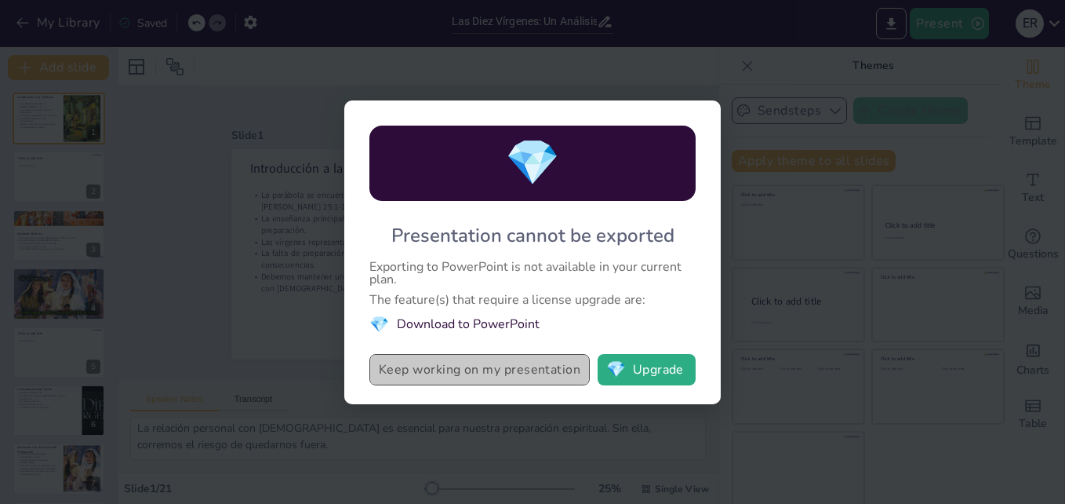
click at [461, 371] on button "Keep working on my presentation" at bounding box center [479, 369] width 220 height 31
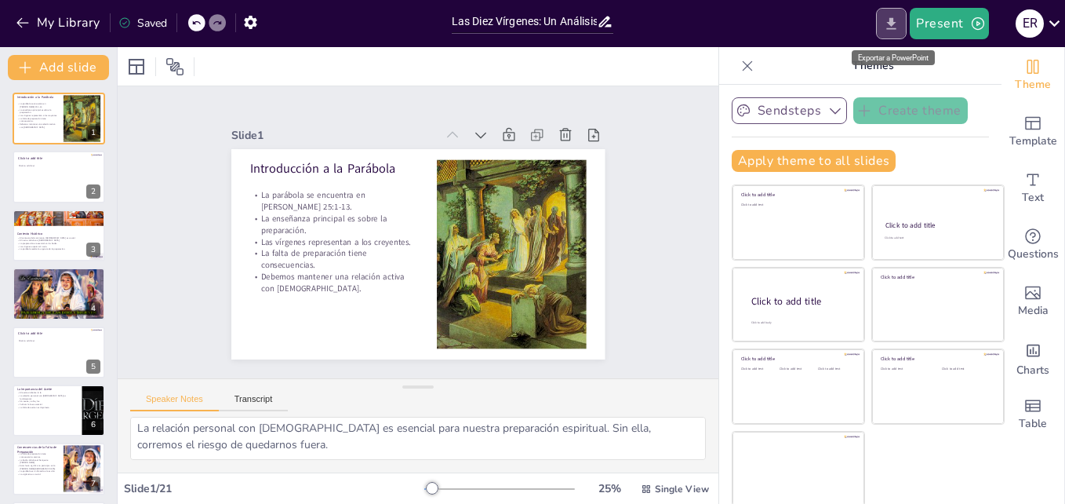
click at [890, 22] on icon "Export to PowerPoint" at bounding box center [891, 23] width 9 height 12
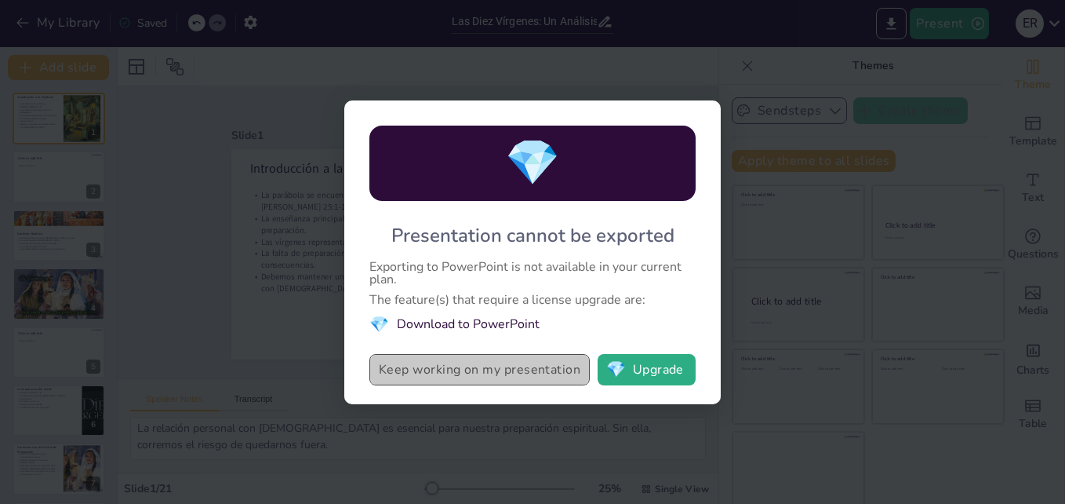
click at [522, 369] on button "Keep working on my presentation" at bounding box center [479, 369] width 220 height 31
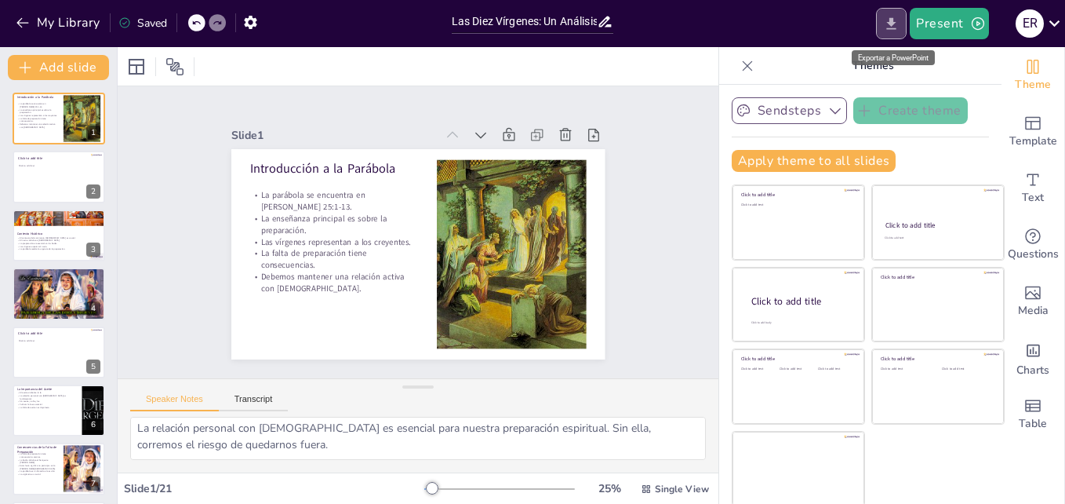
click at [889, 20] on icon "Export to PowerPoint" at bounding box center [891, 24] width 16 height 16
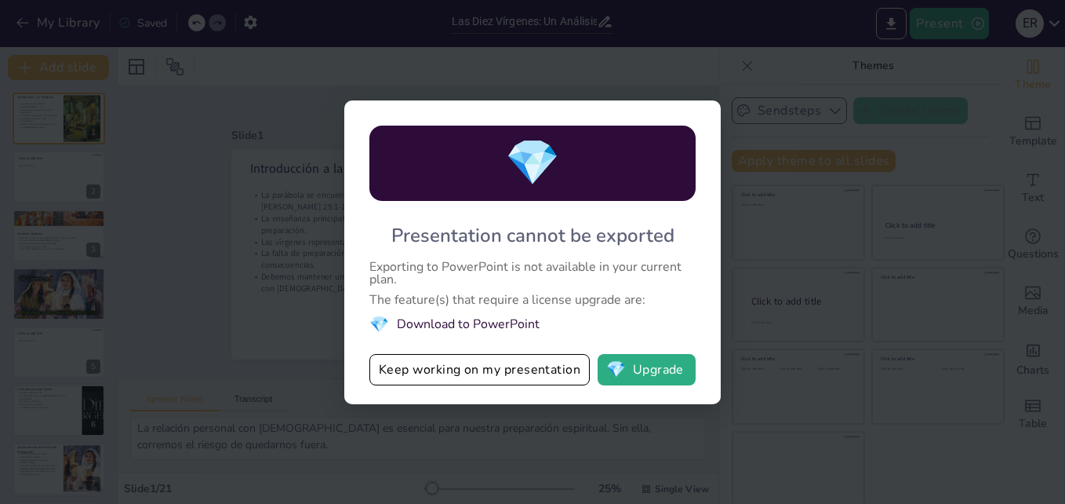
click at [507, 320] on li "💎 Download to PowerPoint" at bounding box center [532, 324] width 326 height 21
click at [730, 230] on div "💎 Presentation cannot be exported Exporting to PowerPoint is not available in y…" at bounding box center [532, 252] width 1065 height 504
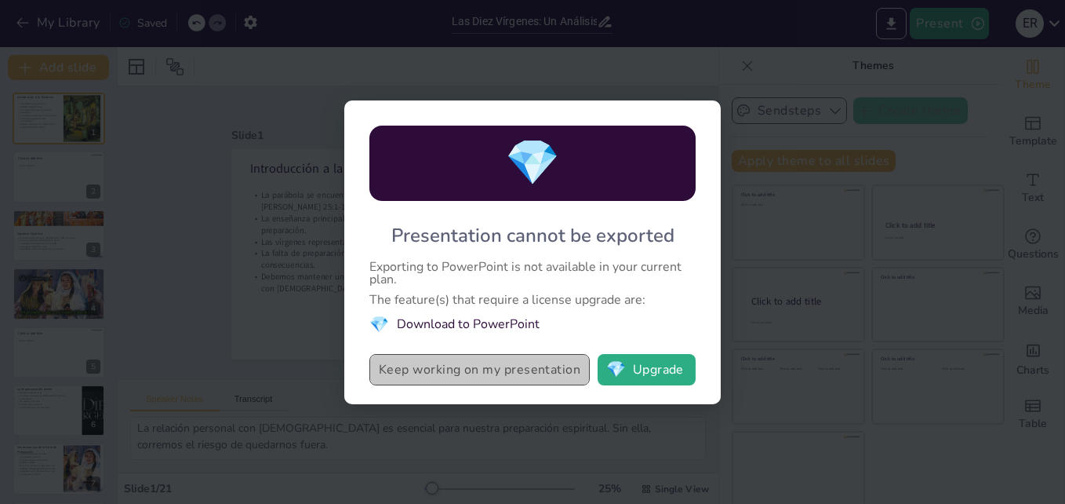
click at [451, 376] on button "Keep working on my presentation" at bounding box center [479, 369] width 220 height 31
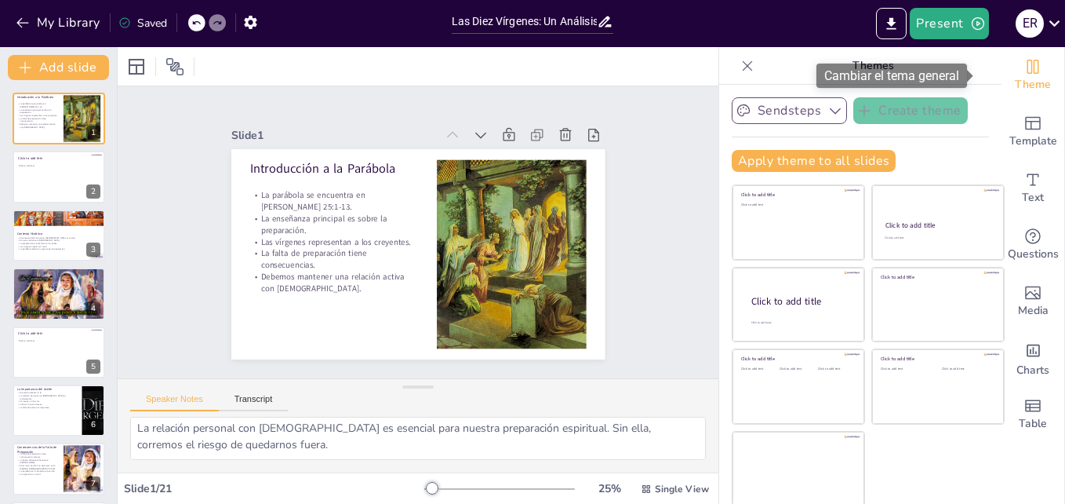
click at [1023, 58] on icon "Change the overall theme" at bounding box center [1032, 66] width 19 height 19
